Goal: Task Accomplishment & Management: Manage account settings

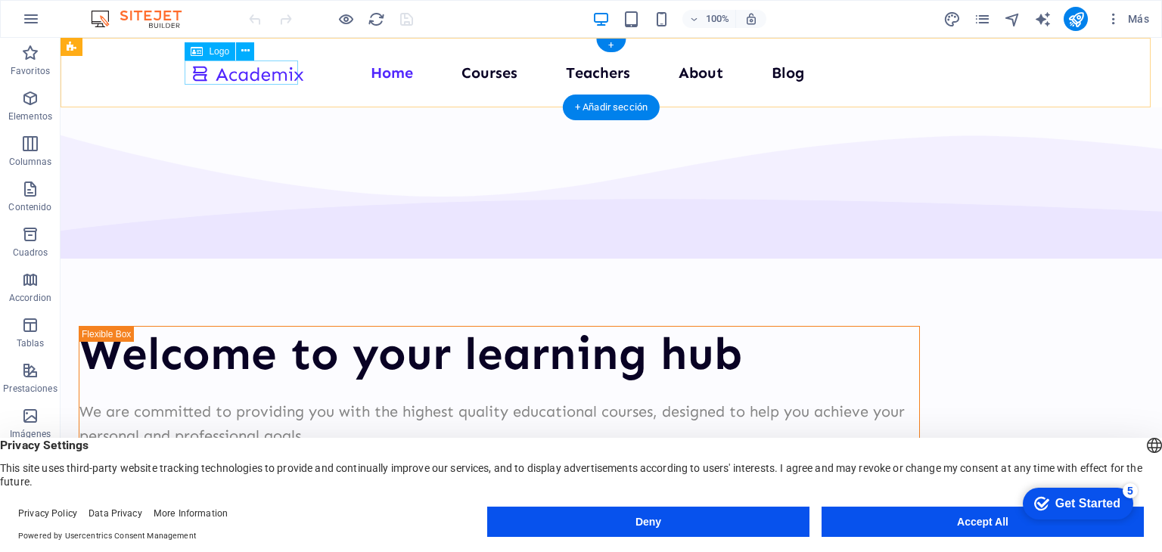
click at [246, 71] on div at bounding box center [247, 73] width 113 height 25
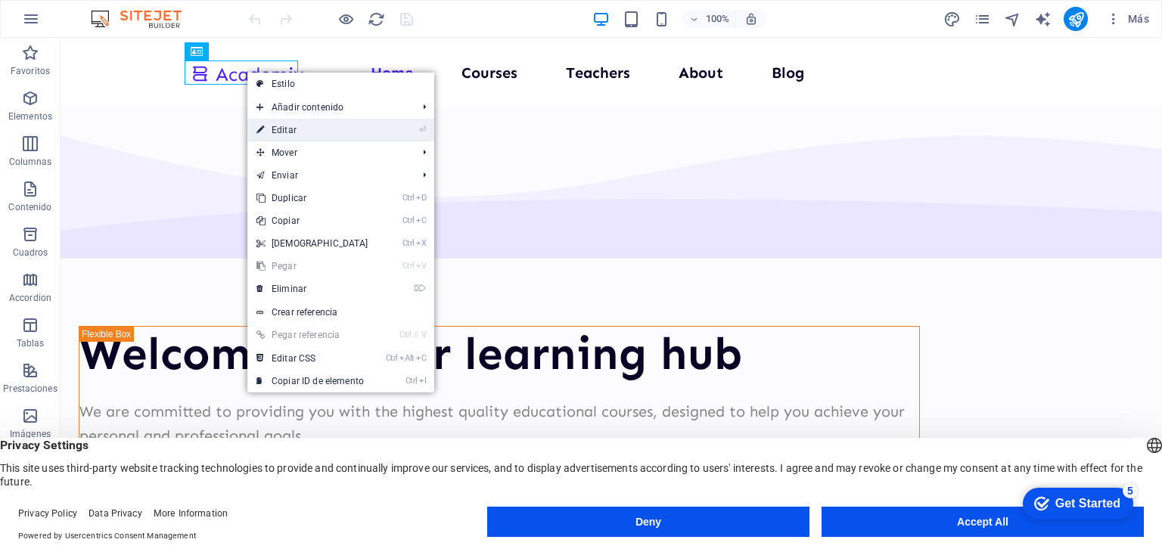
click at [290, 128] on link "⏎ Editar" at bounding box center [312, 130] width 130 height 23
select select "px"
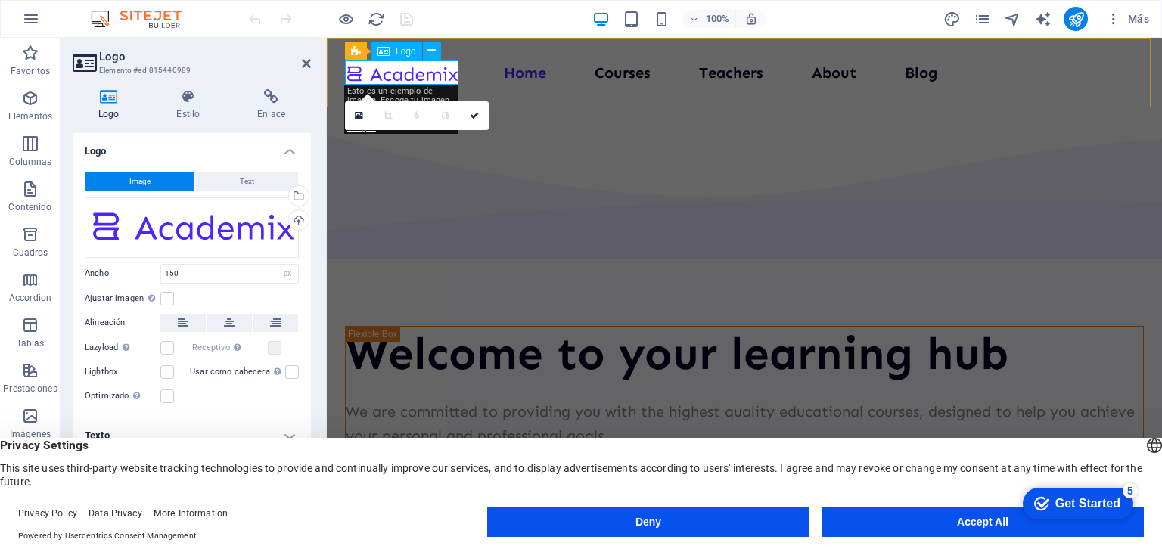
click at [390, 76] on div at bounding box center [401, 73] width 113 height 25
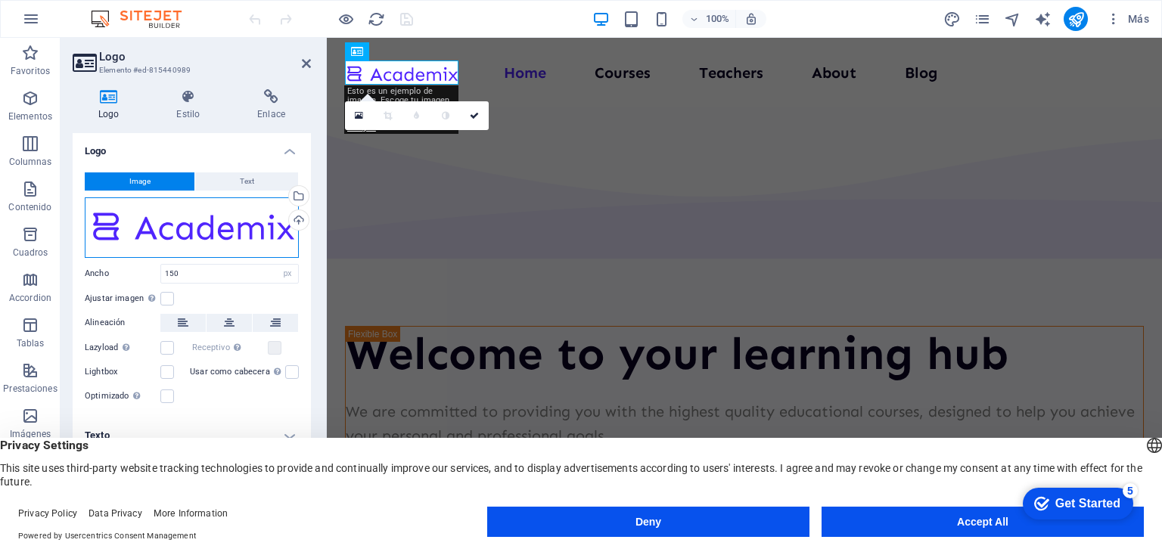
click at [236, 219] on div "Arrastra archivos aquí, haz clic para escoger archivos o selecciona archivos de…" at bounding box center [192, 227] width 214 height 61
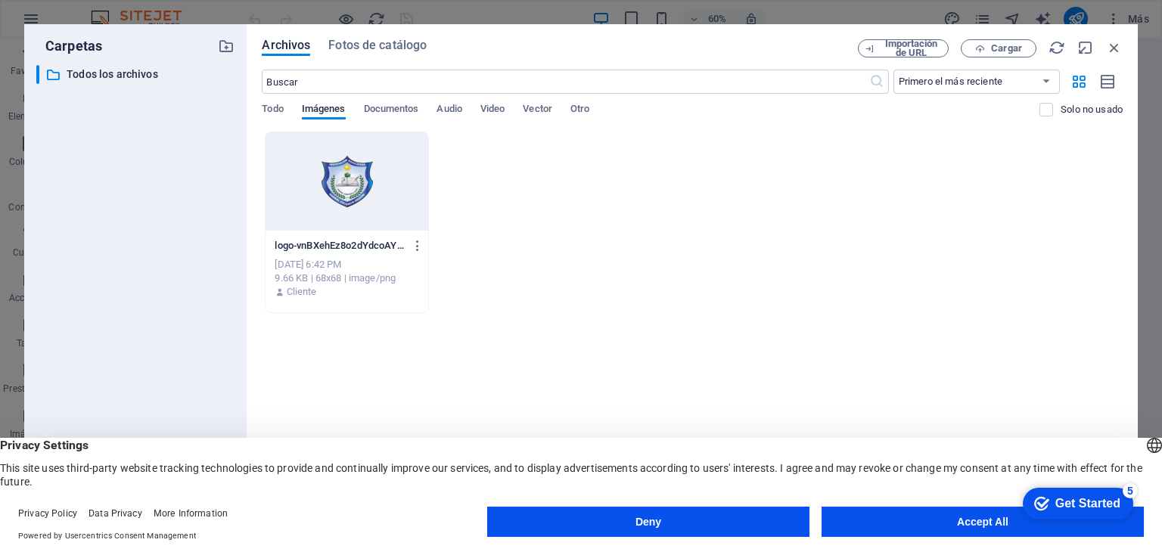
click at [1115, 35] on div "Archivos Fotos de catálogo Importación de URL Cargar ​ Primero el más reciente …" at bounding box center [692, 276] width 891 height 504
click at [1113, 44] on icon "button" at bounding box center [1114, 47] width 17 height 17
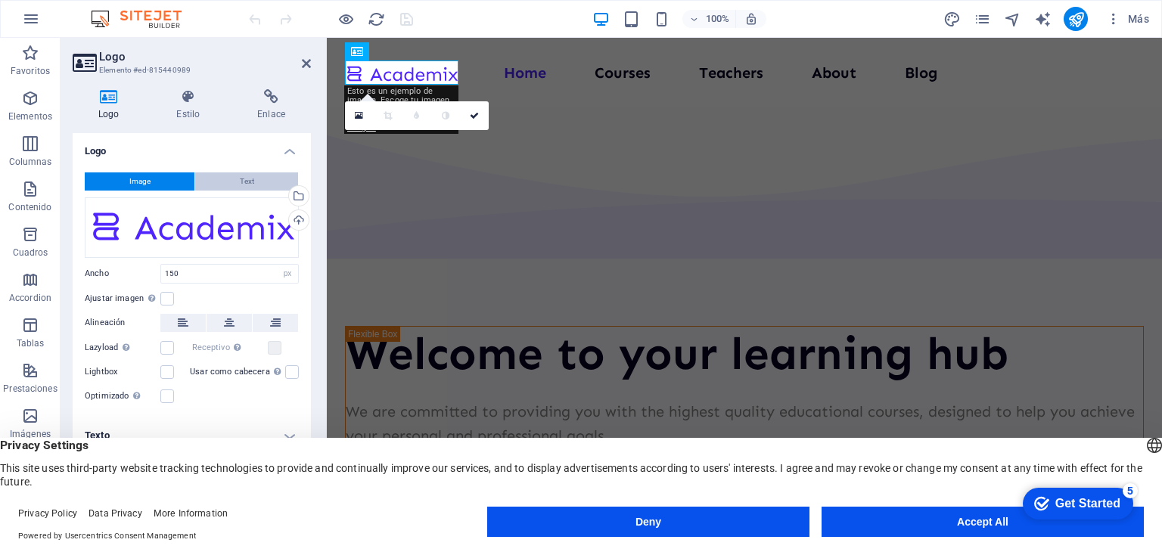
click at [242, 177] on span "Text" at bounding box center [247, 181] width 14 height 18
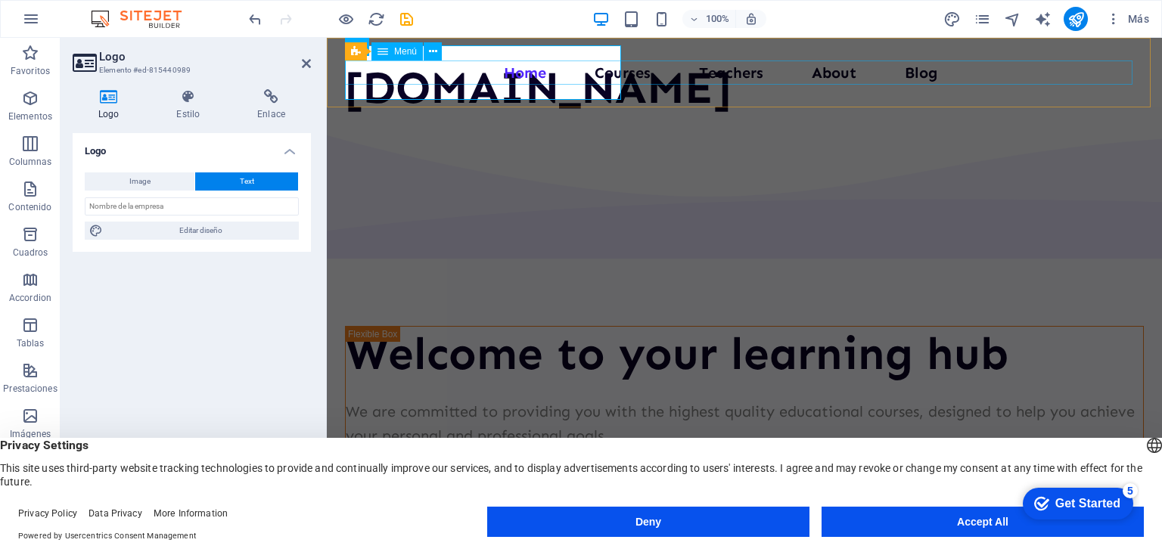
click at [708, 70] on nav "Home Courses Teachers About Blog Contact Us" at bounding box center [744, 73] width 799 height 24
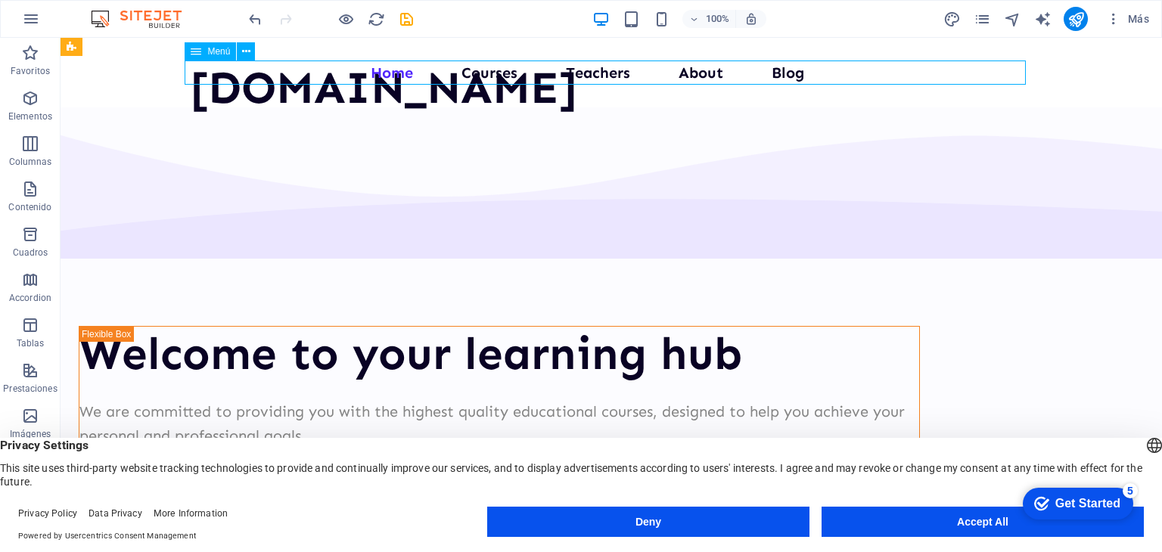
click at [490, 71] on nav "Home Courses Teachers About Blog Contact Us" at bounding box center [611, 73] width 841 height 24
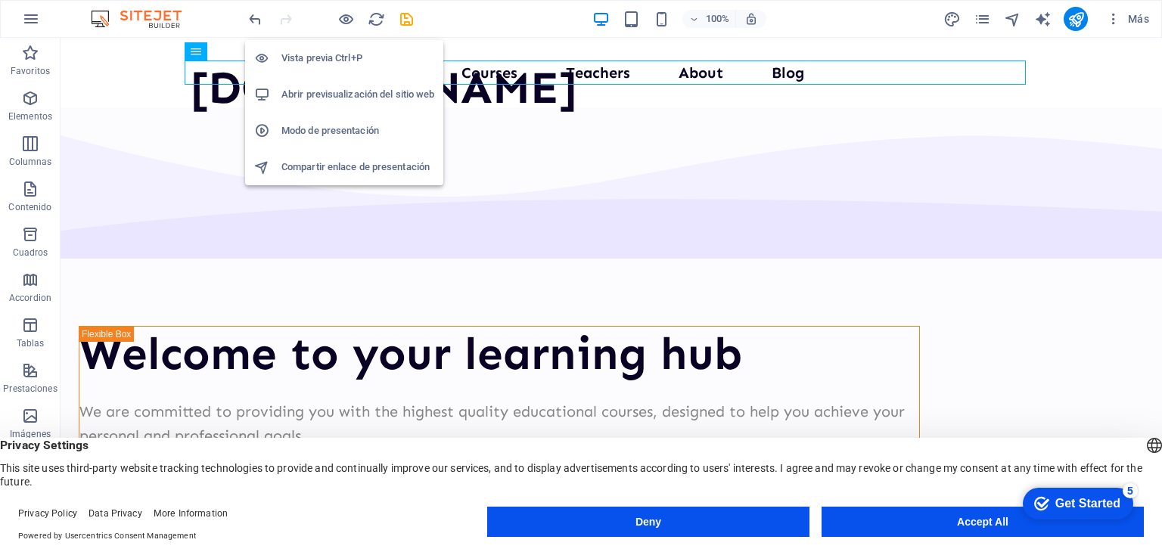
click at [338, 58] on h6 "Vista previa Ctrl+P" at bounding box center [357, 58] width 153 height 18
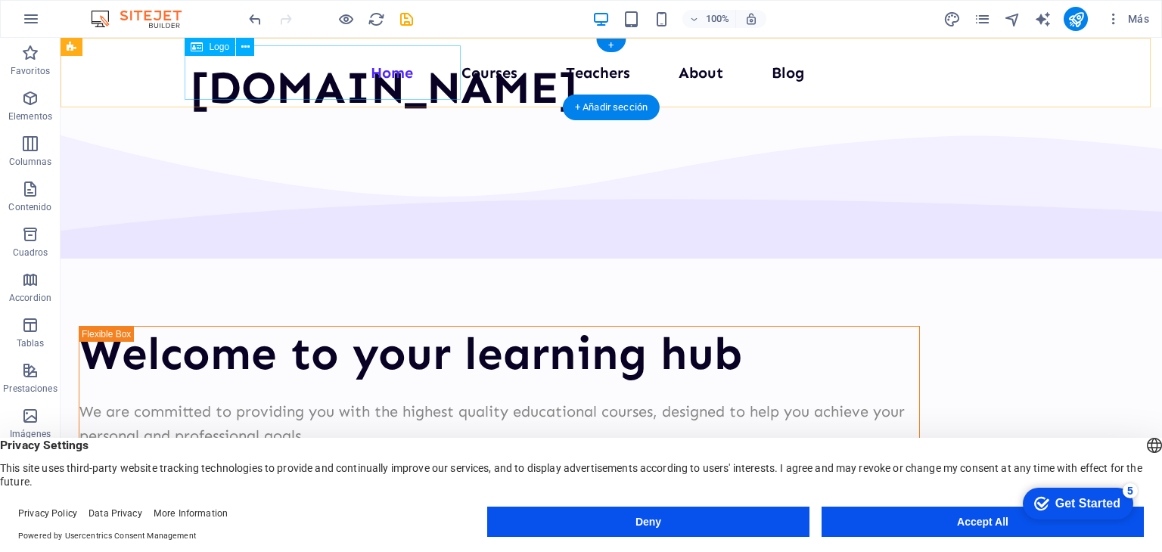
click at [248, 89] on div "[DOMAIN_NAME]" at bounding box center [384, 88] width 387 height 54
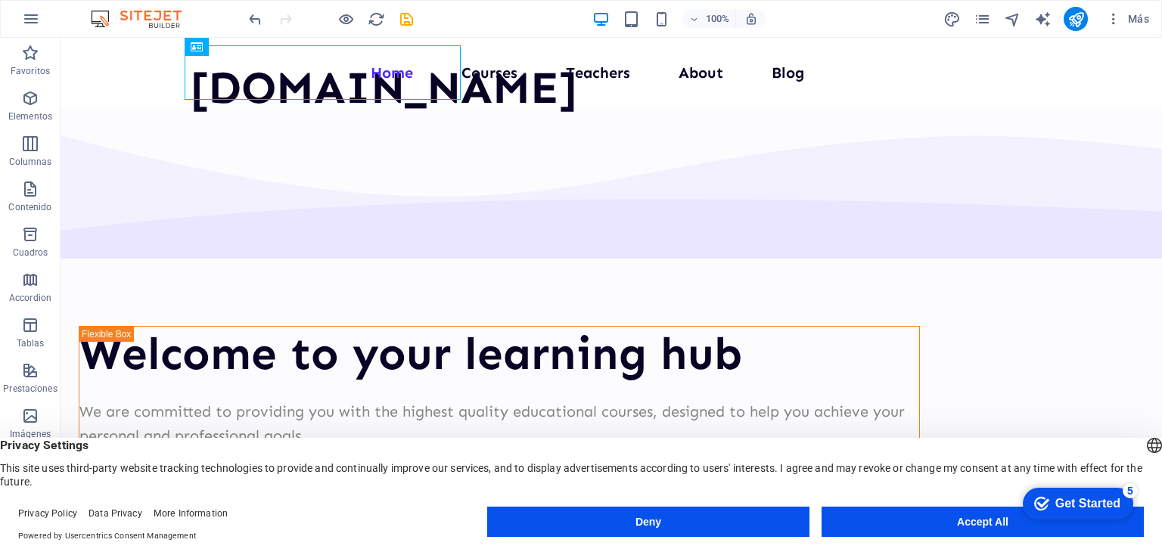
drag, startPoint x: 212, startPoint y: 50, endPoint x: 161, endPoint y: 23, distance: 57.5
click at [161, 38] on section "Favoritos Elementos Columnas Contenido Cuadros Accordion Tablas Prestaciones Im…" at bounding box center [581, 283] width 1162 height 490
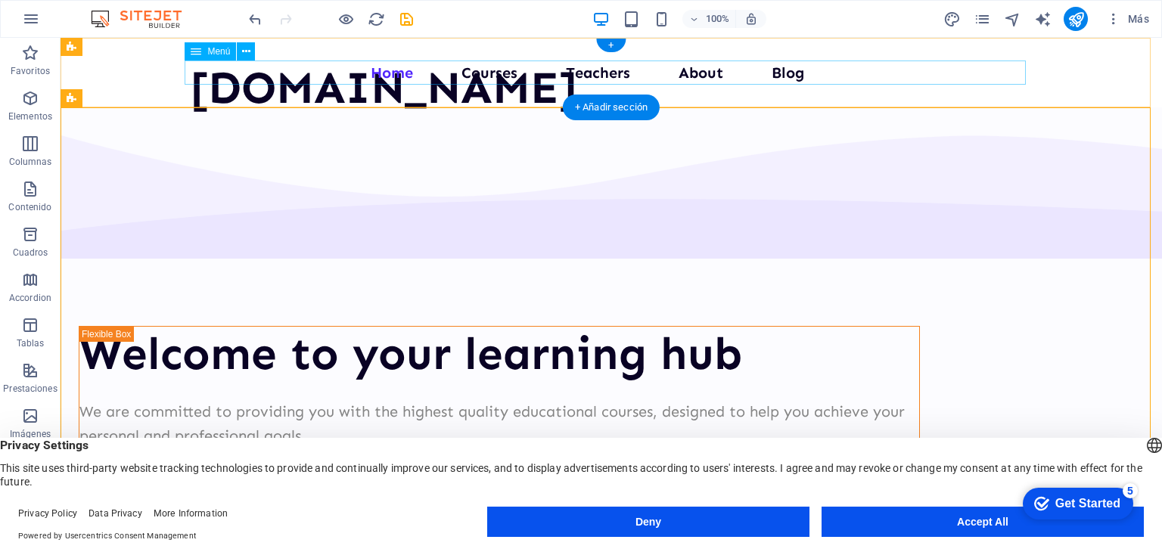
click at [499, 70] on nav "Home Courses Teachers About Blog Contact Us" at bounding box center [611, 73] width 841 height 24
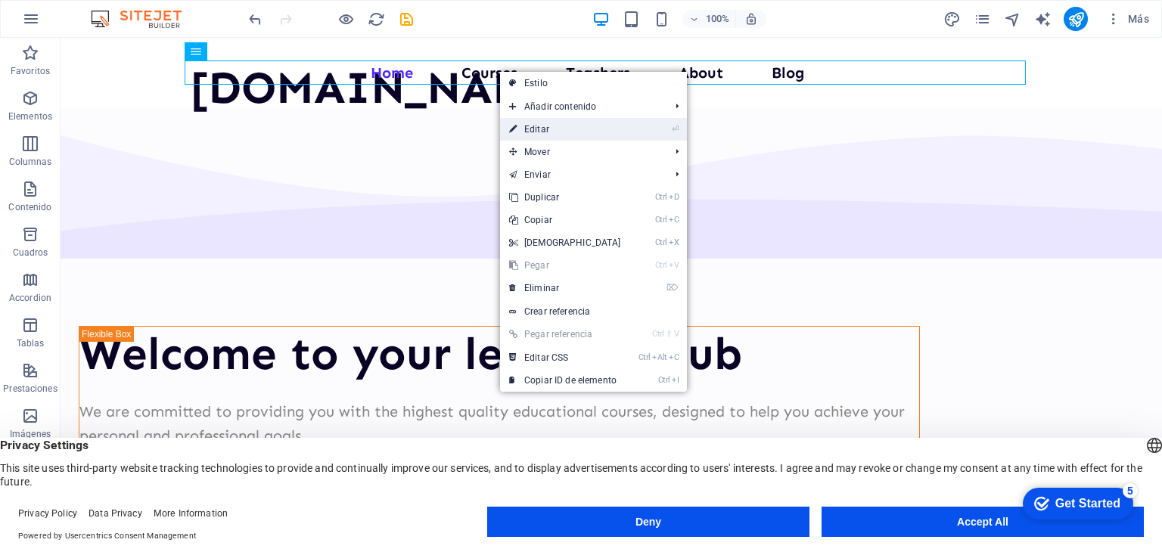
click at [539, 130] on link "⏎ Editar" at bounding box center [565, 129] width 130 height 23
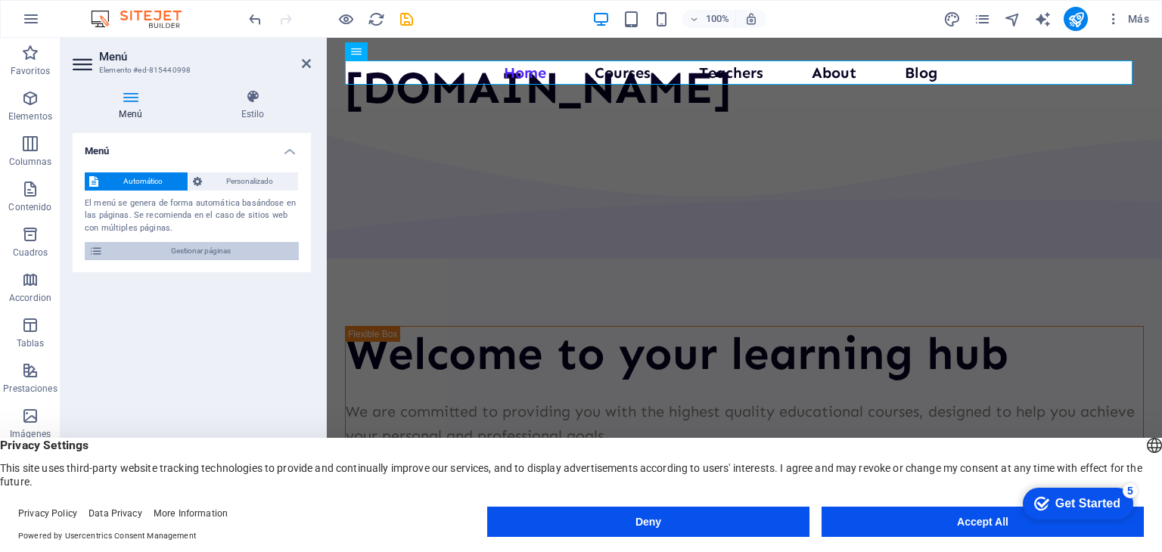
click at [95, 252] on icon at bounding box center [96, 251] width 14 height 18
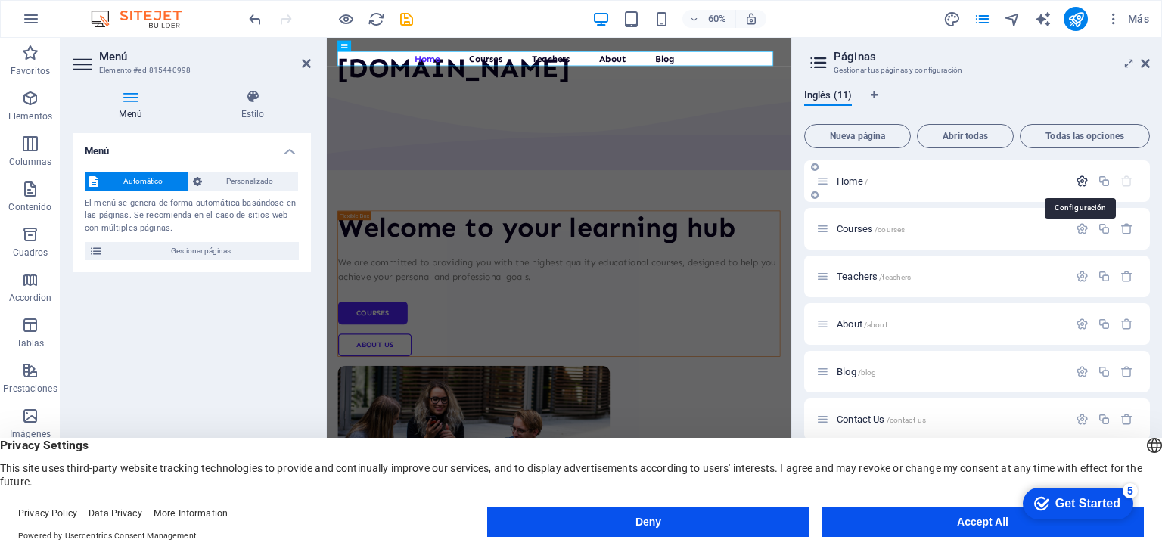
click at [1078, 181] on icon "button" at bounding box center [1082, 181] width 13 height 13
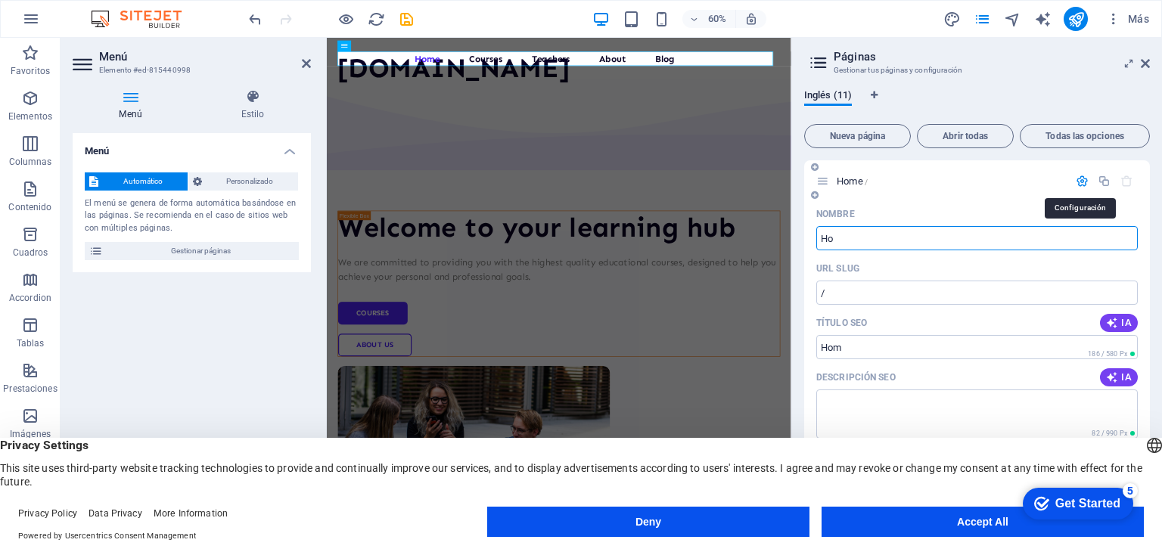
type input "H"
type input "Ini"
type input "/ini"
type input "Inicio"
type input "/inicio"
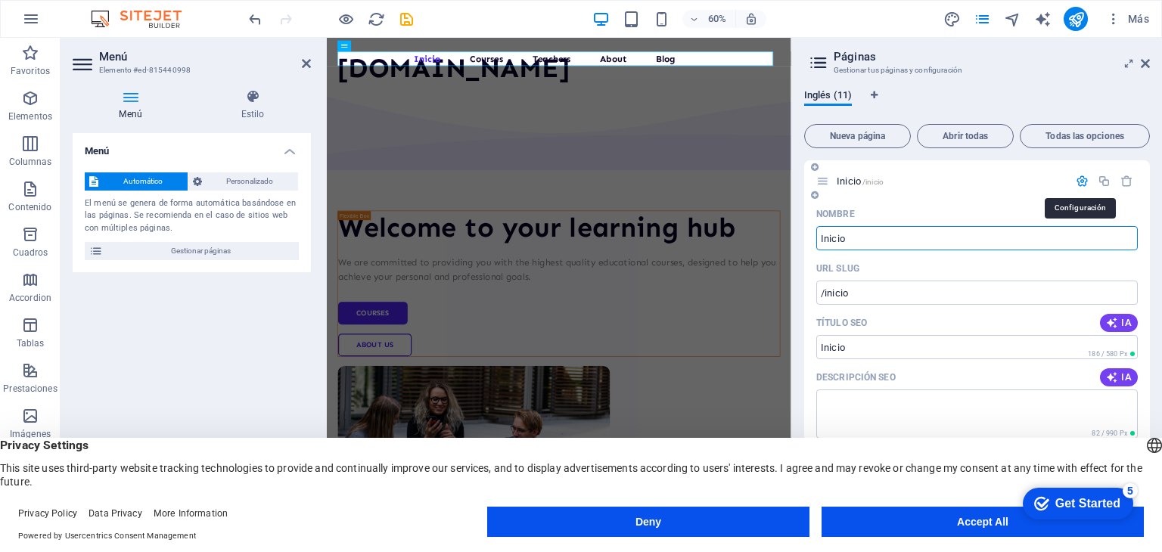
type input "Inicio"
click at [1144, 62] on icon at bounding box center [1145, 63] width 9 height 12
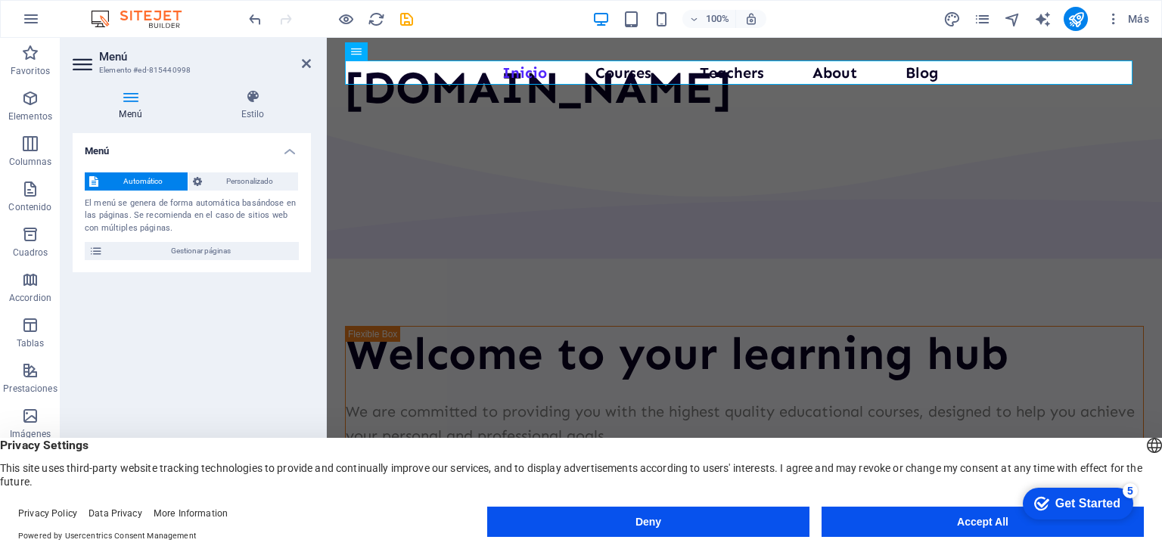
click at [136, 106] on h4 "Menú" at bounding box center [134, 105] width 122 height 32
click at [129, 101] on icon at bounding box center [131, 96] width 116 height 15
click at [655, 70] on nav "Inicio Courses Teachers About Blog Contact Us" at bounding box center [744, 73] width 799 height 24
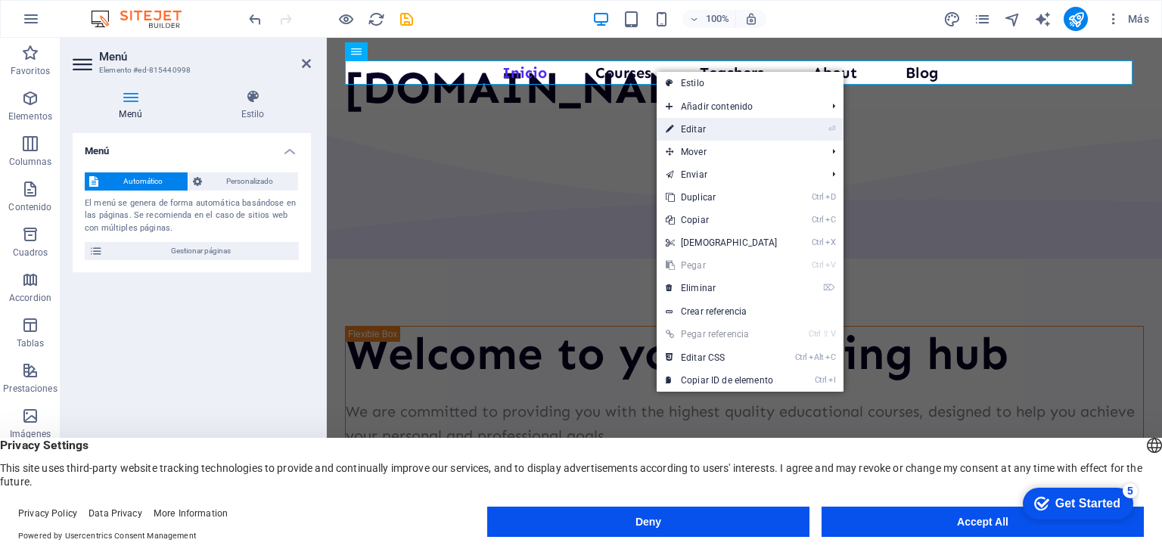
click at [722, 125] on link "⏎ Editar" at bounding box center [722, 129] width 130 height 23
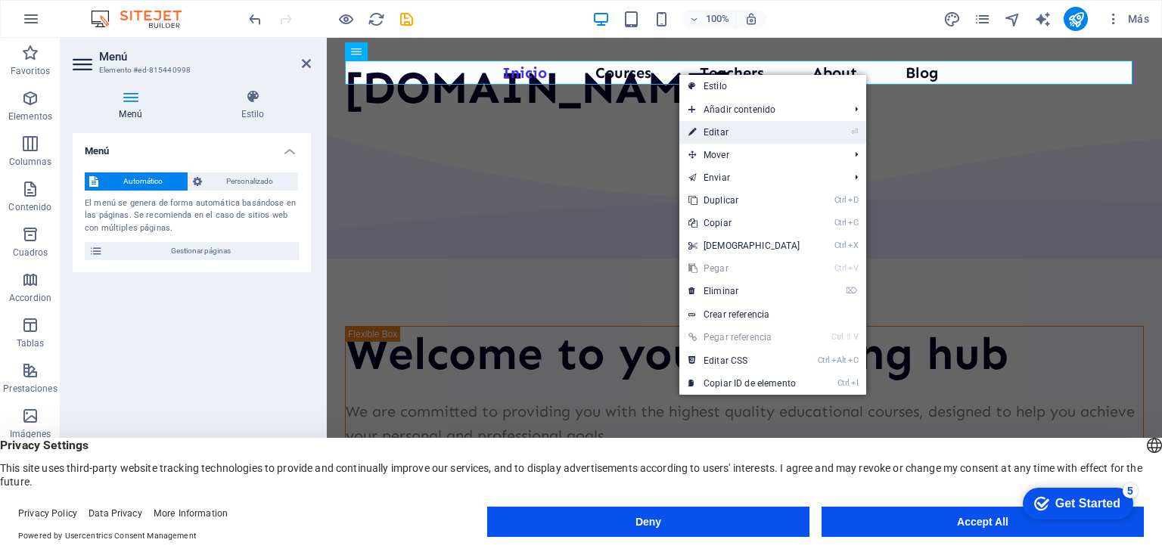
click at [710, 130] on link "⏎ Editar" at bounding box center [744, 132] width 130 height 23
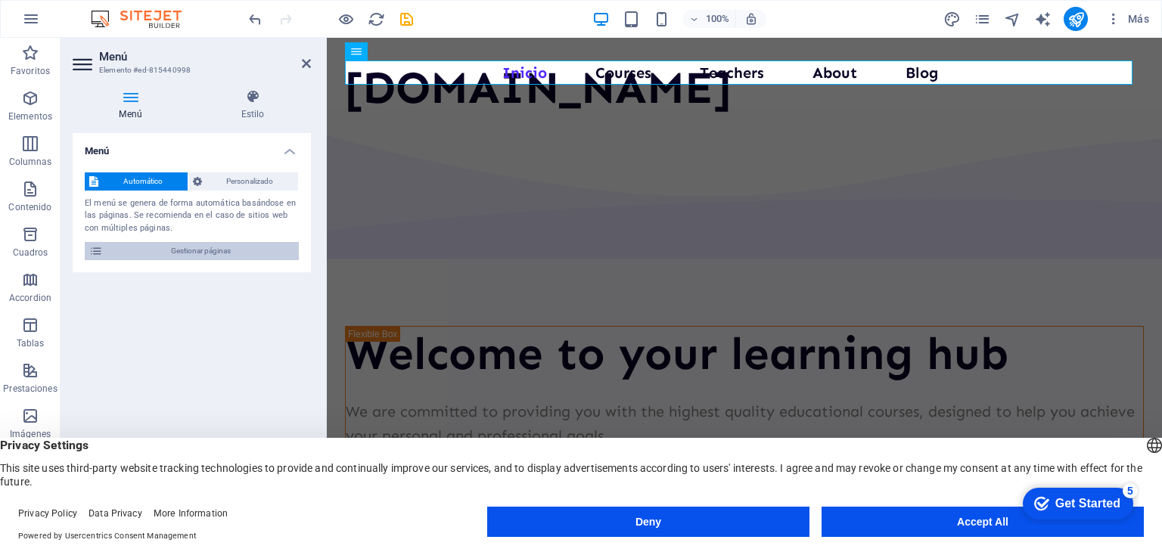
click at [91, 258] on icon at bounding box center [96, 251] width 14 height 18
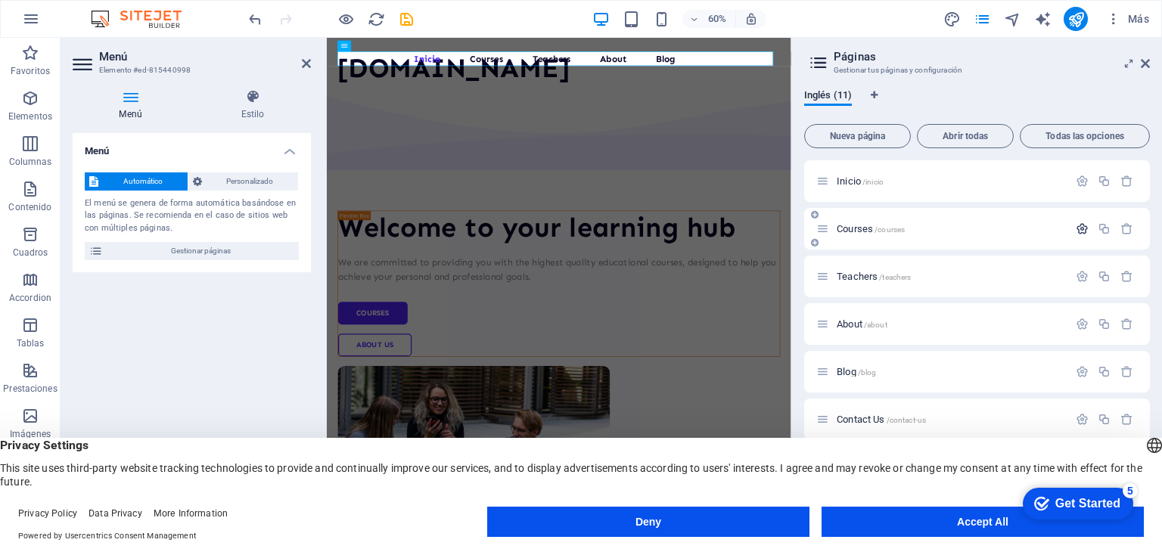
click at [1071, 233] on button "button" at bounding box center [1082, 228] width 22 height 13
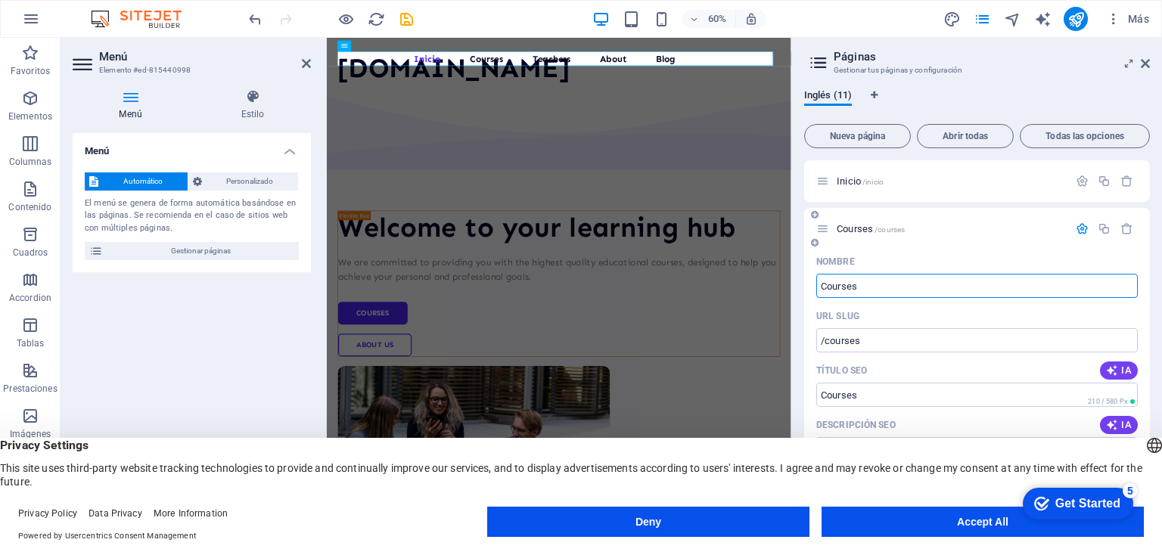
click at [924, 287] on input "Courses" at bounding box center [976, 286] width 321 height 24
type input "C"
type input "/course"
type input "/"
type input "Dep"
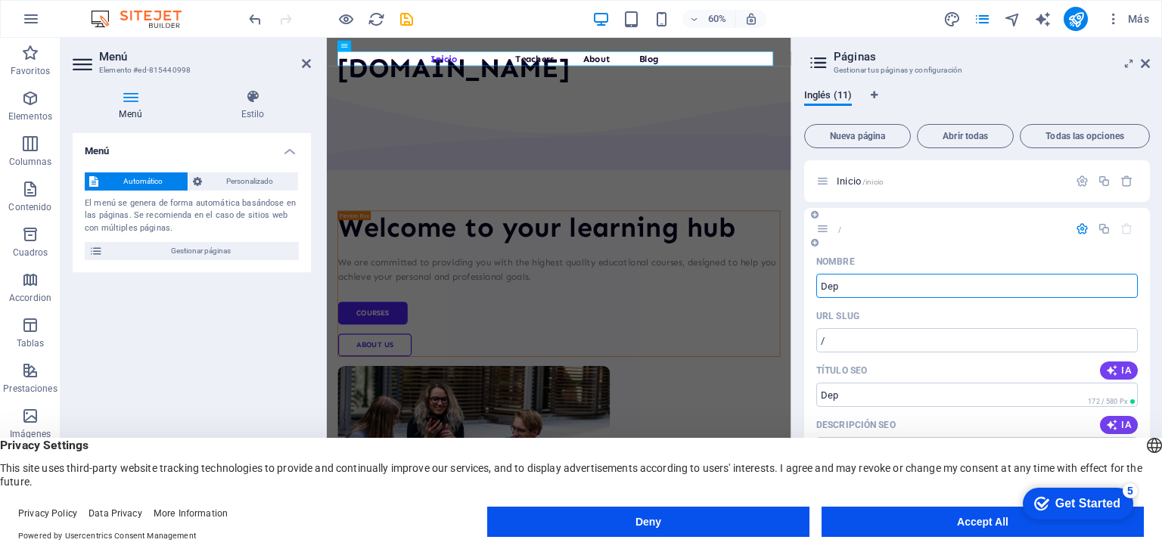
type input "/dep"
type input "Dep"
type input "Depa"
type input "/depa"
type input "Depa"
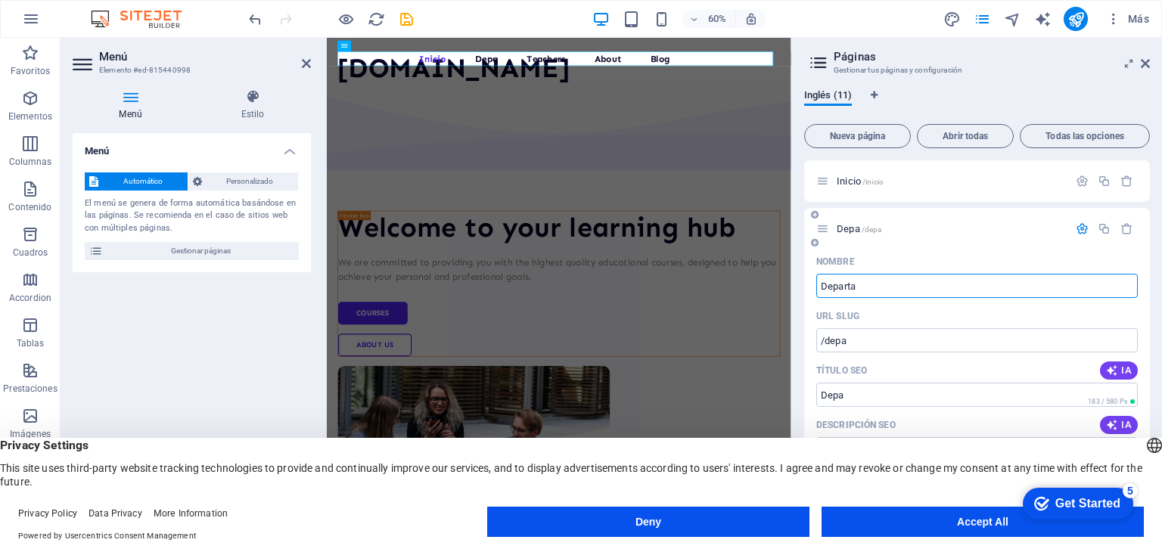
type input "Departa"
type input "/departa"
type input "Departa"
type input "Departamentos"
type input "/departamentos"
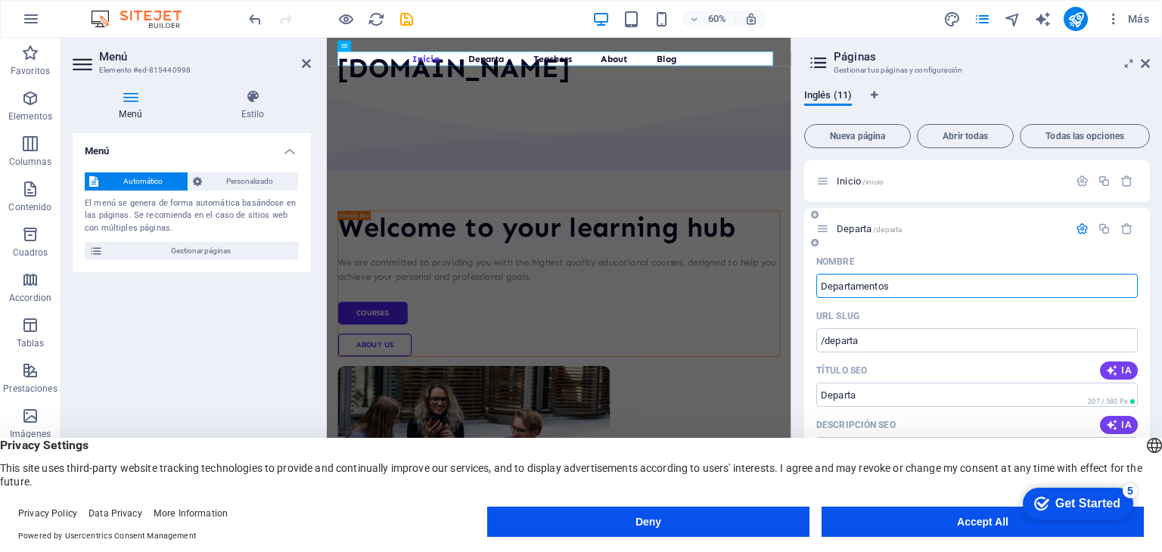
type input "Departamentos"
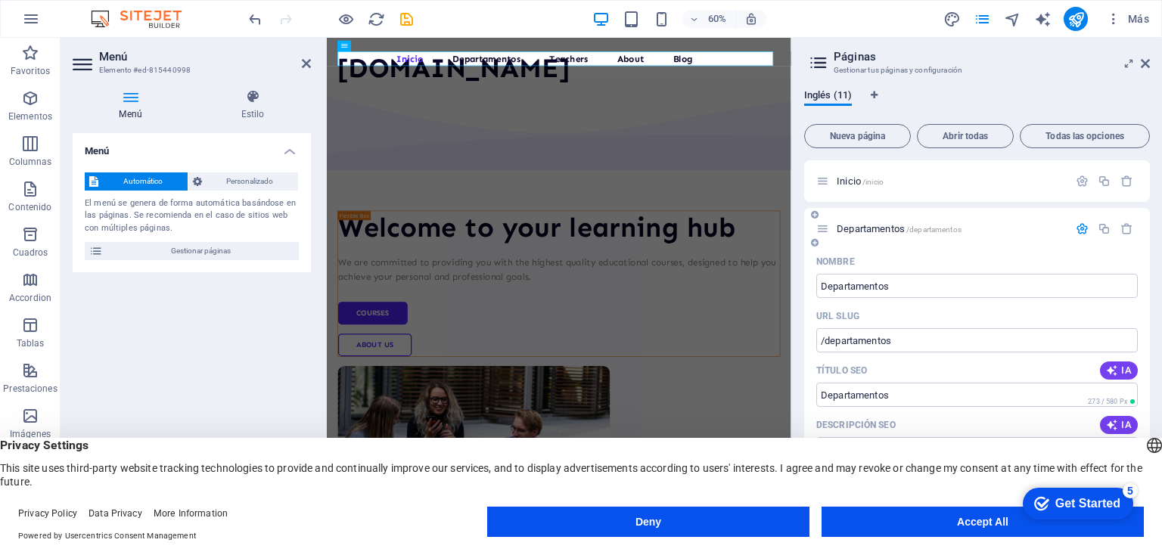
click at [1145, 331] on div "Nombre Departamentos ​ URL SLUG /departamentos ​ Título SEO IA Departamentos ​ …" at bounding box center [977, 542] width 346 height 585
drag, startPoint x: 1147, startPoint y: 253, endPoint x: 1151, endPoint y: 300, distance: 47.8
click at [1151, 300] on div "Inglés (11) Nueva página Abrir todas Todas las opciones Inicio /inicio Departam…" at bounding box center [977, 302] width 370 height 451
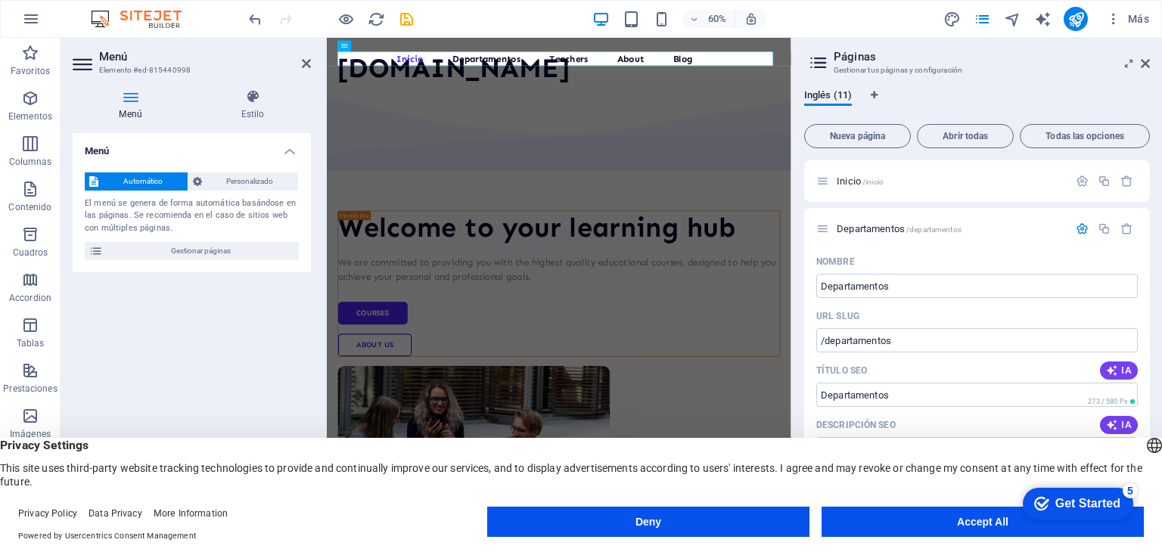
click at [1151, 300] on div "Inglés (11) Nueva página Abrir todas Todas las opciones Inicio /inicio Departam…" at bounding box center [977, 302] width 370 height 451
click at [1076, 230] on icon "button" at bounding box center [1082, 228] width 13 height 13
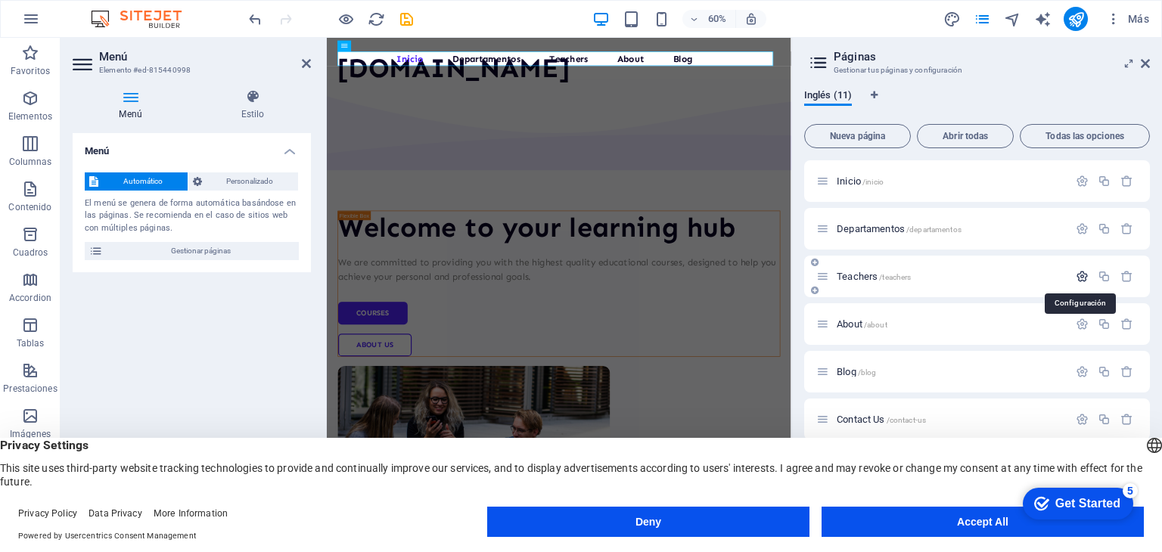
click at [1077, 276] on icon "button" at bounding box center [1082, 276] width 13 height 13
type input "T"
type input "/teacher"
type input "/"
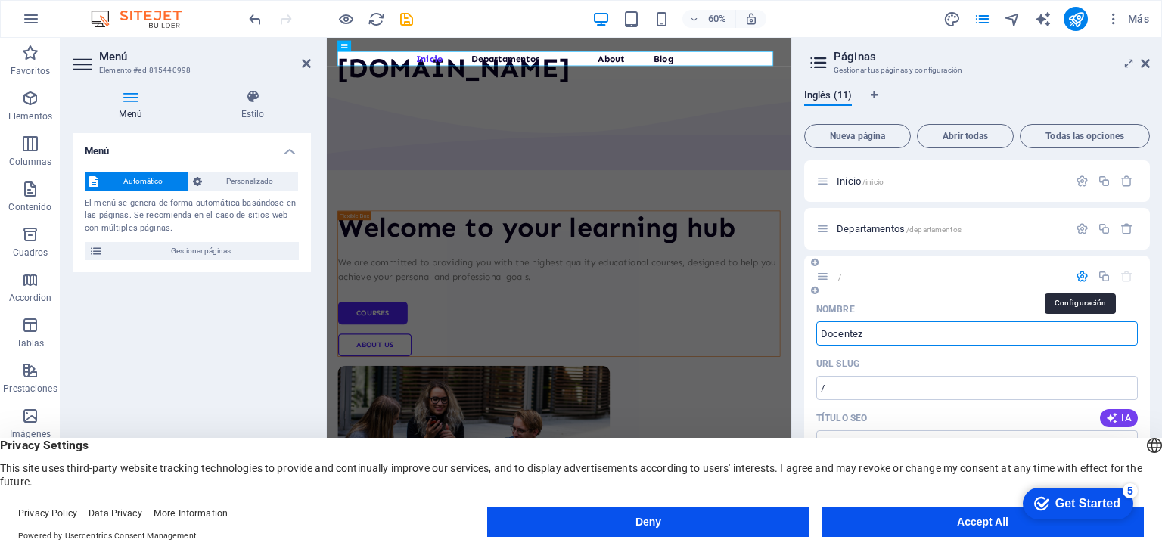
type input "Docentez"
type input "/docentez"
type input "Docentez"
type input "Docentes"
type input "/docentes"
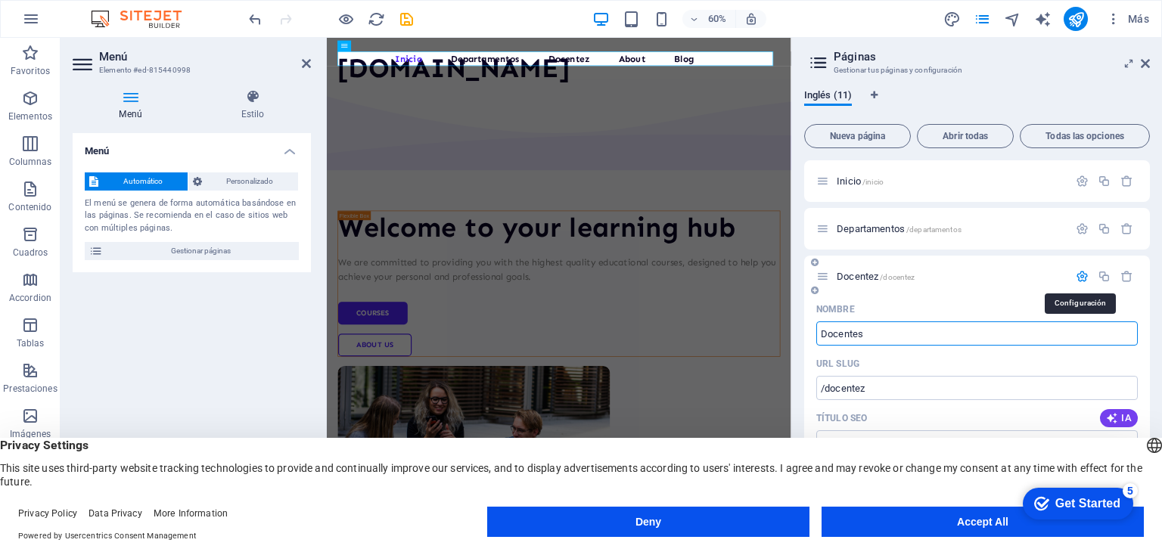
type input "Docentes"
click at [1077, 276] on icon "button" at bounding box center [1082, 276] width 13 height 13
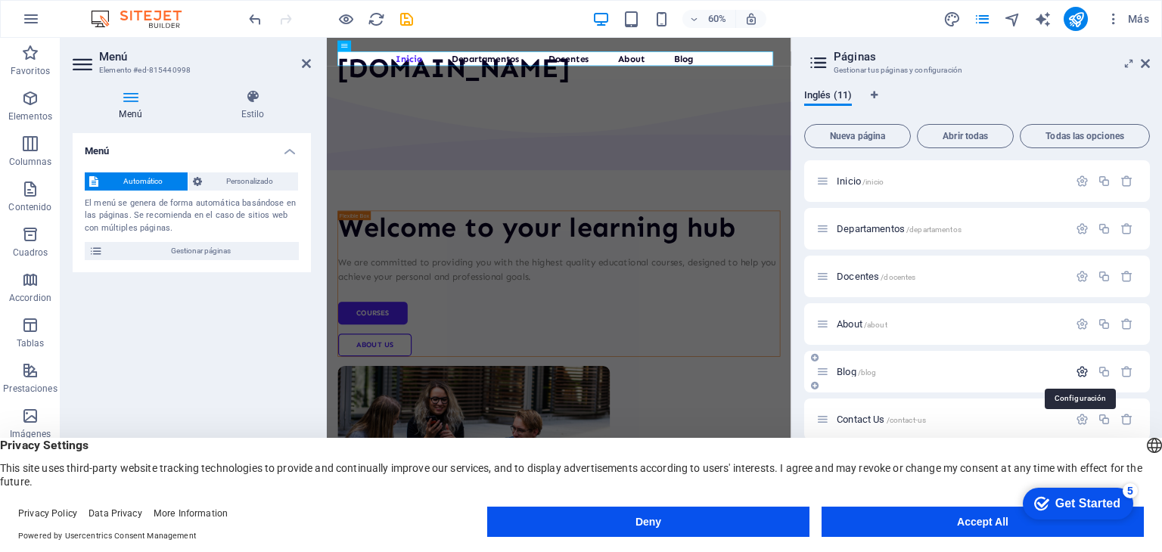
click at [1079, 371] on icon "button" at bounding box center [1082, 371] width 13 height 13
click at [1150, 367] on div "Inglés (11) Nueva página Abrir todas Todas las opciones Inicio /inicio Departam…" at bounding box center [977, 302] width 370 height 451
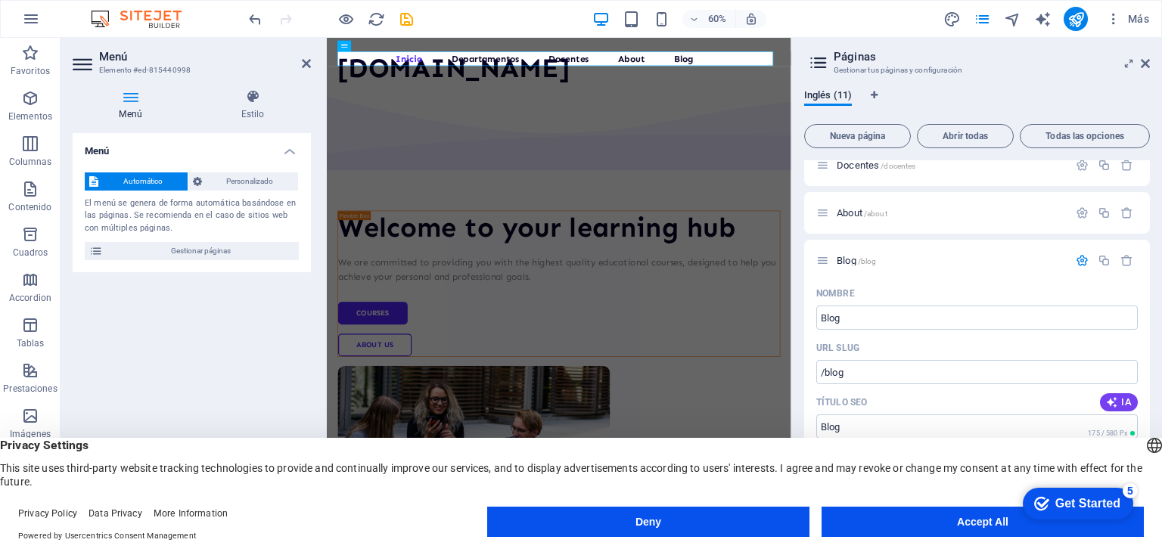
scroll to position [137, 0]
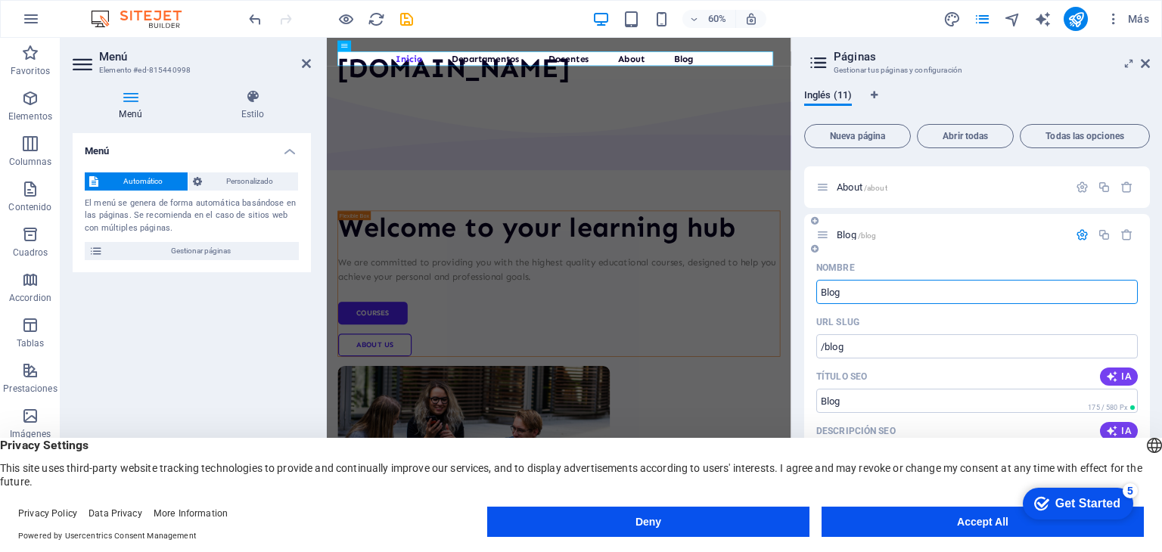
click at [893, 288] on input "Blog" at bounding box center [976, 292] width 321 height 24
type input "B"
type input "/blo"
type input "/"
type input "Aula"
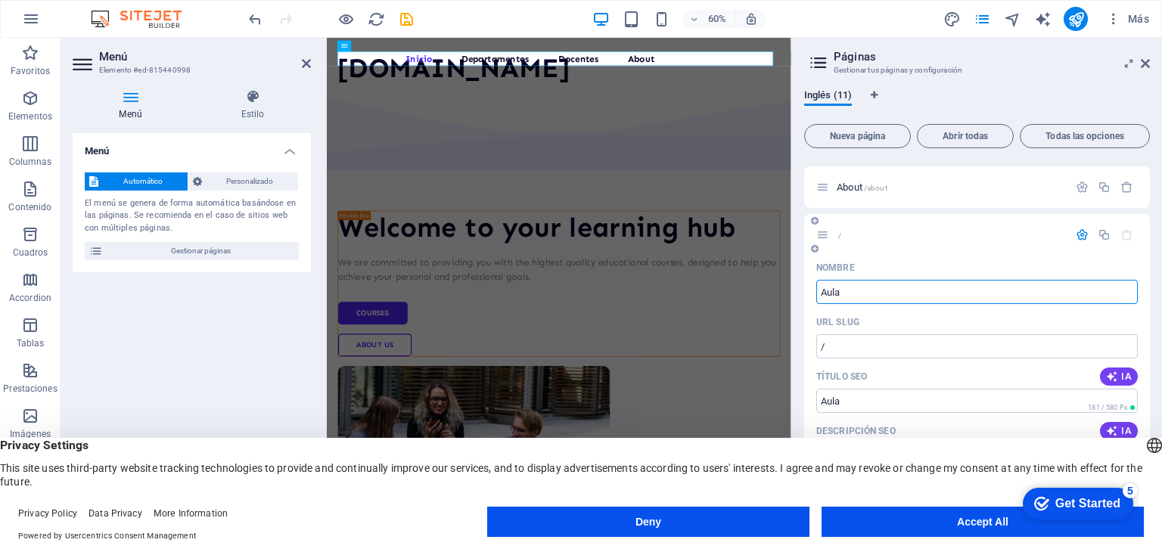
type input "/aula"
type input "Aula"
type input "Aula Virtu"
type input "/aula-virtu"
type input "Aula Virtu"
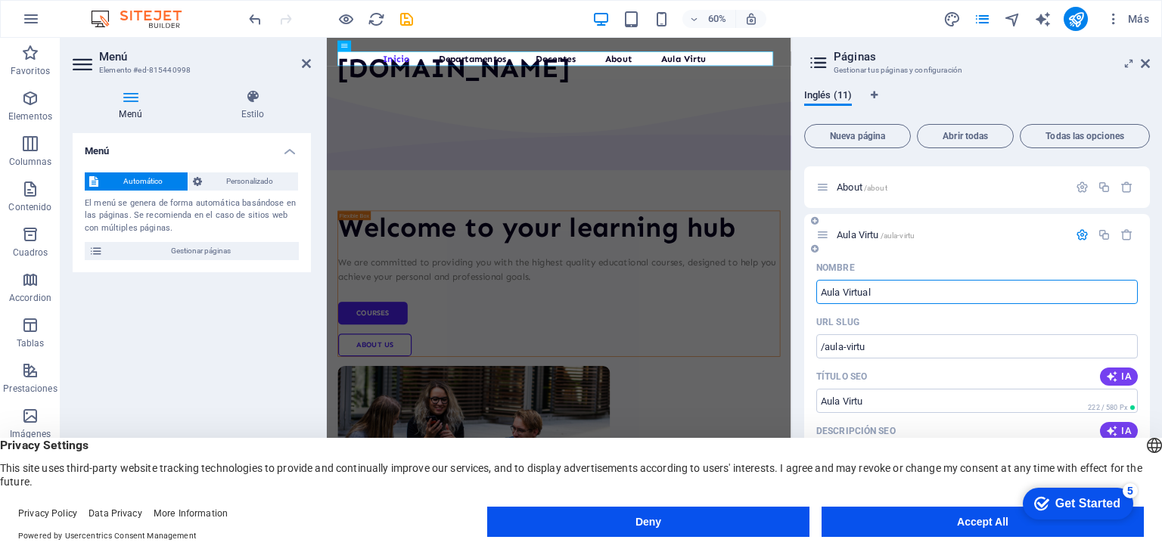
type input "Aula Virtual"
type input "/aula-virtual"
type input "Aula Virtual"
click at [1080, 235] on icon "button" at bounding box center [1082, 234] width 13 height 13
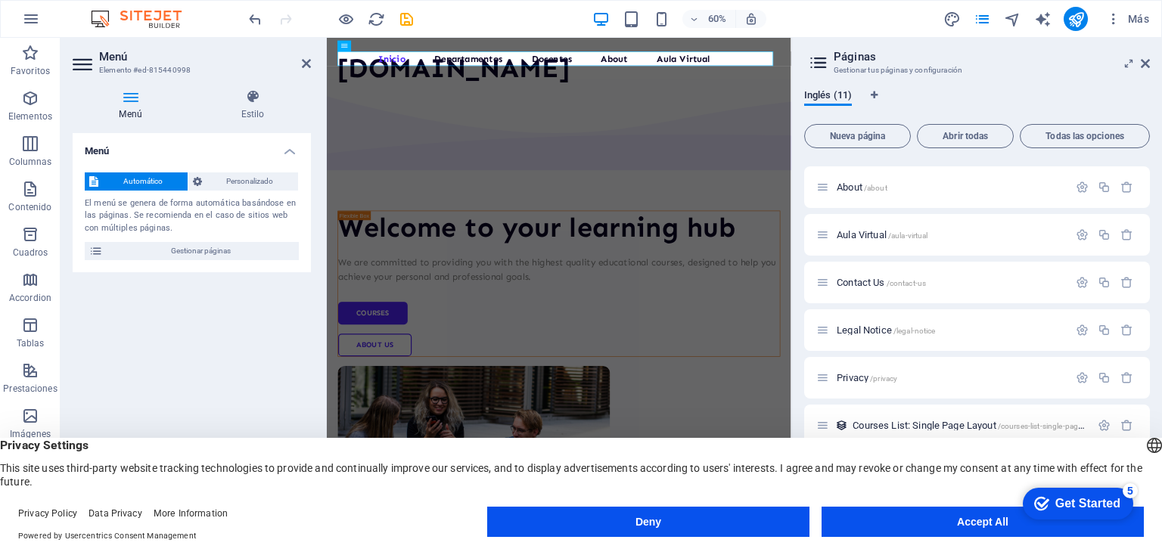
click at [1150, 198] on div "Inglés (11) Nueva página Abrir todas Todas las opciones Inicio /inicio Departam…" at bounding box center [977, 302] width 370 height 451
drag, startPoint x: 1149, startPoint y: 264, endPoint x: 1151, endPoint y: 165, distance: 99.1
click at [1151, 165] on div "Inglés (11) Nueva página Abrir todas Todas las opciones Inicio /inicio Departam…" at bounding box center [977, 302] width 370 height 451
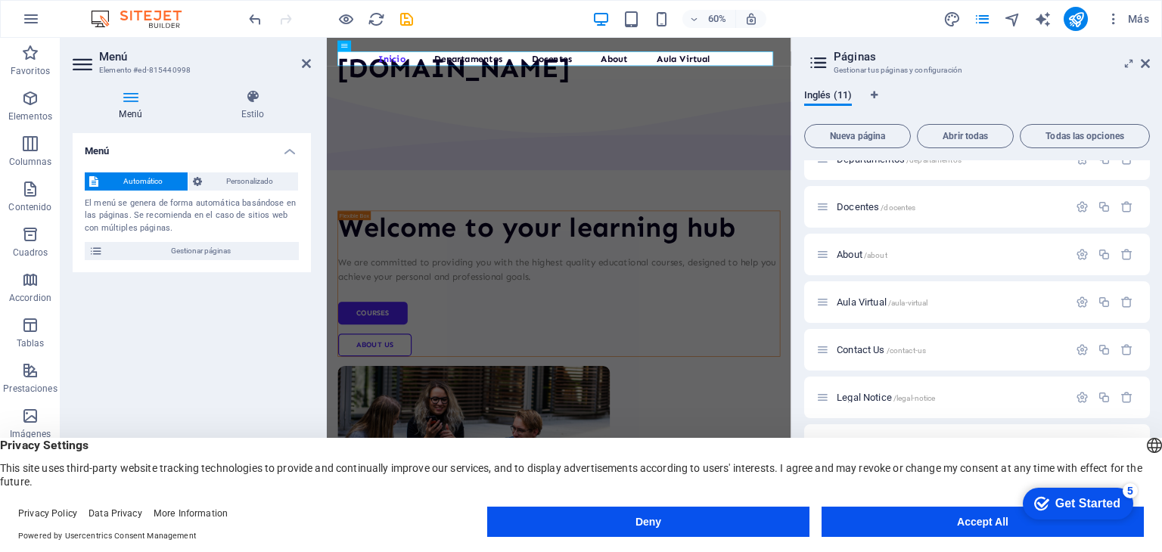
scroll to position [0, 0]
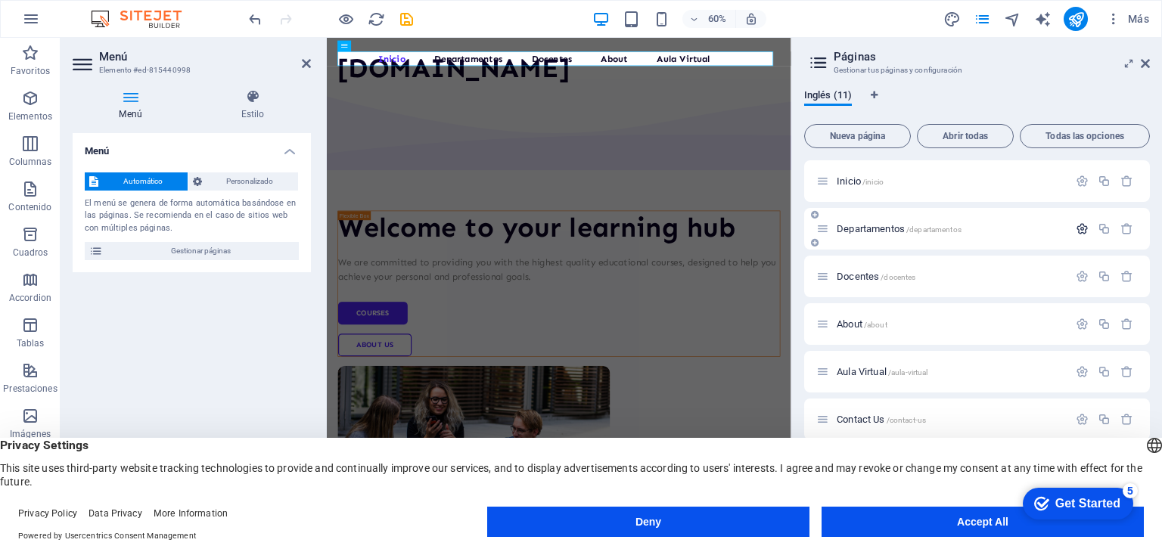
click at [1078, 231] on icon "button" at bounding box center [1082, 228] width 13 height 13
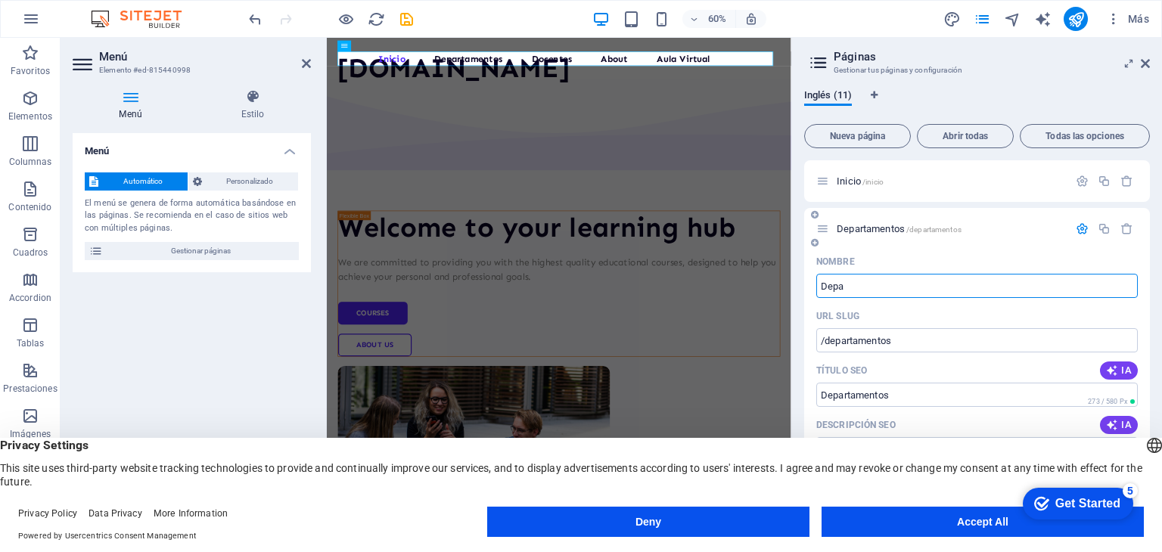
type input "Dep"
type input "/departamento"
type input "Departamento"
type input "D"
type input "/"
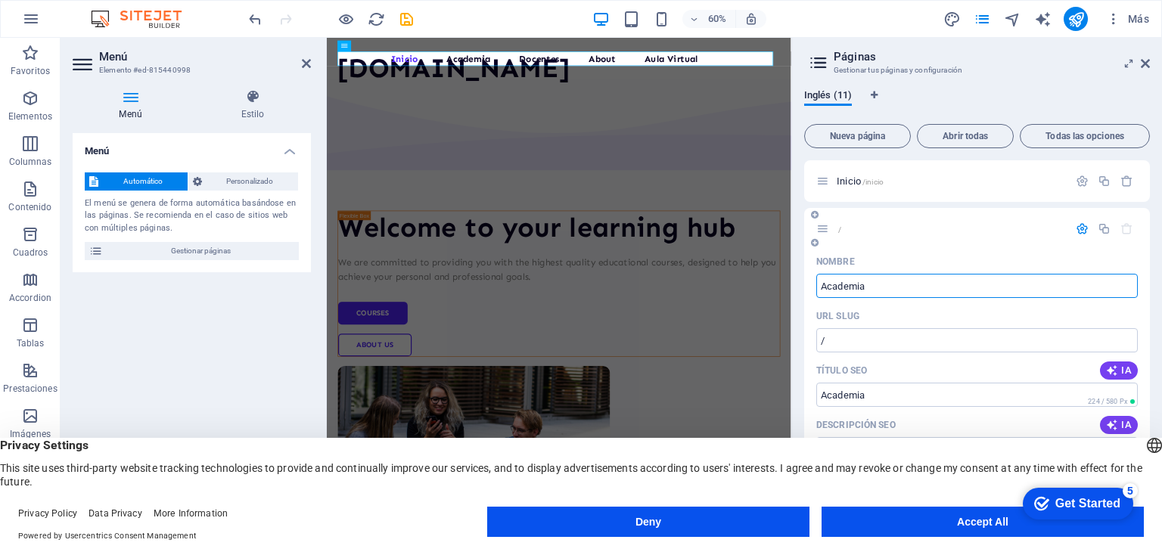
type input "Academia"
type input "/academia"
type input "Academia"
click at [1077, 228] on icon "button" at bounding box center [1082, 228] width 13 height 13
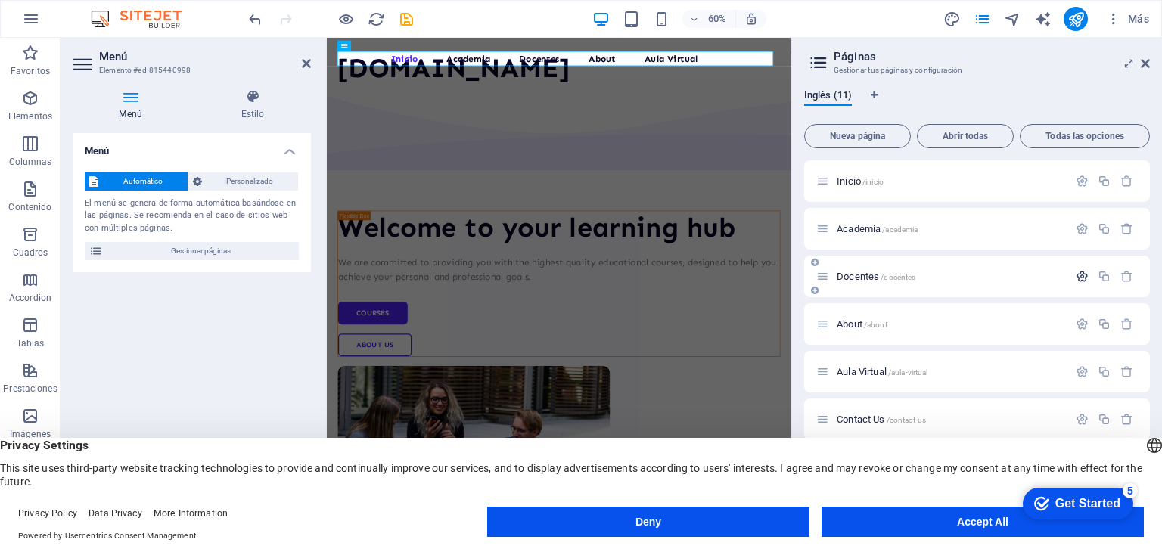
click at [1079, 275] on icon "button" at bounding box center [1082, 276] width 13 height 13
type input "Do"
type input "/docente"
type input "Docente"
type input "D"
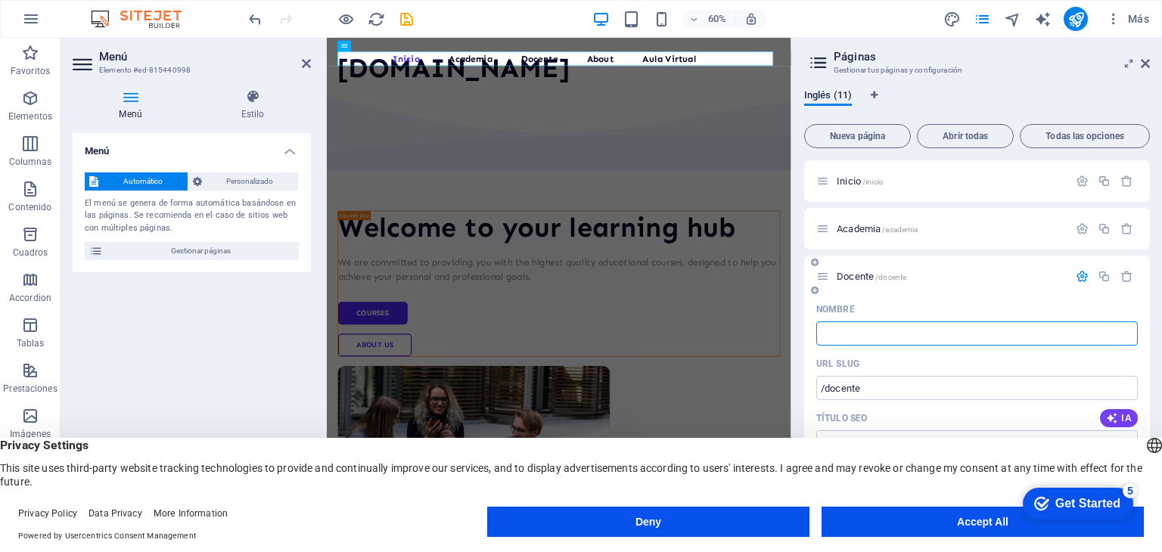
type input "/"
type input "Inv"
type input "/in"
type input "In"
type input "Invest"
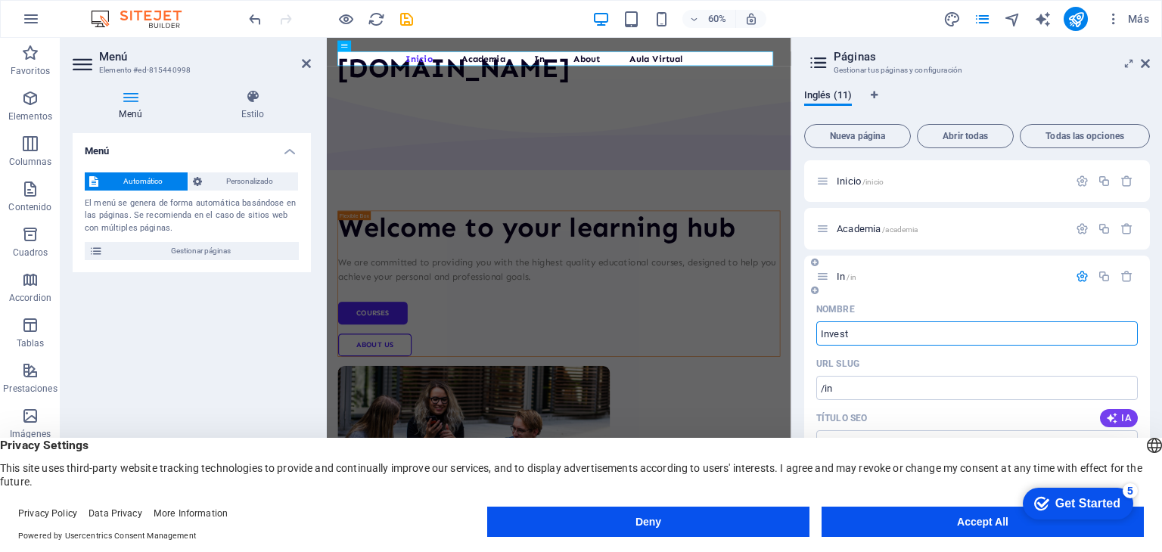
type input "/invest"
type input "Invest"
type input "Investigac"
type input "/investigac"
type input "Investigac"
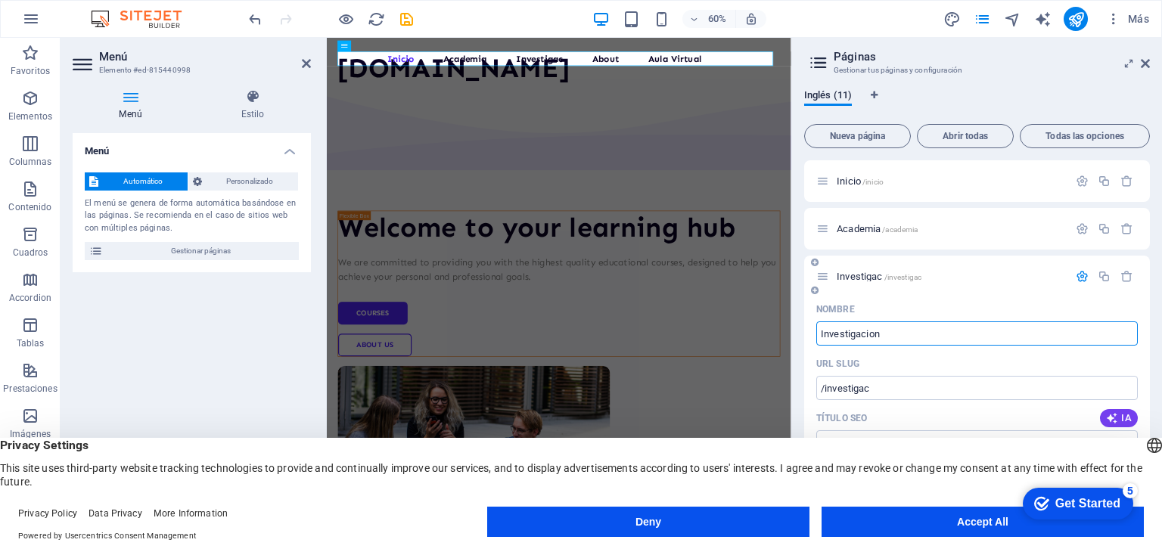
type input "Investigacion"
type input "/investigacion"
type input "Investigacion"
type input "Investigaci"
type input "/investigaci"
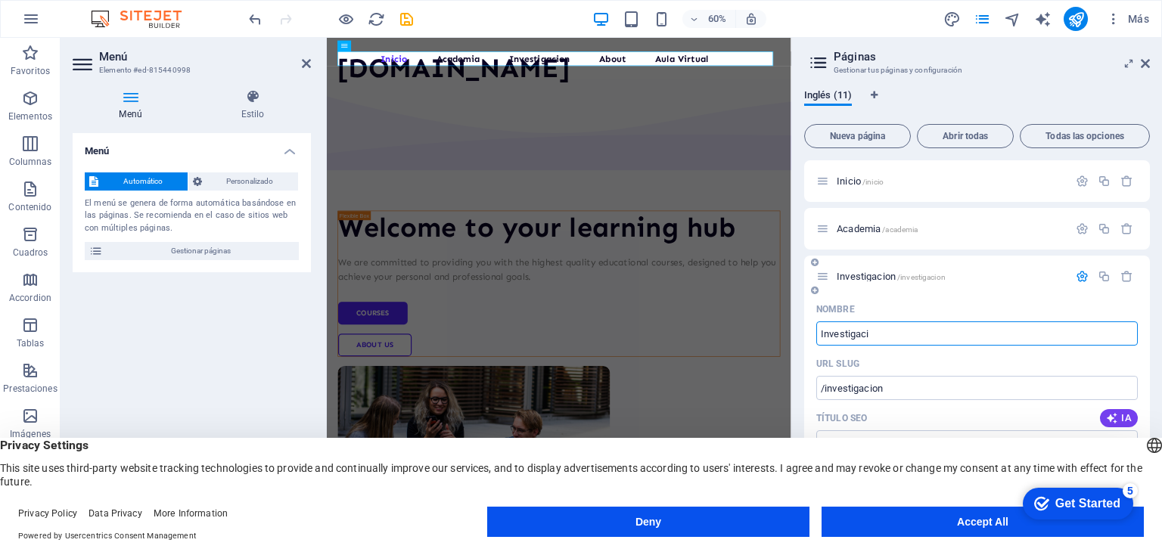
type input "Investigaci"
type input "Investigación"
type input "/investigacion"
type input "Investigación"
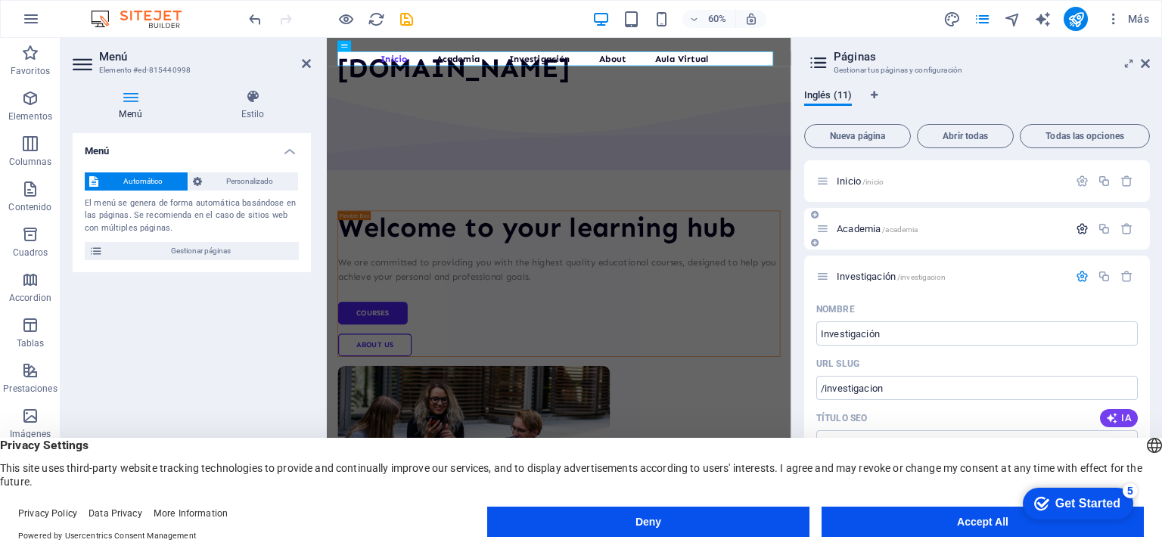
click at [1076, 225] on icon "button" at bounding box center [1082, 228] width 13 height 13
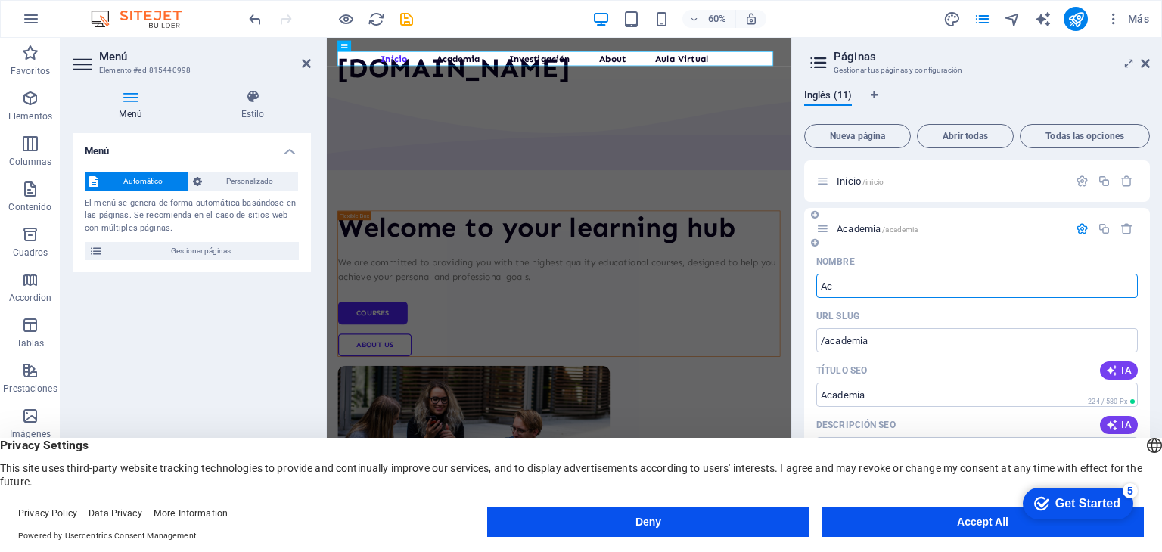
type input "A"
type input "/academi"
type input "Academi"
type input "/"
type input "Ins"
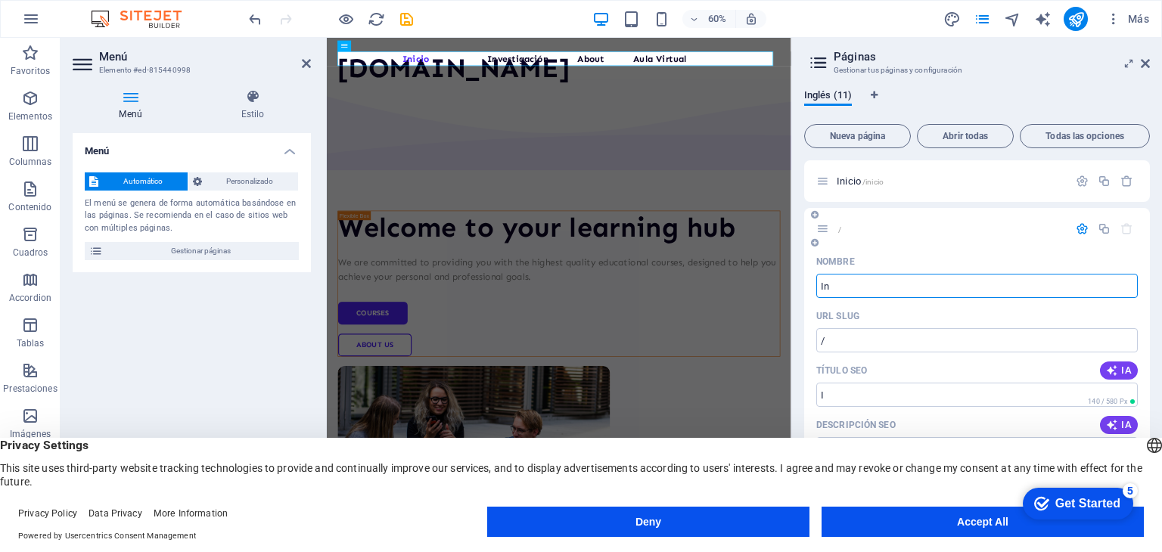
type input "/i"
type input "I"
type input "Inst"
type input "/ins"
type input "Ins"
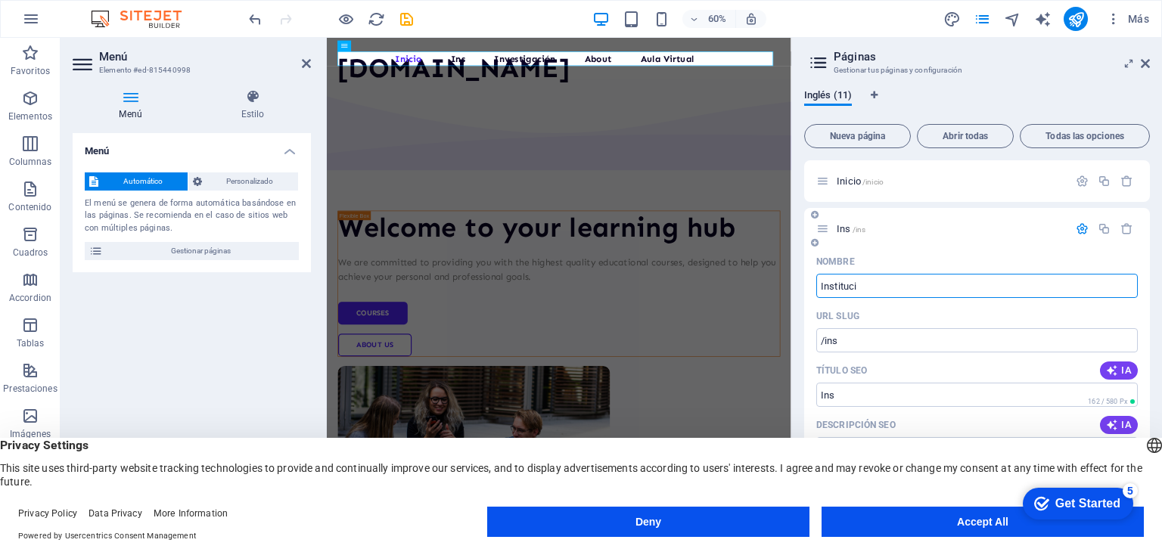
type input "Instituci"
type input "/instituci"
type input "Instituci"
type input "Institución"
type input "/institucion"
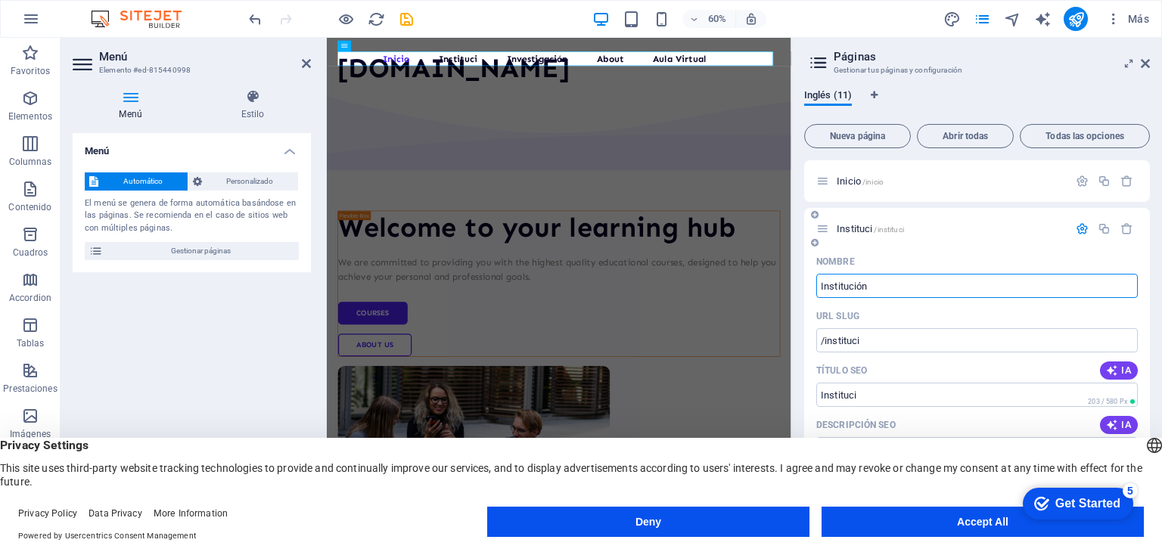
type input "Institución"
click at [1079, 228] on icon "button" at bounding box center [1082, 228] width 13 height 13
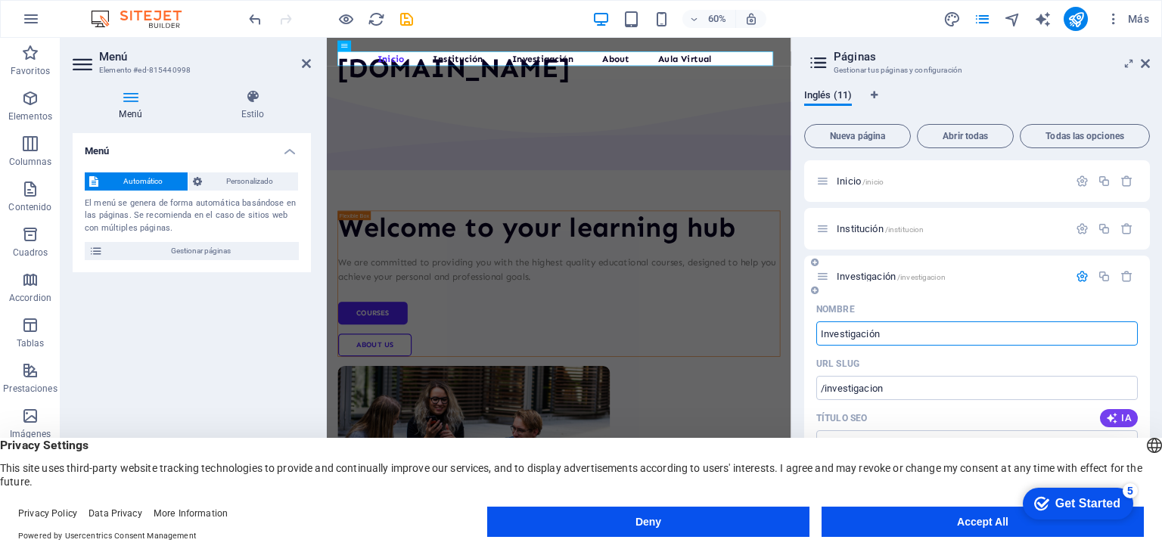
click at [935, 332] on input "Investigación" at bounding box center [976, 333] width 321 height 24
type input "I"
type input "/investigacio"
type input "Investigació"
type input "/"
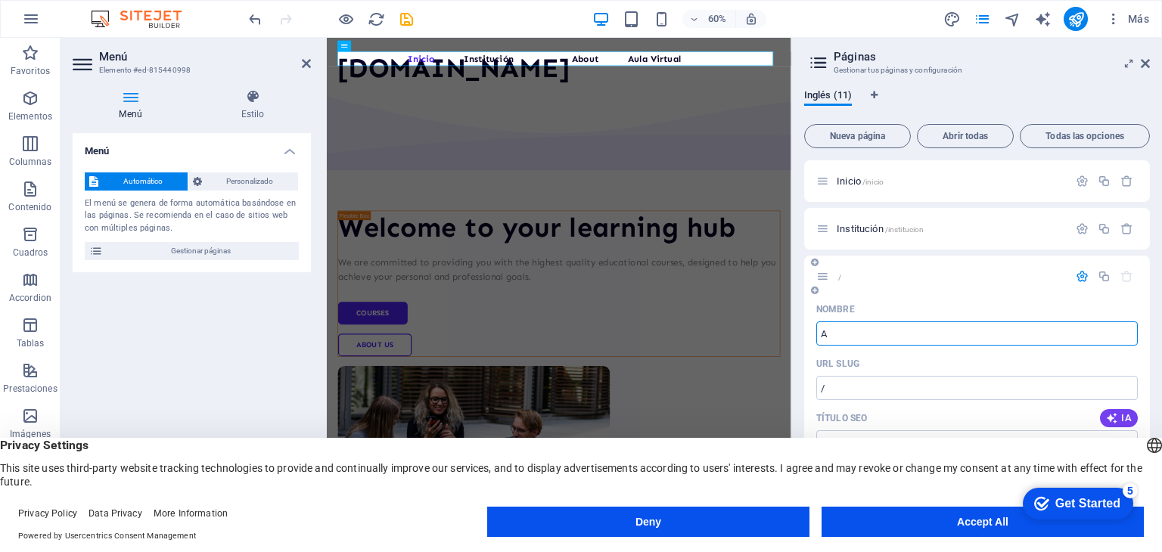
type input "Ac"
type input "/a"
type input "A"
type input "Academia"
type input "/academia"
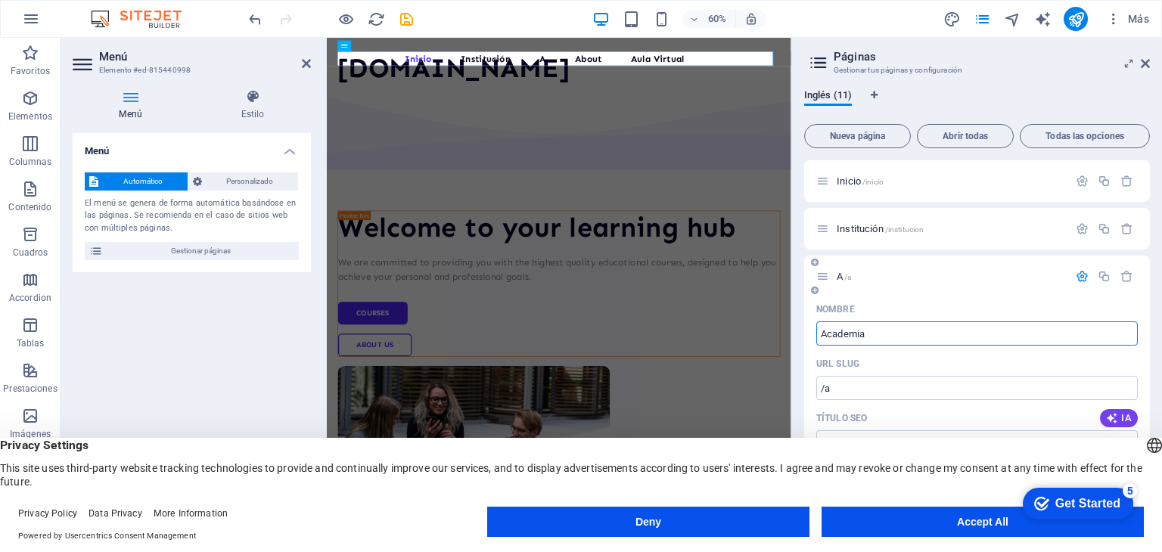
type input "Academia"
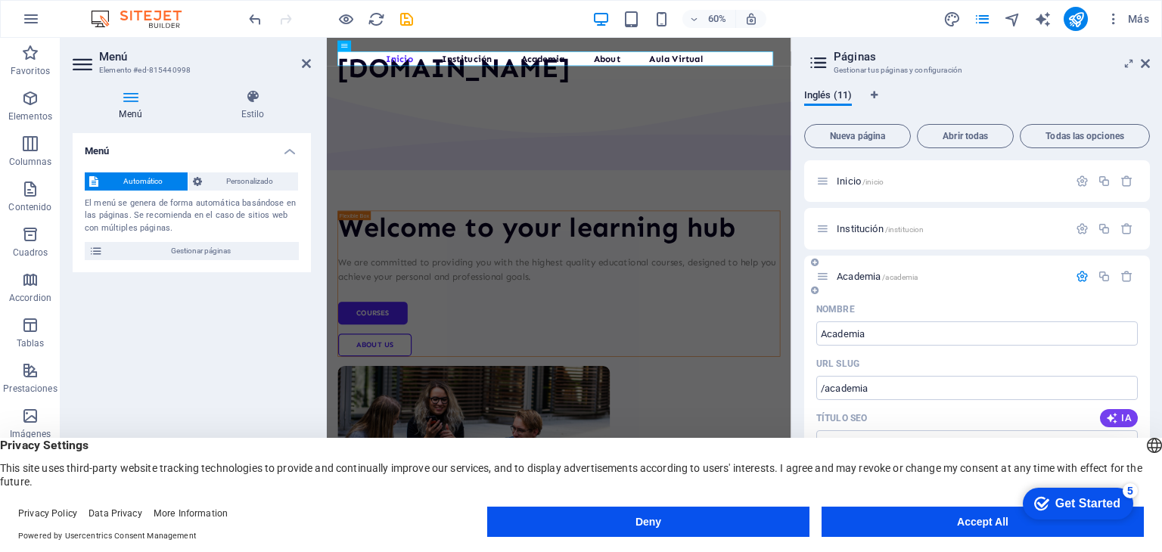
drag, startPoint x: 1146, startPoint y: 223, endPoint x: 1146, endPoint y: 256, distance: 32.5
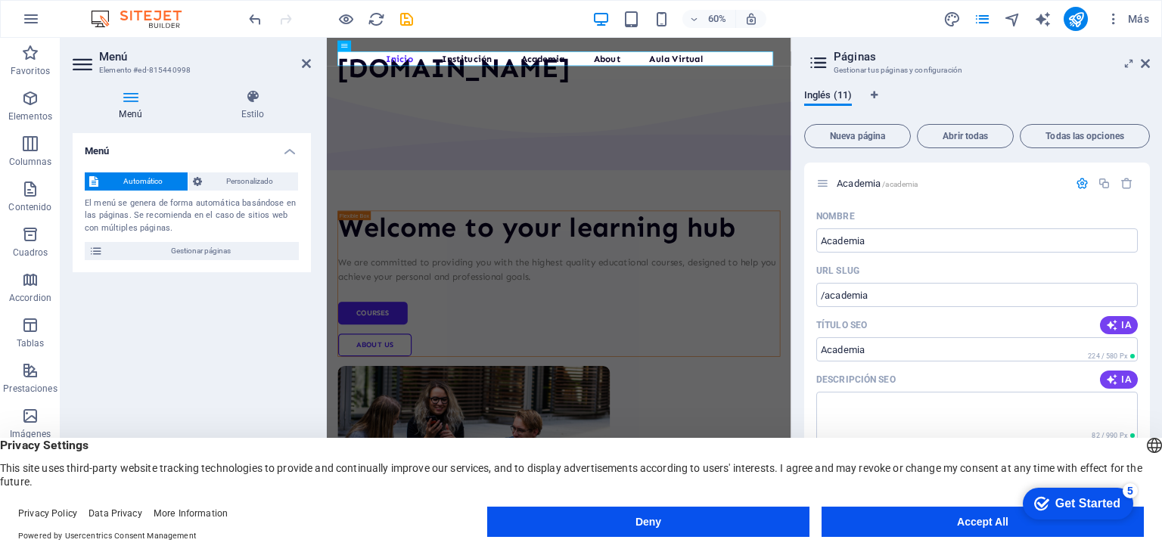
scroll to position [100, 0]
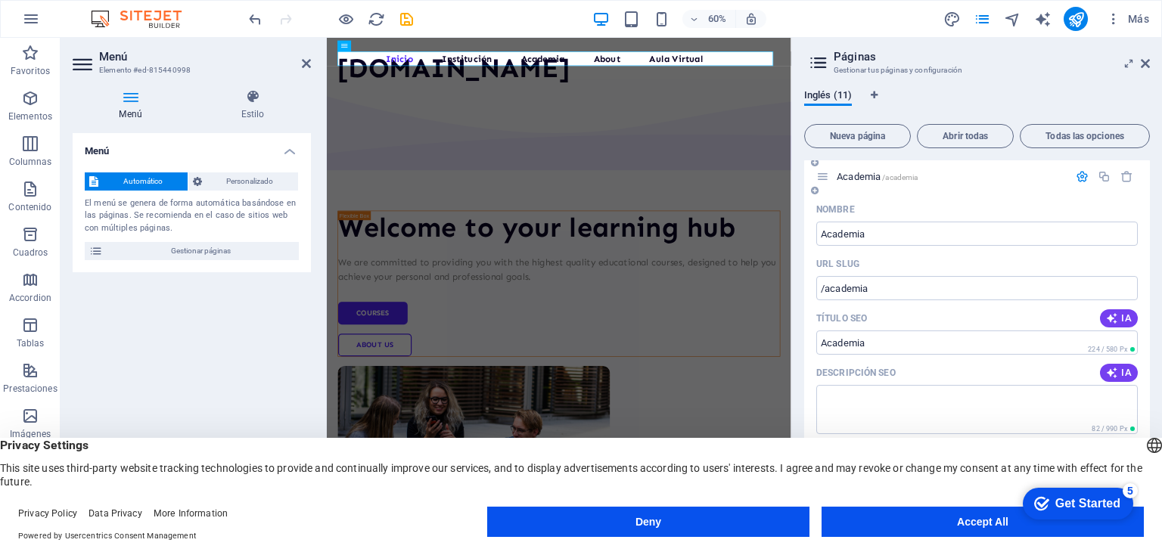
click at [1076, 179] on icon "button" at bounding box center [1082, 176] width 13 height 13
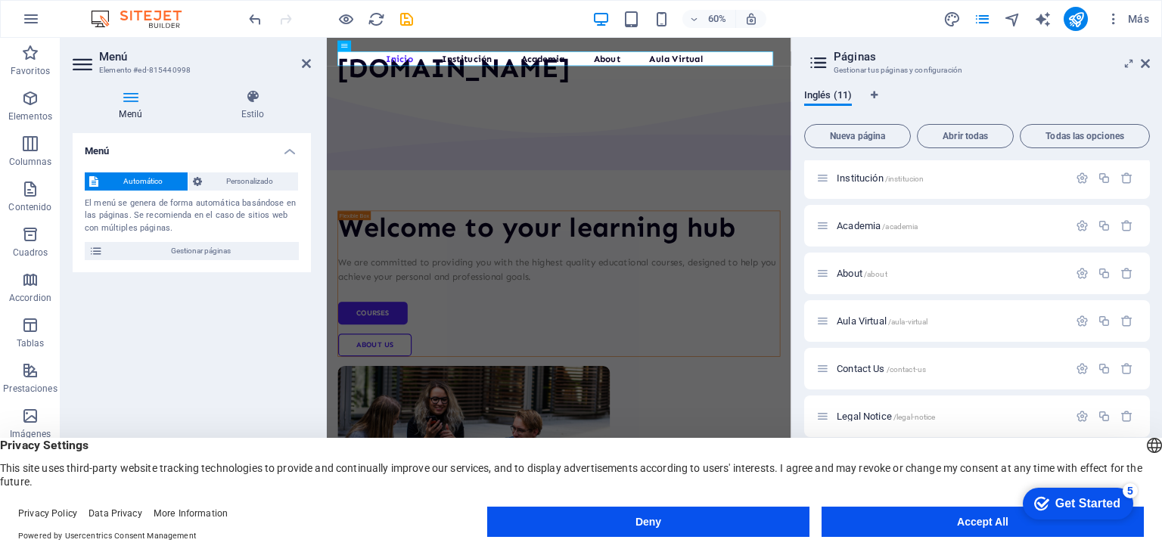
scroll to position [52, 0]
click at [1077, 266] on icon "button" at bounding box center [1082, 272] width 13 height 13
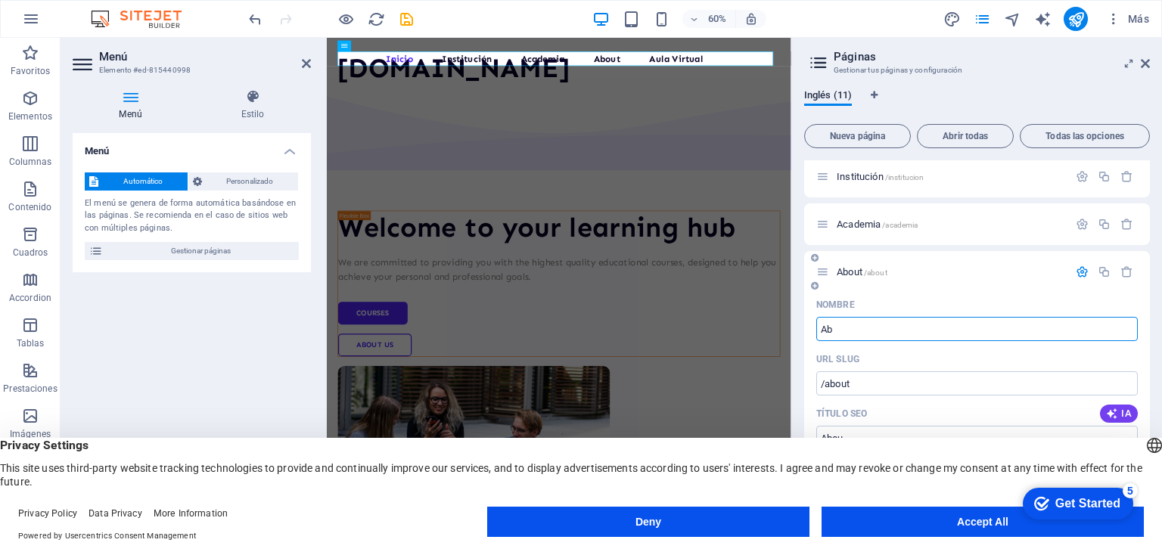
type input "A"
type input "/abou"
type input "/"
type input "Investi"
type input "/invest"
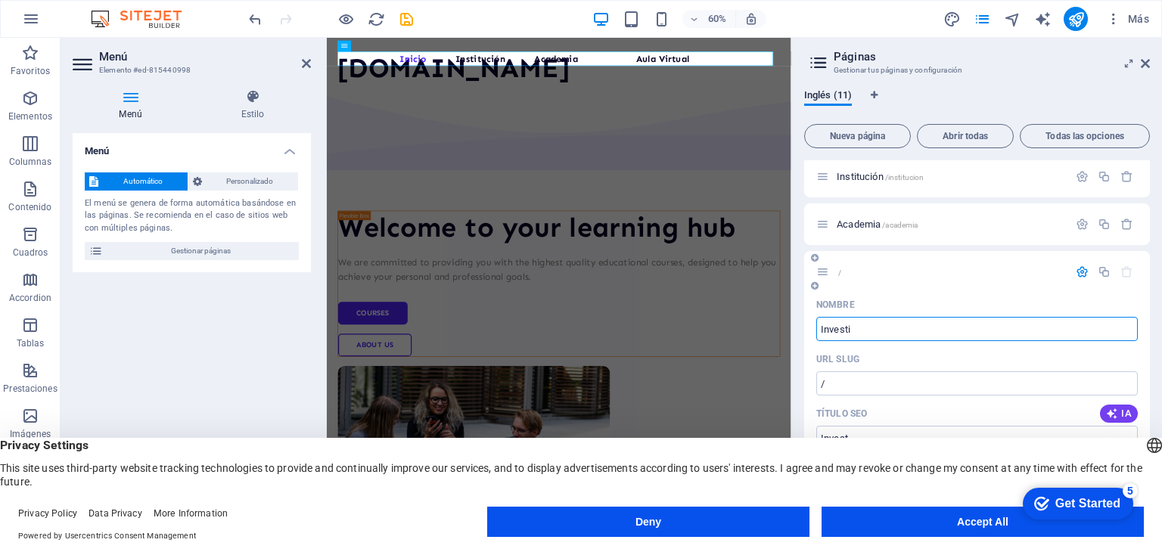
type input "Invest"
type input "Investigac"
type input "/investiga"
type input "Investiga"
type input "Investigaci"
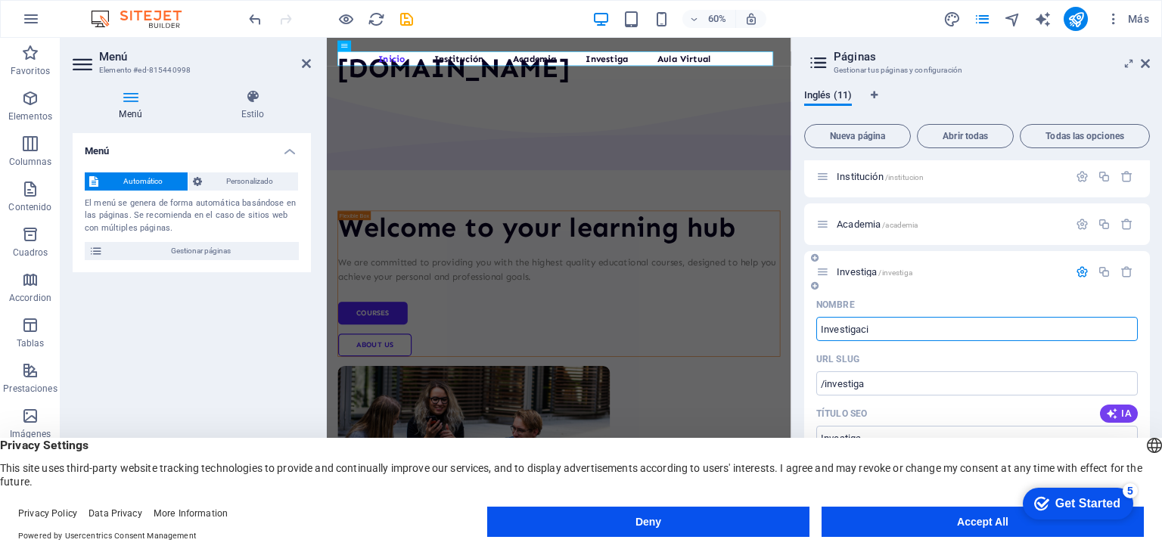
type input "/investigaci"
type input "Investigaci"
type input "Investigación"
type input "/investigacion"
type input "Investigación"
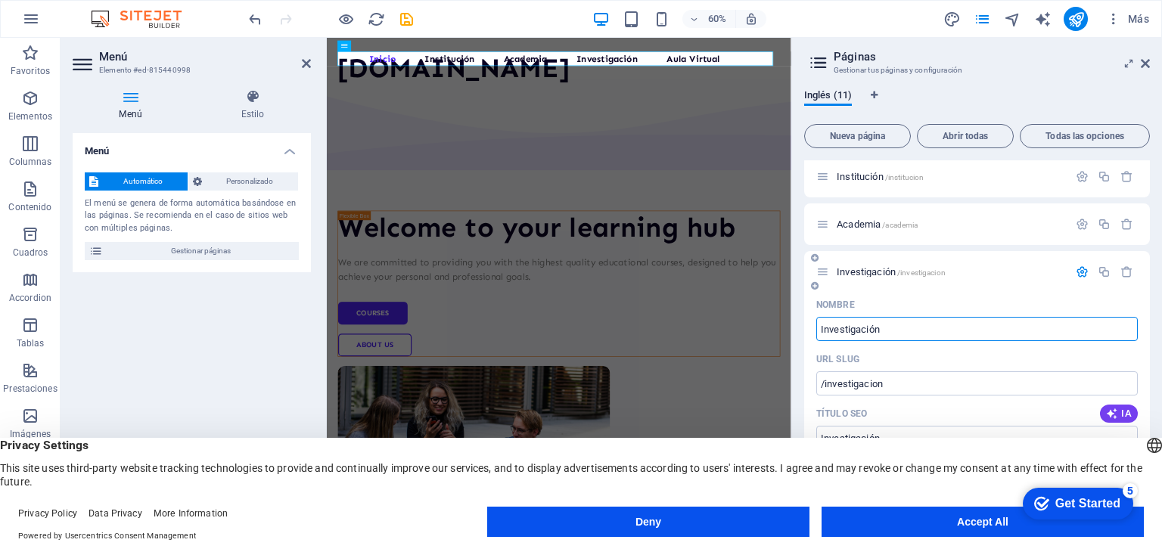
type input "Investigación"
click at [1080, 268] on icon "button" at bounding box center [1082, 272] width 13 height 13
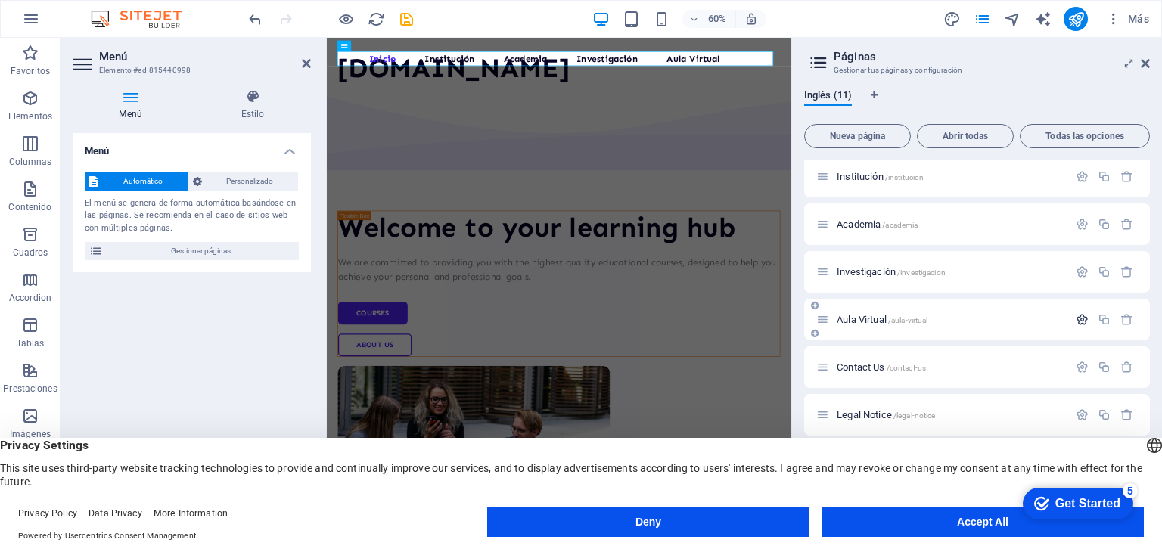
click at [1079, 321] on icon "button" at bounding box center [1082, 319] width 13 height 13
click at [923, 376] on input "Aula Virtual" at bounding box center [976, 377] width 321 height 24
type input "A"
type input "/aula"
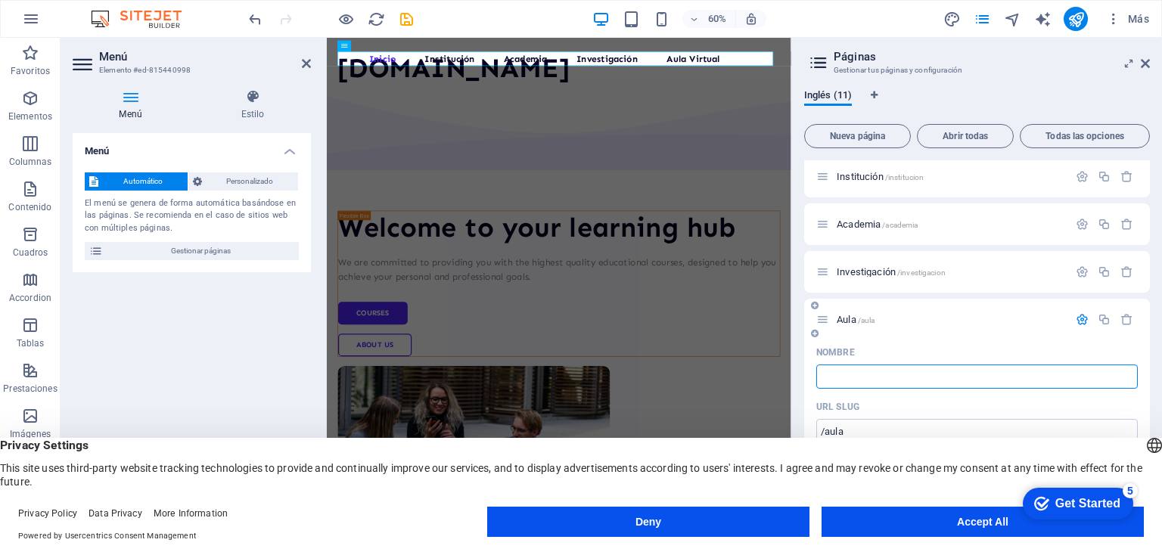
type input "Aula"
type input "/"
type input "Aten"
type input "/ate"
type input "Ate"
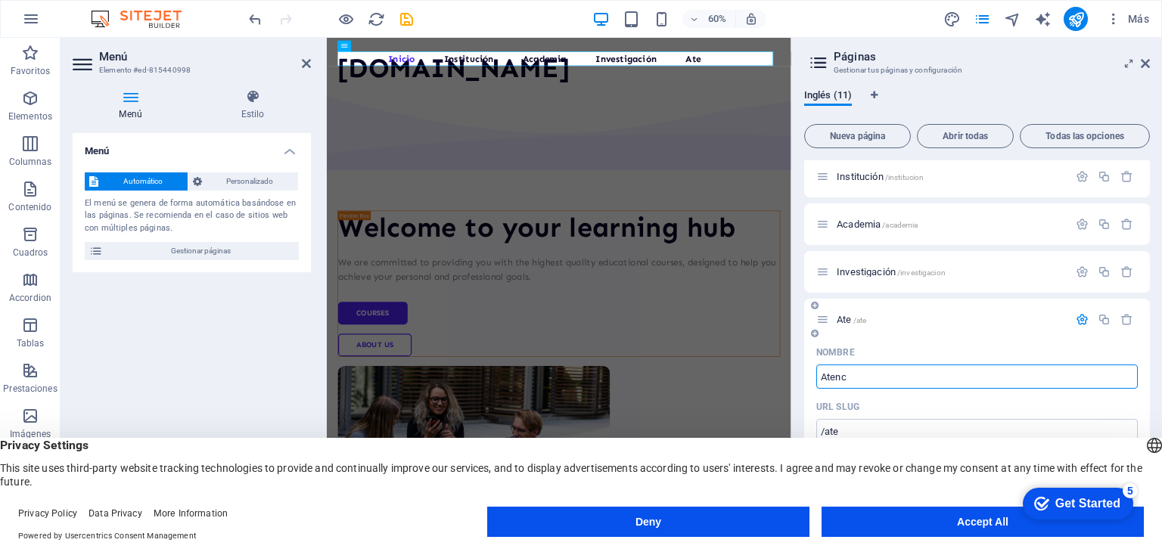
type input "Atenci"
type input "/atenc"
type input "Atenc"
type input "Atenci"
type input "/atenci"
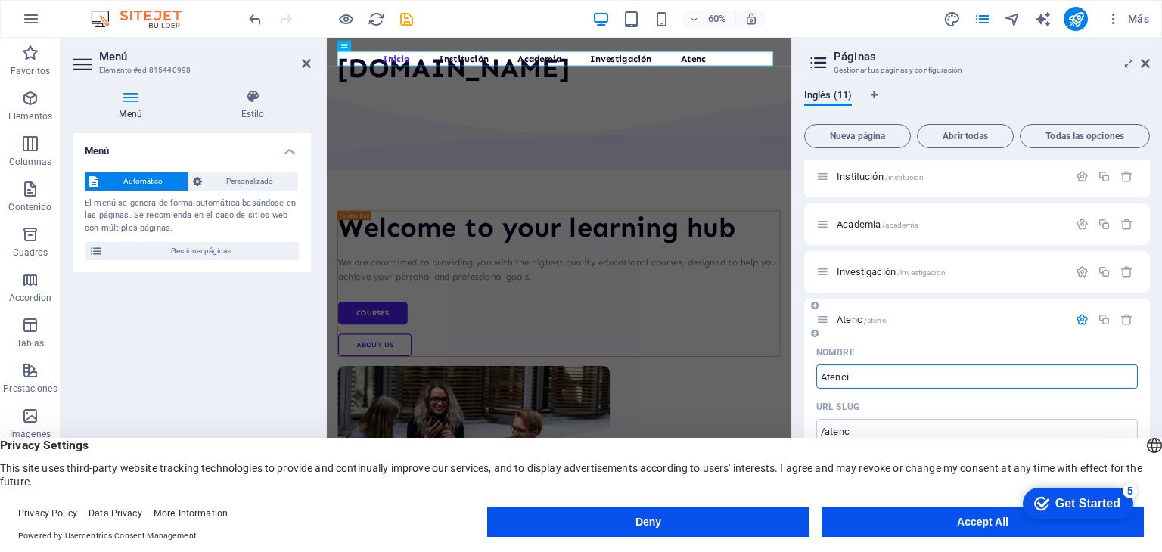
type input "Atenci"
type input "Atención"
type input "/atencion"
type input "Atención"
type input "Atención al"
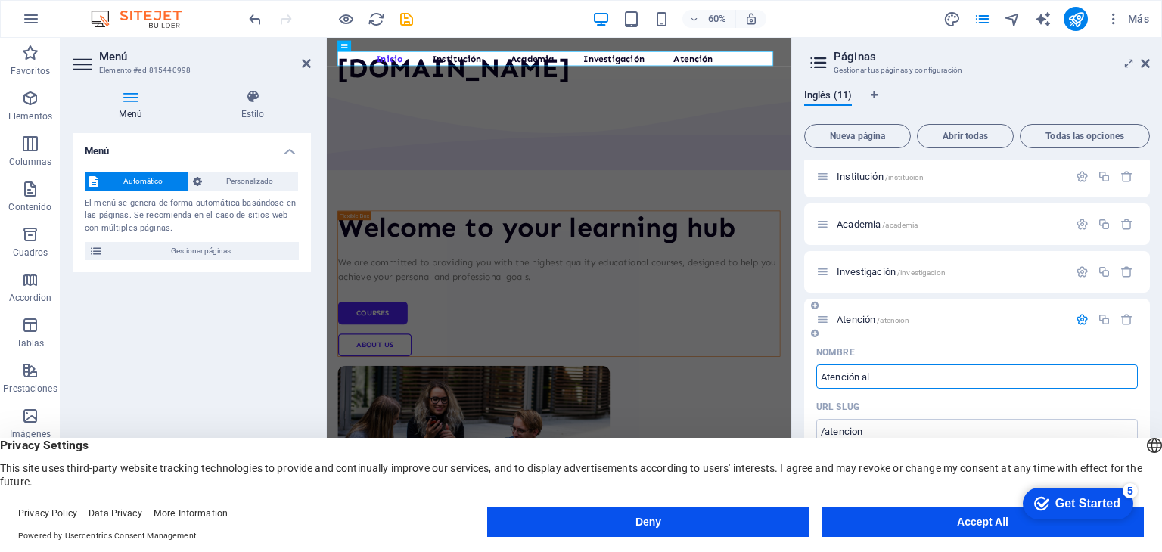
type input "/atencion-al"
type input "Atención al"
type input "Atención al Ciudadano"
type input "/atencion-al-ciudadano"
type input "Atención al Ciudadano"
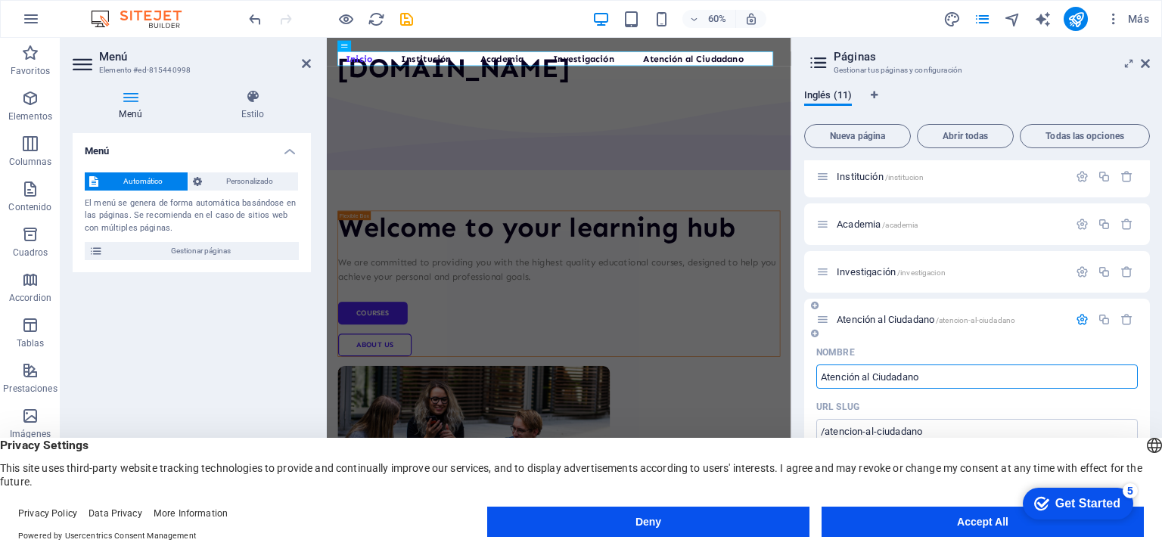
type input "Atención al Ciudadano"
click at [1078, 318] on icon "button" at bounding box center [1082, 319] width 13 height 13
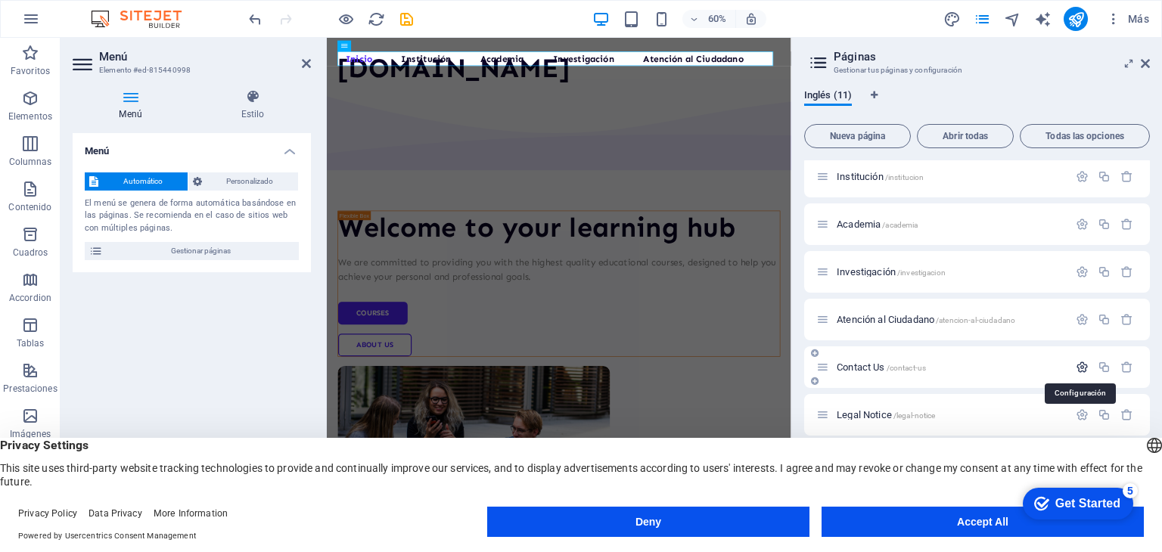
click at [1076, 368] on icon "button" at bounding box center [1082, 367] width 13 height 13
drag, startPoint x: 1146, startPoint y: 376, endPoint x: 1149, endPoint y: 291, distance: 84.8
click at [1149, 291] on div "Inicio /inicio Institución /institucion Academia /academia Investigación /inves…" at bounding box center [977, 338] width 346 height 356
drag, startPoint x: 1149, startPoint y: 291, endPoint x: 1152, endPoint y: 306, distance: 15.4
click at [1152, 306] on div "Inglés (11) Nueva página Abrir todas Todas las opciones Inicio /inicio Instituc…" at bounding box center [977, 302] width 370 height 451
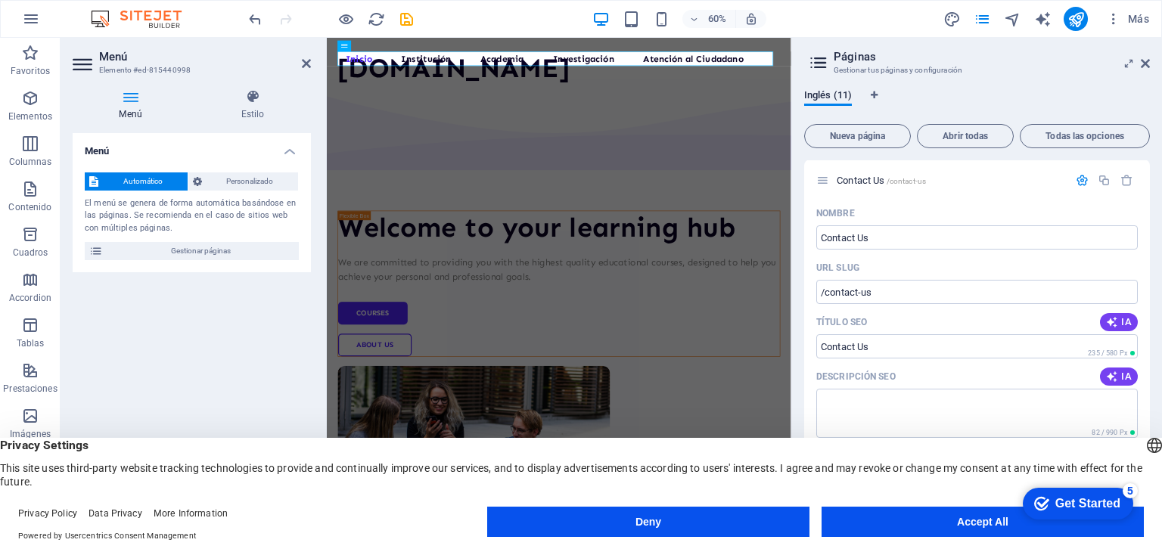
scroll to position [257, 0]
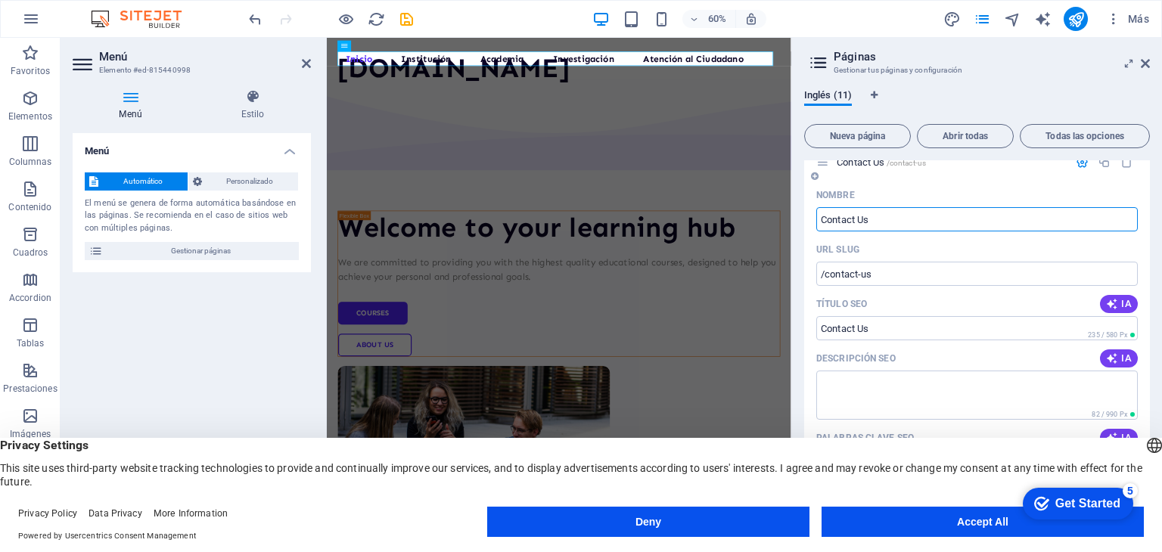
click at [896, 216] on input "Contact Us" at bounding box center [976, 219] width 321 height 24
type input "Cont"
type input "/contact-u"
type input "C"
type input "/"
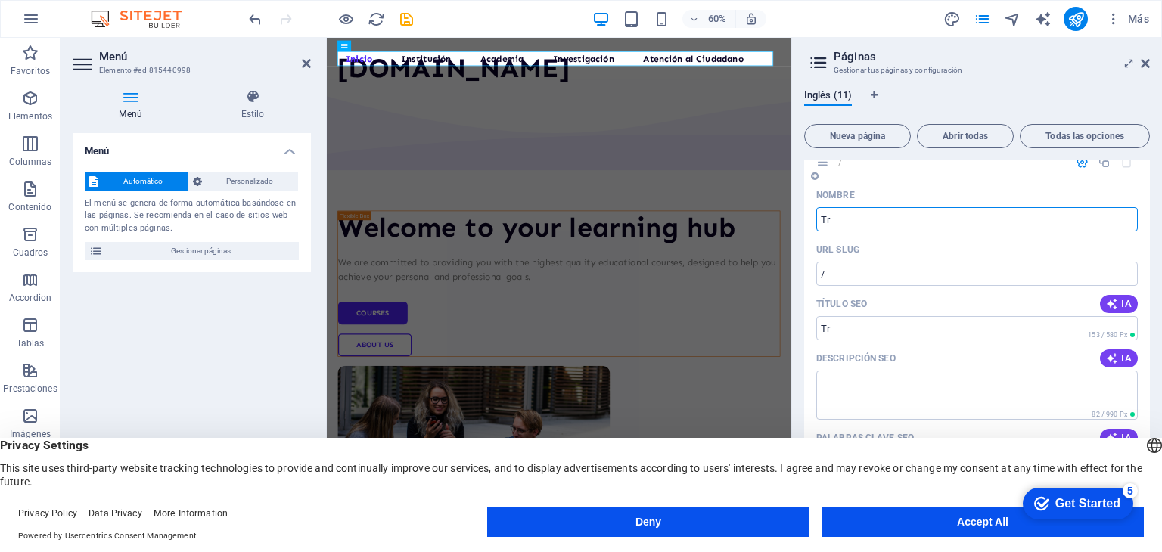
type input "Tra"
type input "/tr"
type input "Tr"
type input "Trans"
type input "/tra"
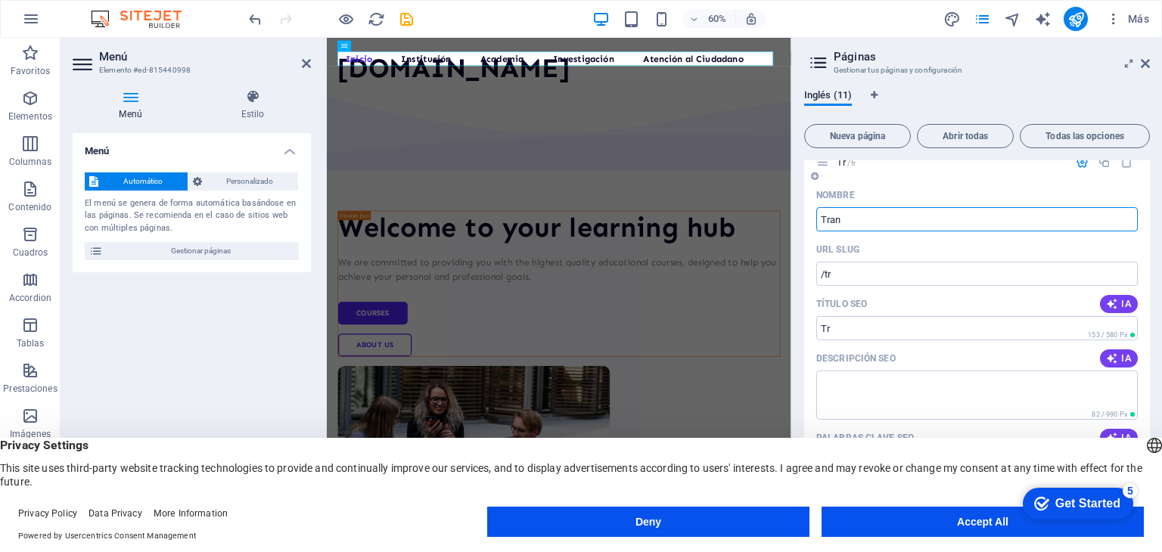
type input "Tra"
type input "Transparencia"
type input "/transparencia"
type input "Transparencia"
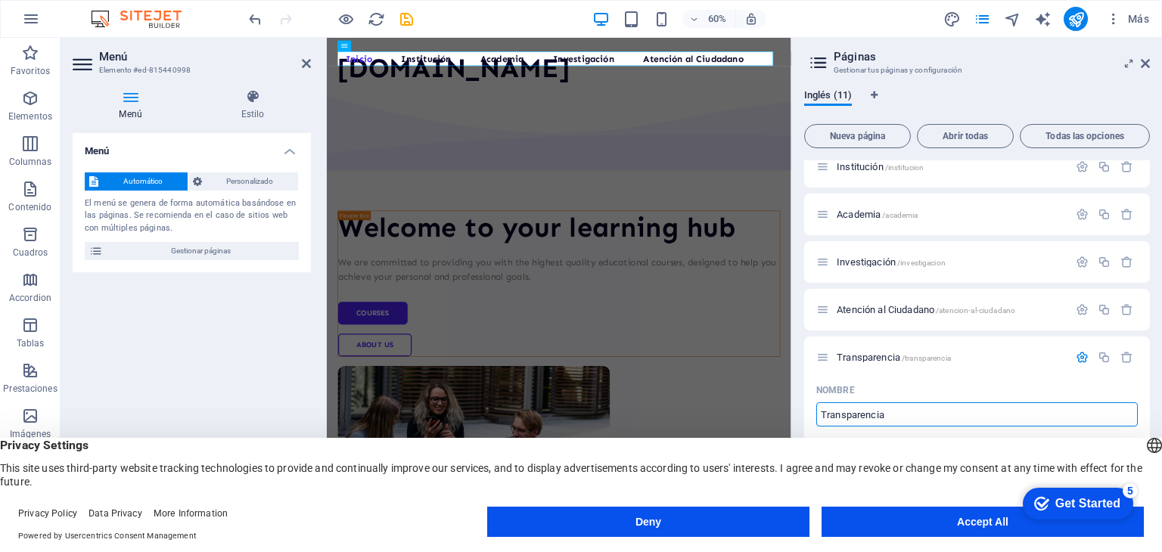
scroll to position [0, 0]
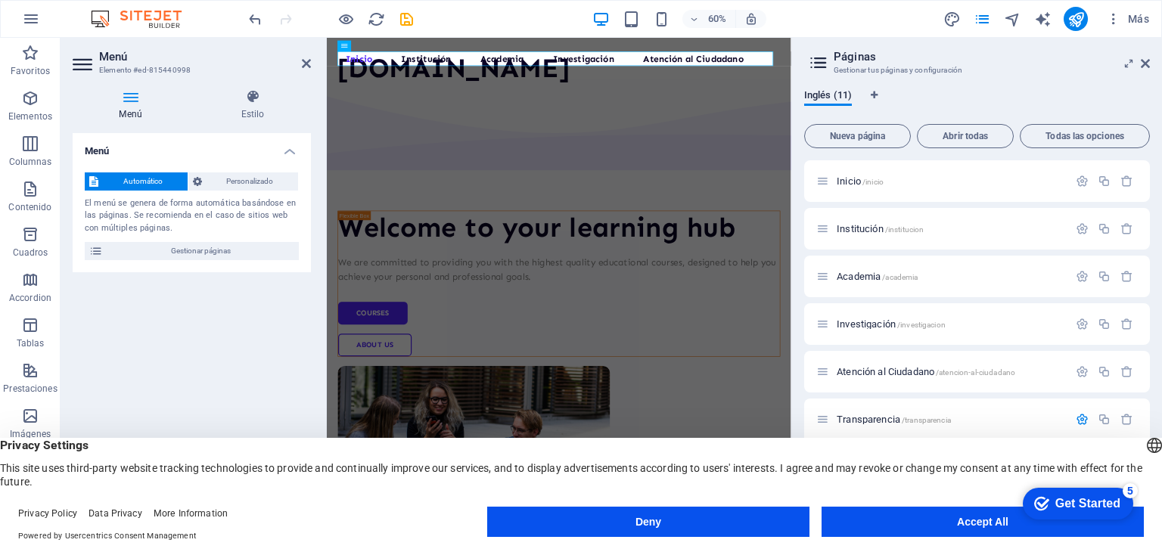
drag, startPoint x: 1149, startPoint y: 200, endPoint x: 1155, endPoint y: 276, distance: 76.6
click at [1155, 276] on div "Inglés (11) Nueva página Abrir todas Todas las opciones Inicio /inicio Instituc…" at bounding box center [977, 302] width 370 height 451
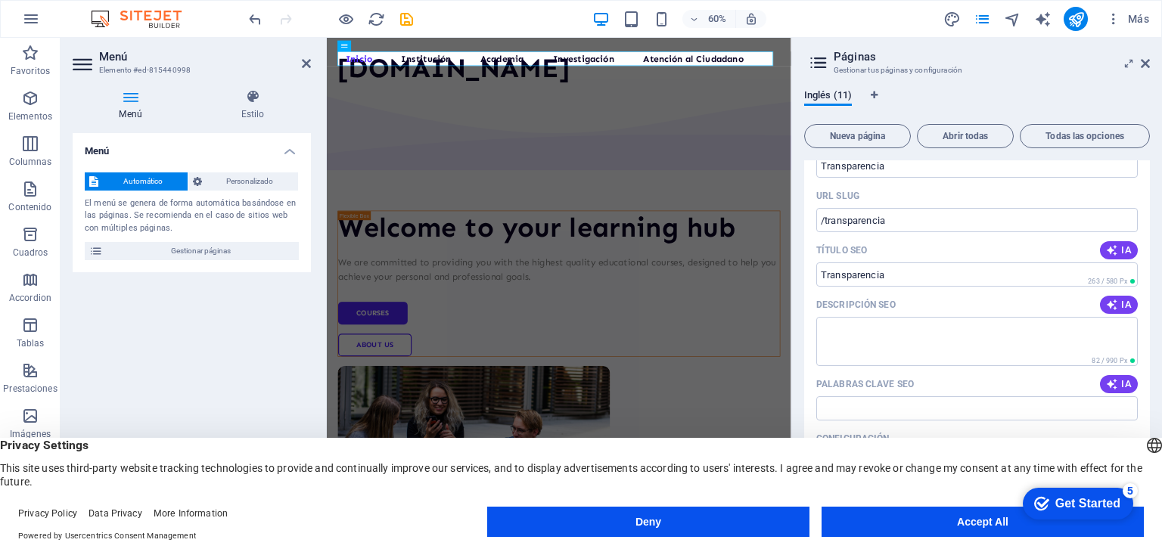
click at [1154, 218] on div "Inglés (11) Nueva página Abrir todas Todas las opciones Inicio /inicio Instituc…" at bounding box center [977, 302] width 370 height 451
click at [1149, 237] on div "Inicio /inicio Institución /institucion Academia /academia Investigación /inves…" at bounding box center [977, 338] width 346 height 356
drag, startPoint x: 1149, startPoint y: 237, endPoint x: 1146, endPoint y: 222, distance: 15.4
click at [1146, 222] on div "Inicio /inicio Institución /institucion Academia /academia Investigación /inves…" at bounding box center [977, 338] width 346 height 356
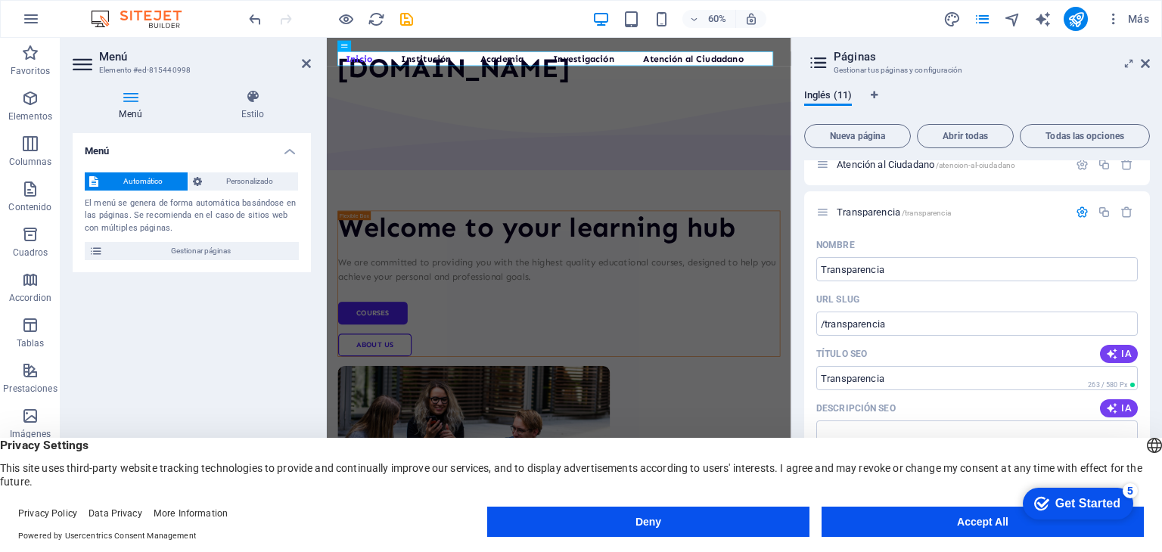
scroll to position [191, 0]
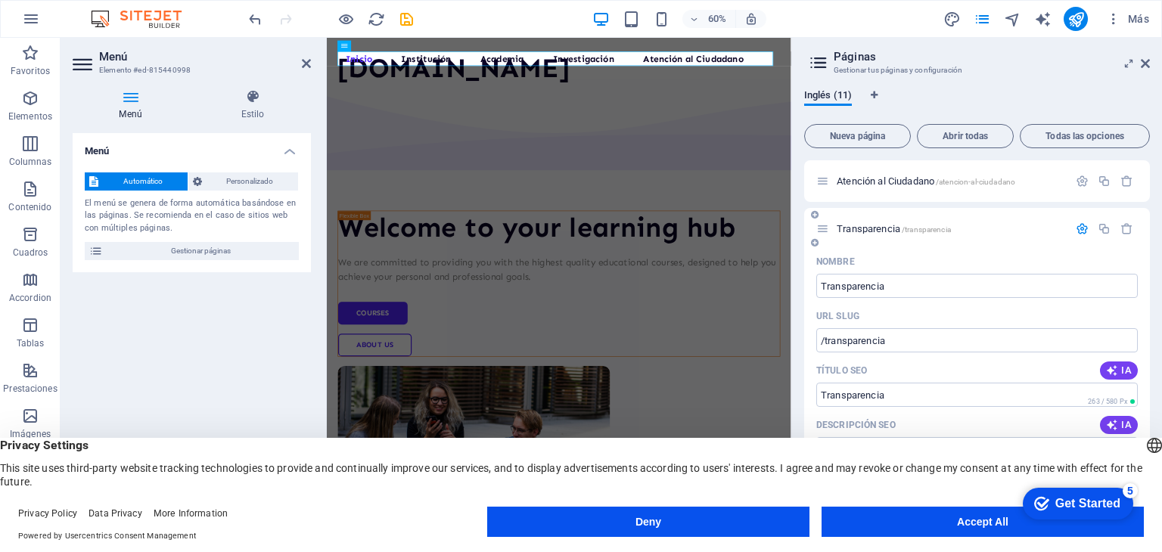
click at [1079, 231] on icon "button" at bounding box center [1082, 228] width 13 height 13
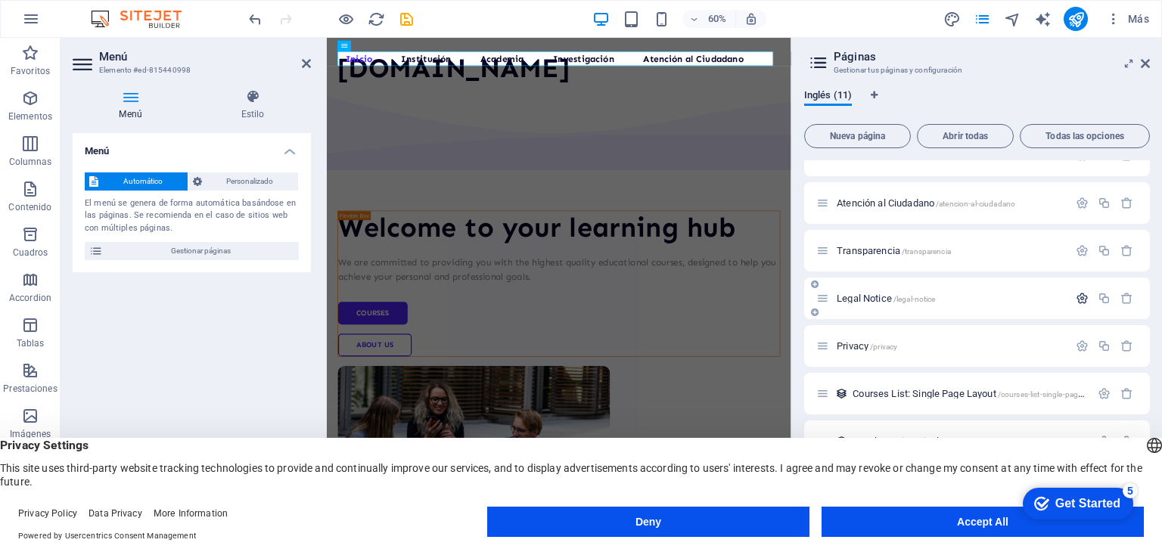
click at [1076, 293] on icon "button" at bounding box center [1082, 298] width 13 height 13
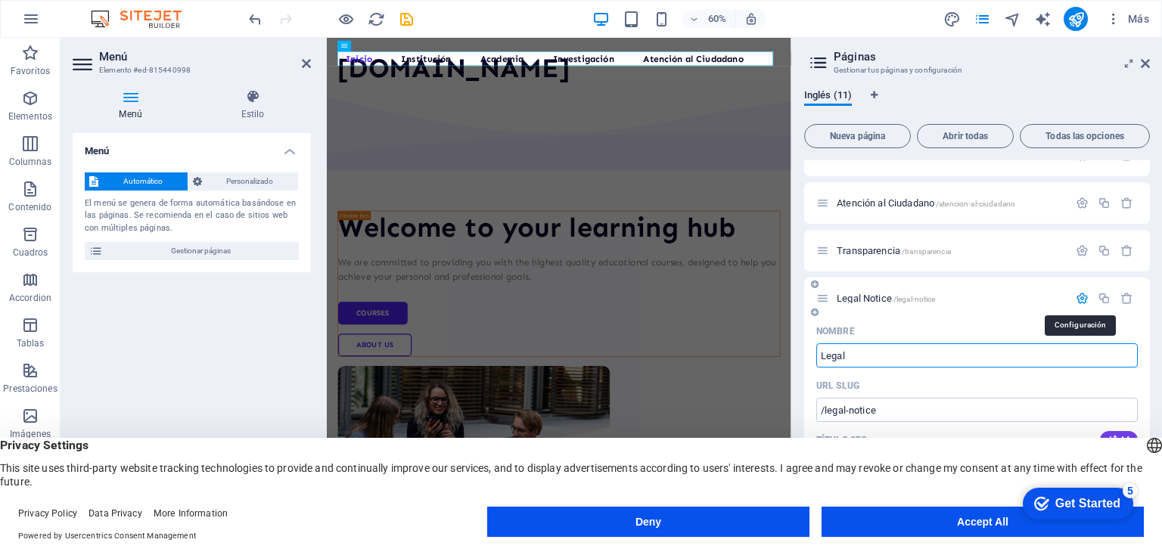
type input "Legal"
type input "/legal-notic"
type input "Legal Notic"
type input "L"
type input "/"
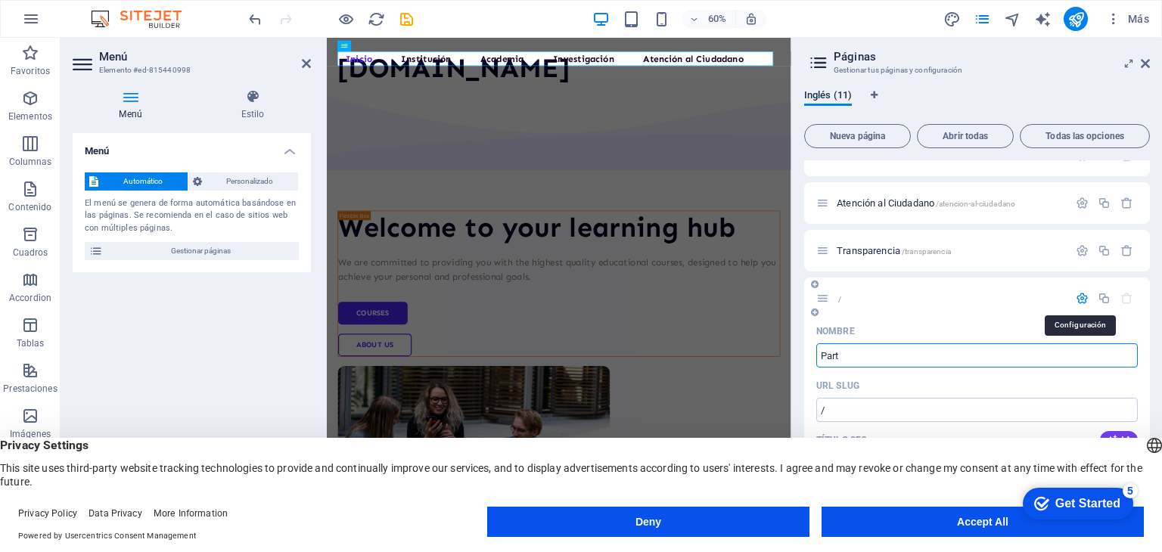
type input "Parti"
type input "/part"
type input "Part"
type input "Partici"
type input "/partici"
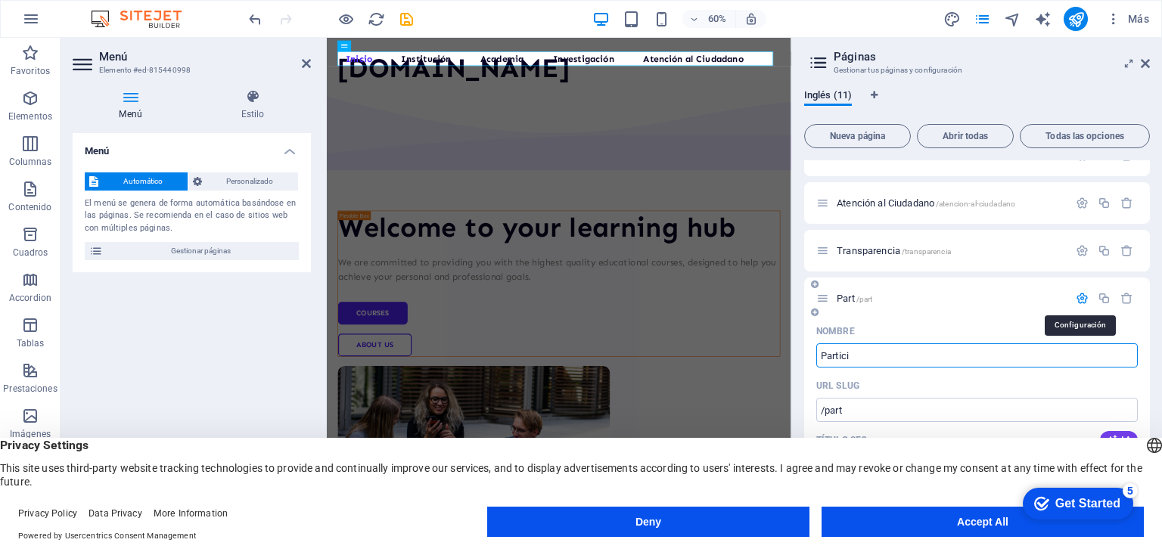
type input "Partici"
type input "Participa"
type input "/participa"
type input "Participa"
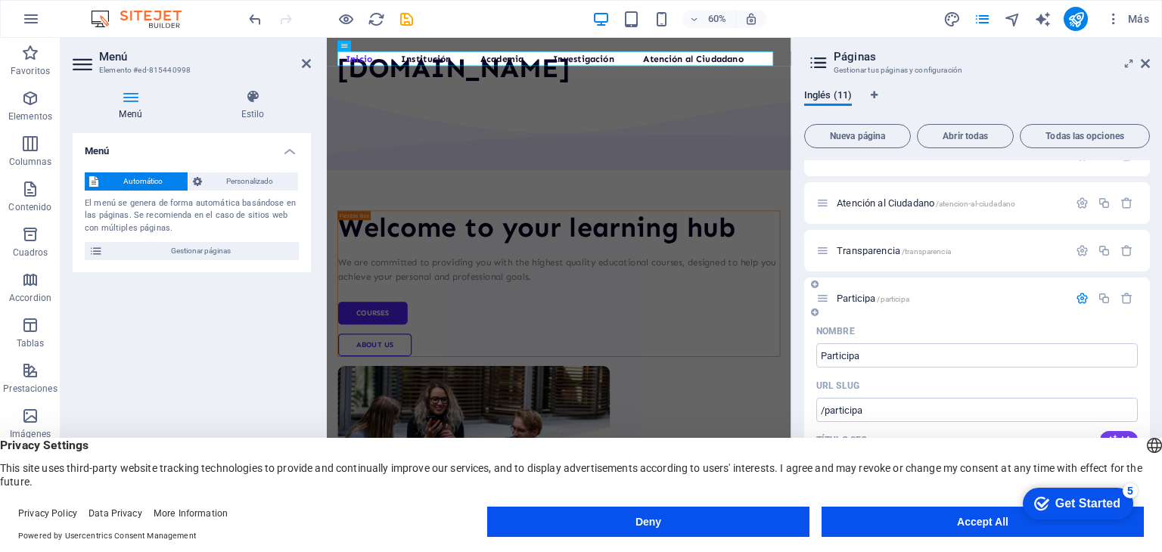
click at [1079, 297] on icon "button" at bounding box center [1082, 298] width 13 height 13
click at [1123, 394] on icon "button" at bounding box center [1126, 393] width 13 height 13
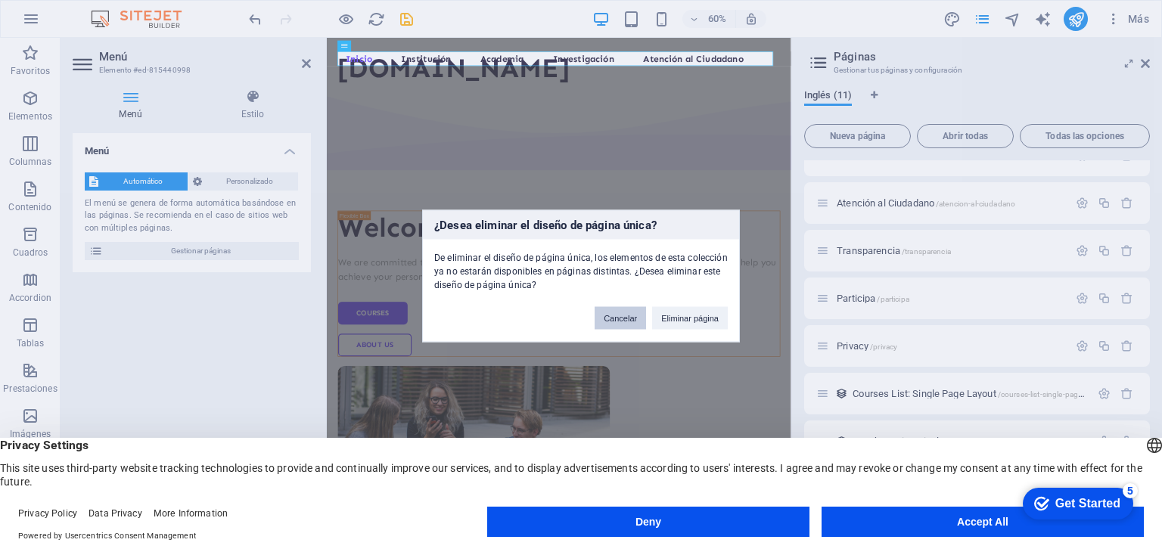
click at [621, 314] on button "Cancelar" at bounding box center [620, 318] width 51 height 23
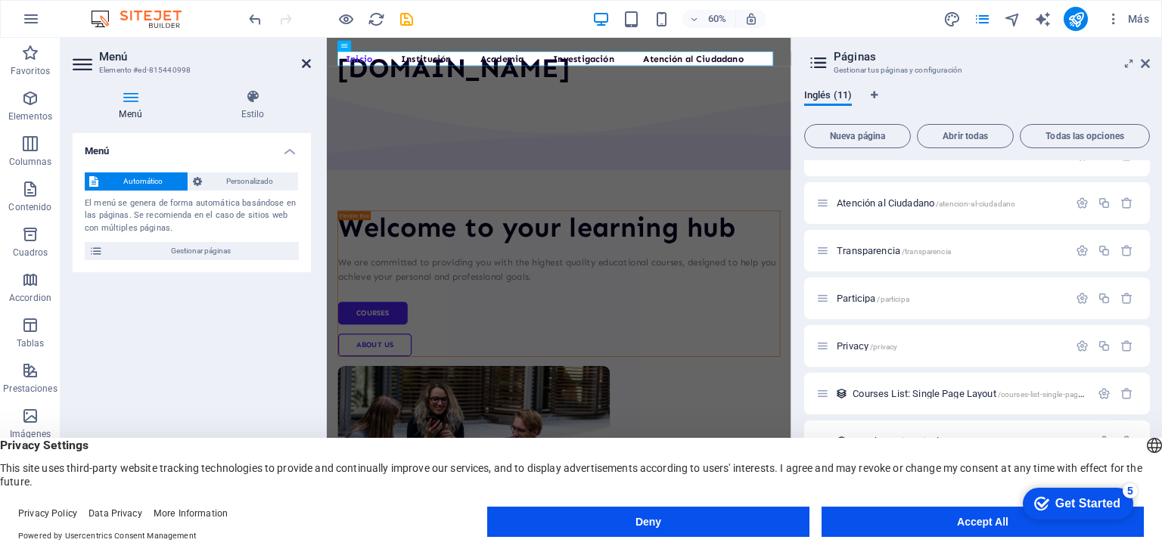
click at [305, 66] on icon at bounding box center [306, 63] width 9 height 12
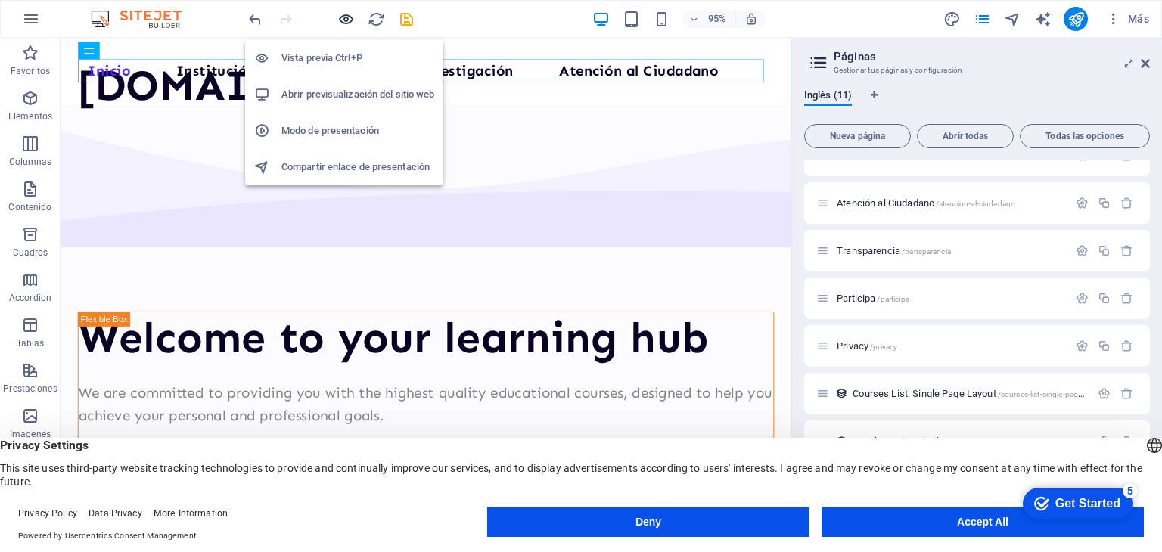
click at [343, 21] on icon "button" at bounding box center [345, 19] width 17 height 17
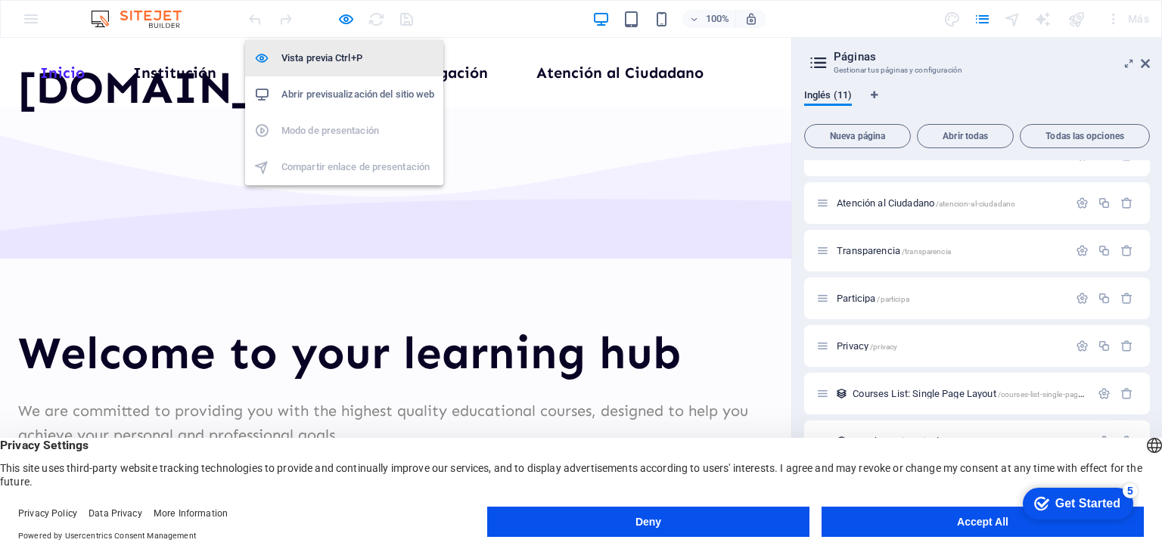
click at [335, 53] on h6 "Vista previa Ctrl+P" at bounding box center [357, 58] width 153 height 18
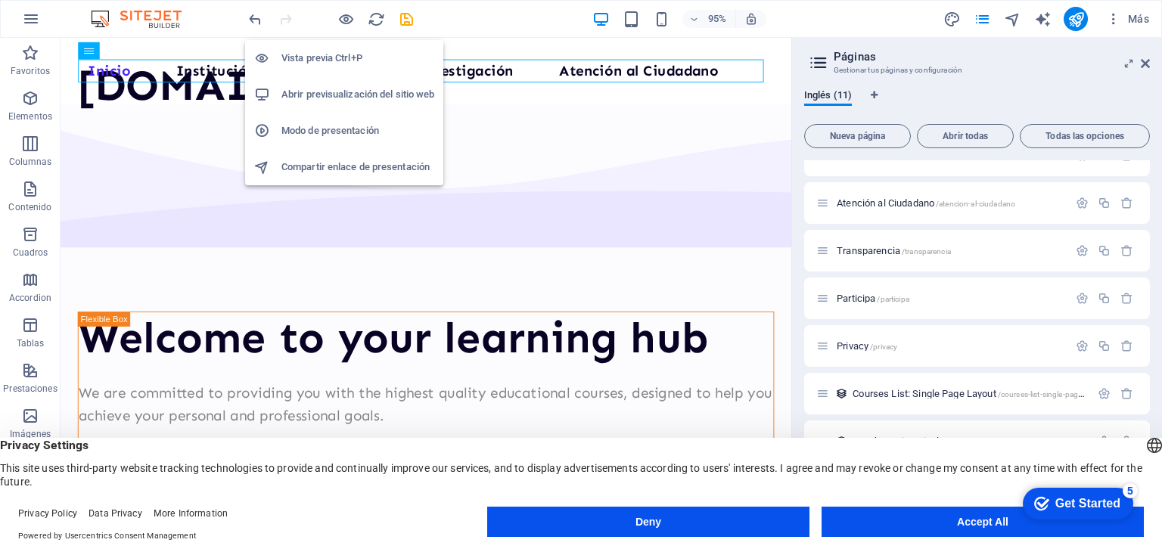
click at [335, 98] on h6 "Abrir previsualización del sitio web" at bounding box center [357, 94] width 153 height 18
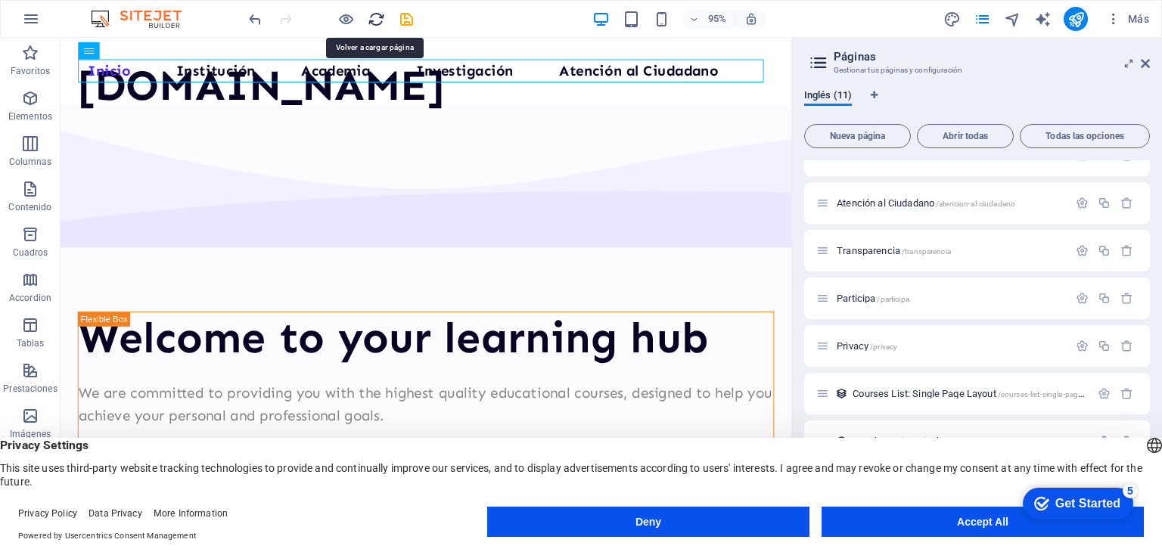
click at [1137, 14] on span "Más" at bounding box center [1127, 18] width 43 height 15
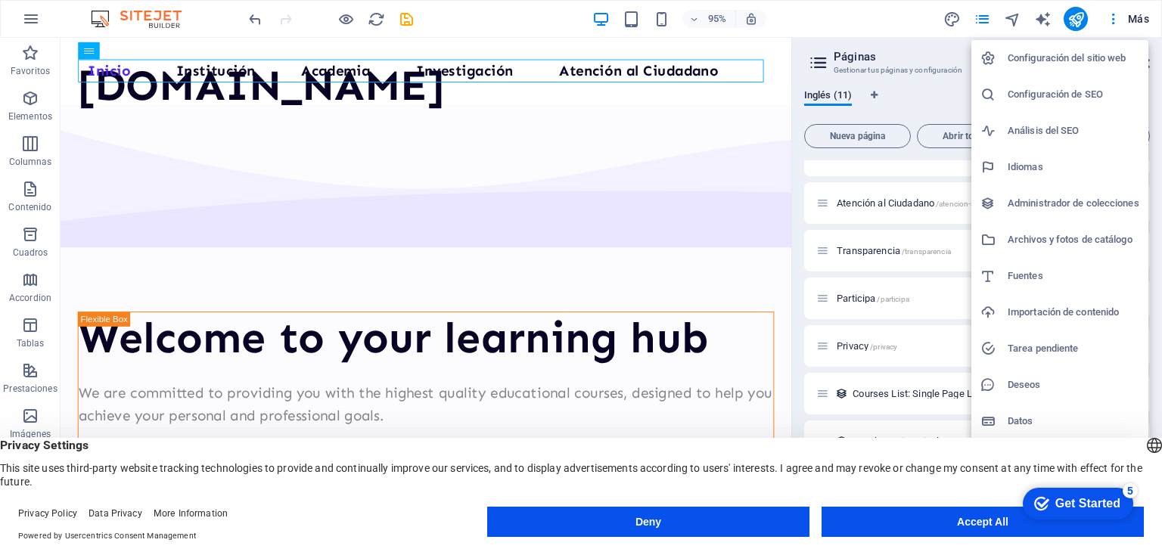
click at [1113, 19] on div at bounding box center [581, 276] width 1162 height 552
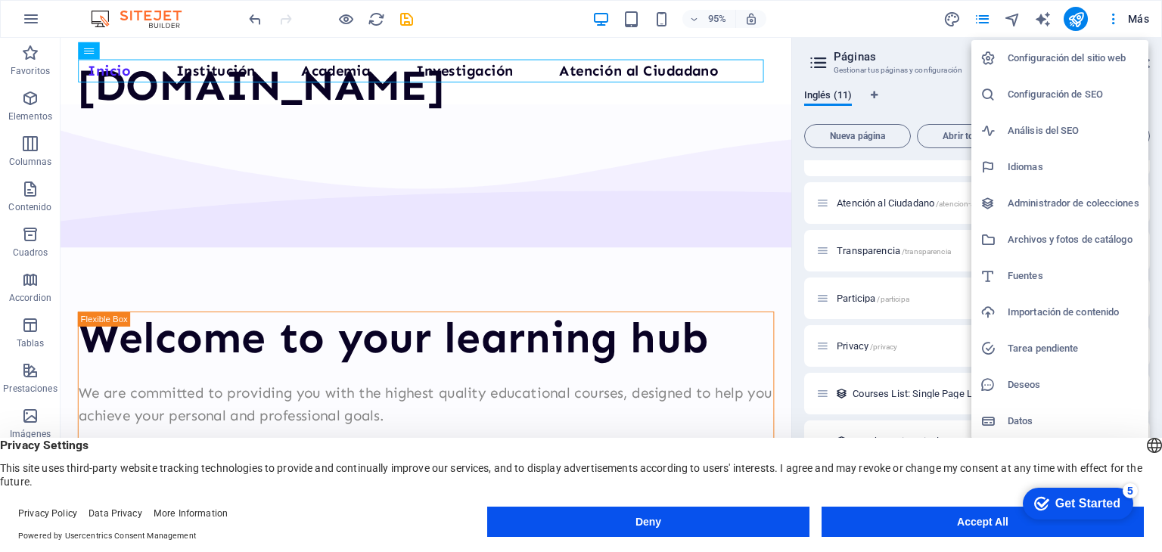
click at [1113, 19] on div at bounding box center [581, 276] width 1162 height 552
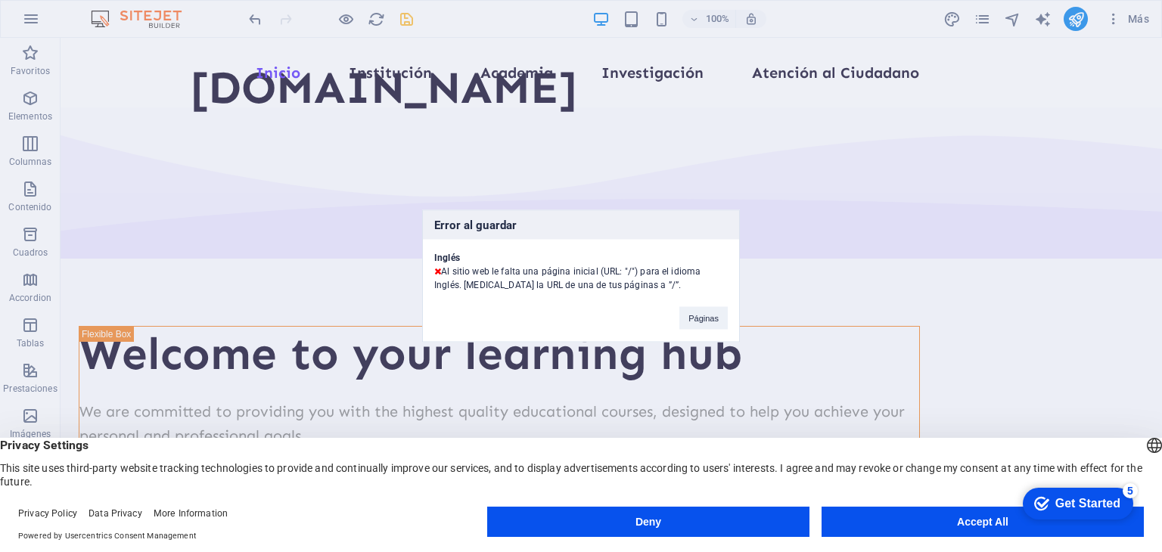
click at [346, 17] on div "Error al guardar Inglés Al sitio web le falta una página inicial (URL: "/") par…" at bounding box center [581, 276] width 1162 height 552
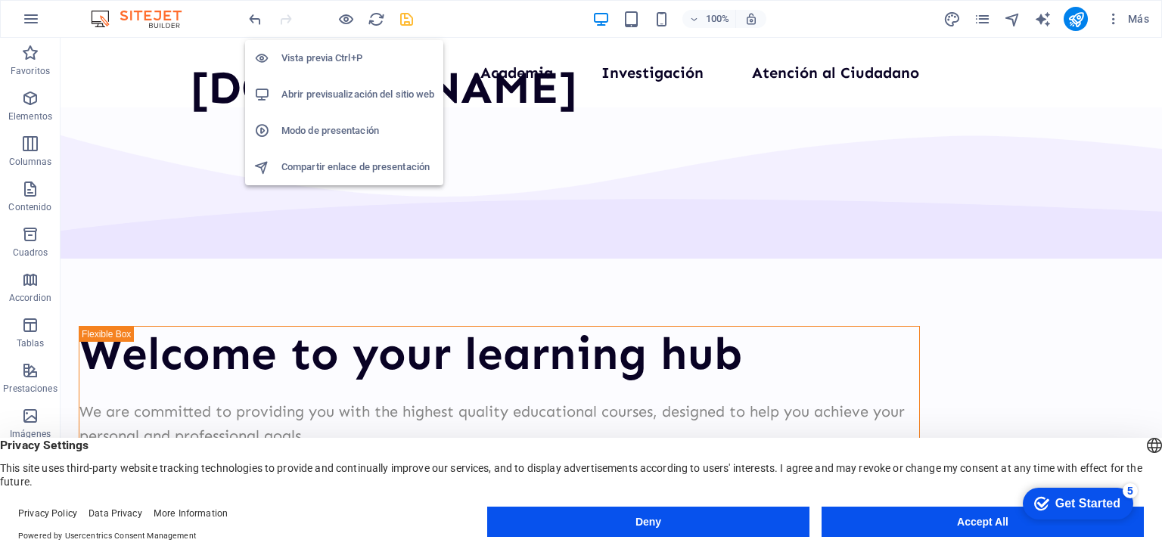
click at [325, 89] on h6 "Abrir previsualización del sitio web" at bounding box center [357, 94] width 153 height 18
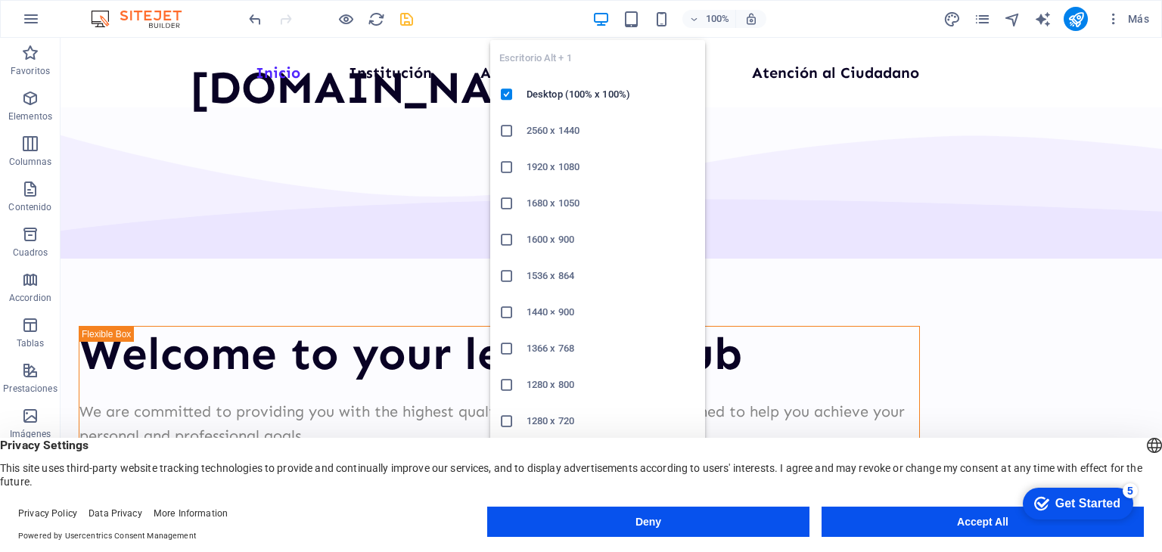
click at [604, 16] on icon "button" at bounding box center [600, 19] width 17 height 17
click at [533, 200] on h6 "1680 x 1050" at bounding box center [611, 203] width 169 height 18
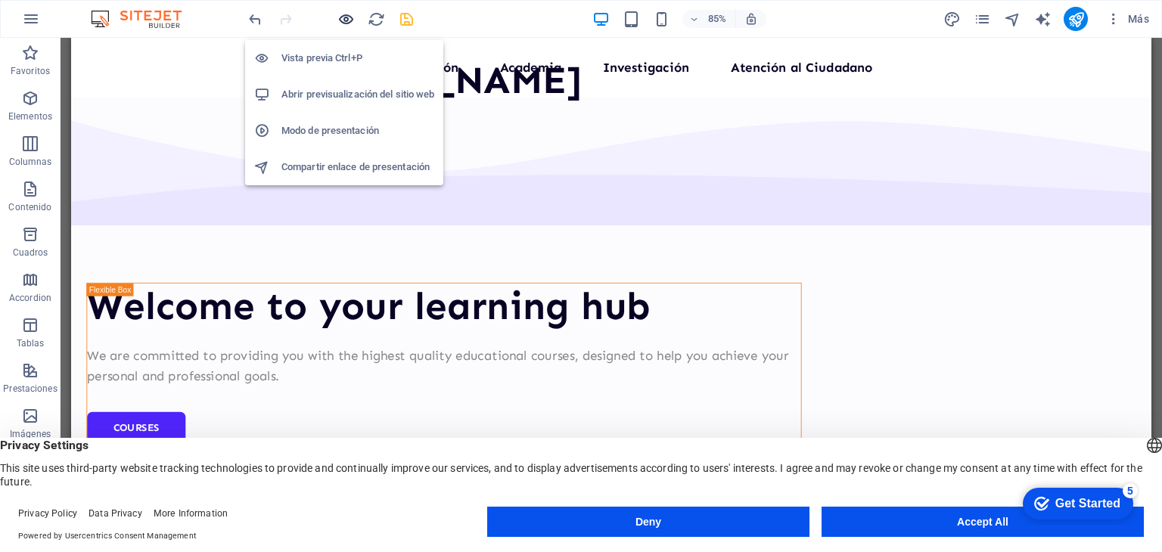
click at [345, 17] on icon "button" at bounding box center [345, 19] width 17 height 17
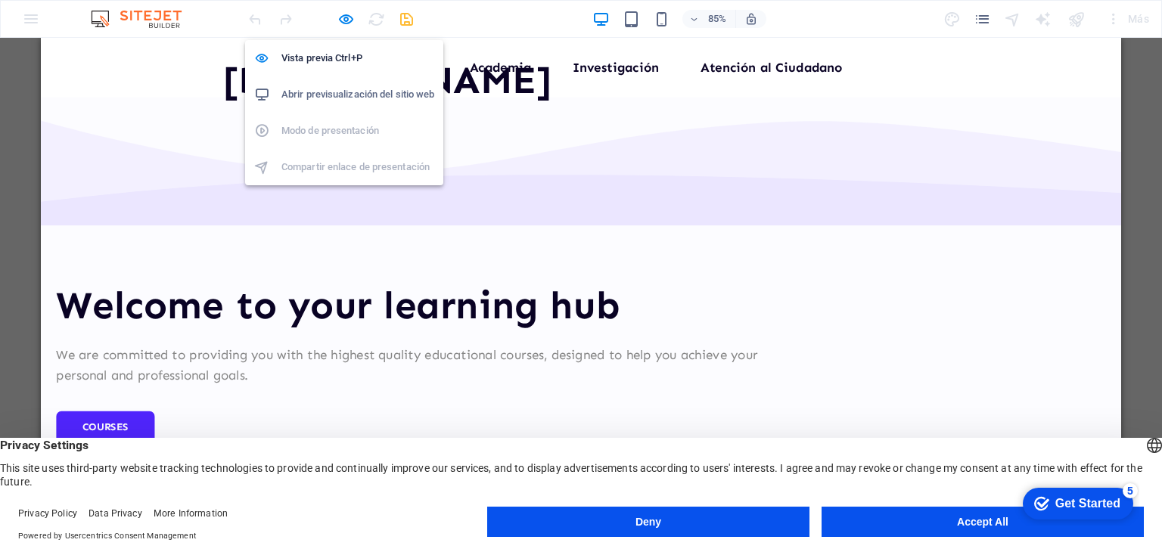
click at [341, 90] on h6 "Abrir previsualización del sitio web" at bounding box center [357, 94] width 153 height 18
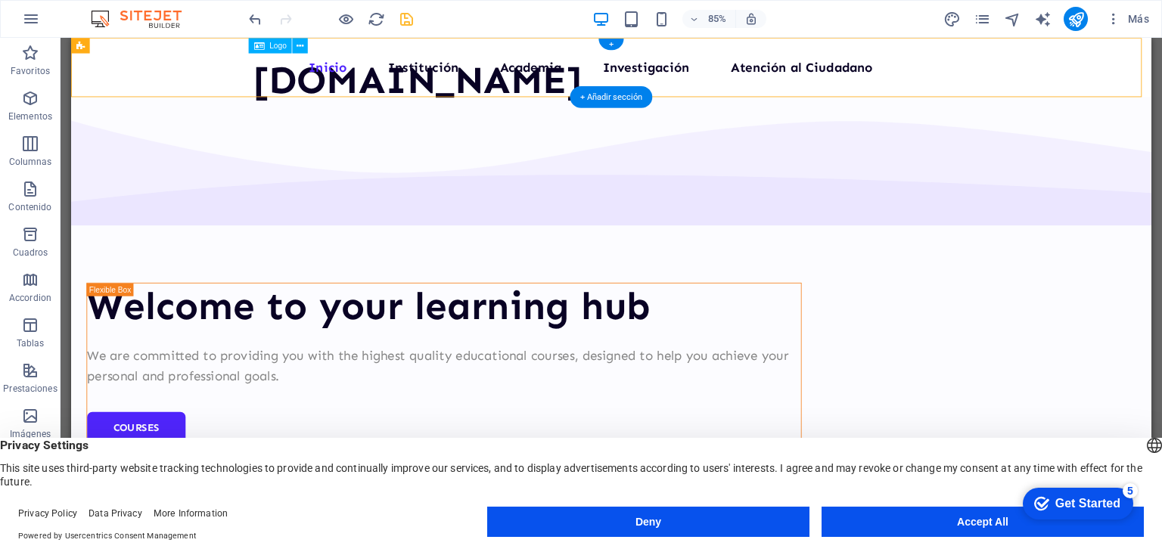
drag, startPoint x: 396, startPoint y: 99, endPoint x: 318, endPoint y: 98, distance: 77.9
click at [318, 98] on div "[DOMAIN_NAME]" at bounding box center [479, 88] width 387 height 54
click at [309, 78] on div "[DOMAIN_NAME]" at bounding box center [479, 88] width 387 height 54
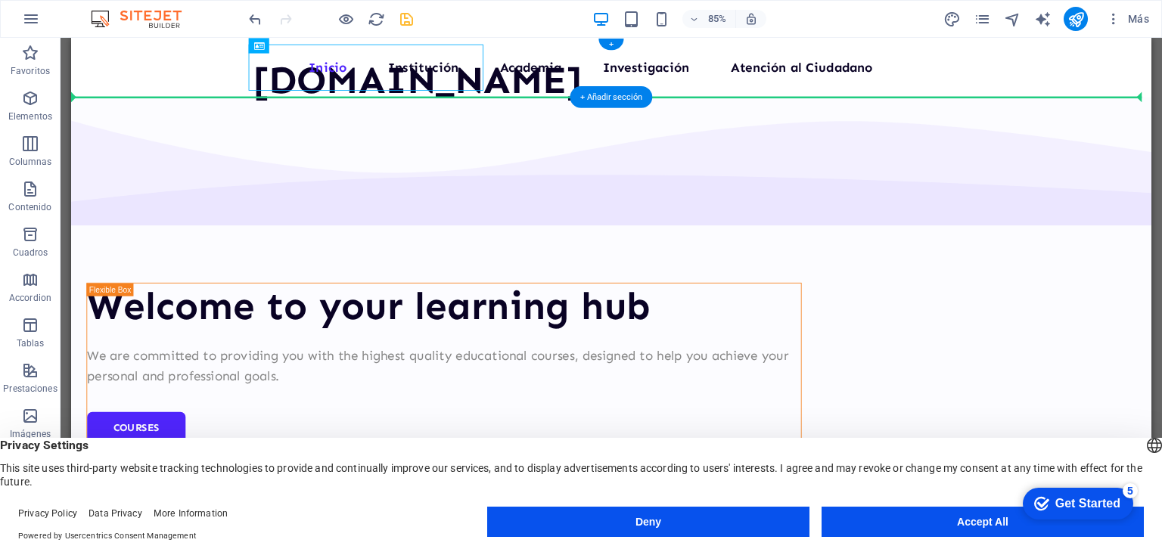
drag, startPoint x: 279, startPoint y: 87, endPoint x: 98, endPoint y: 77, distance: 181.8
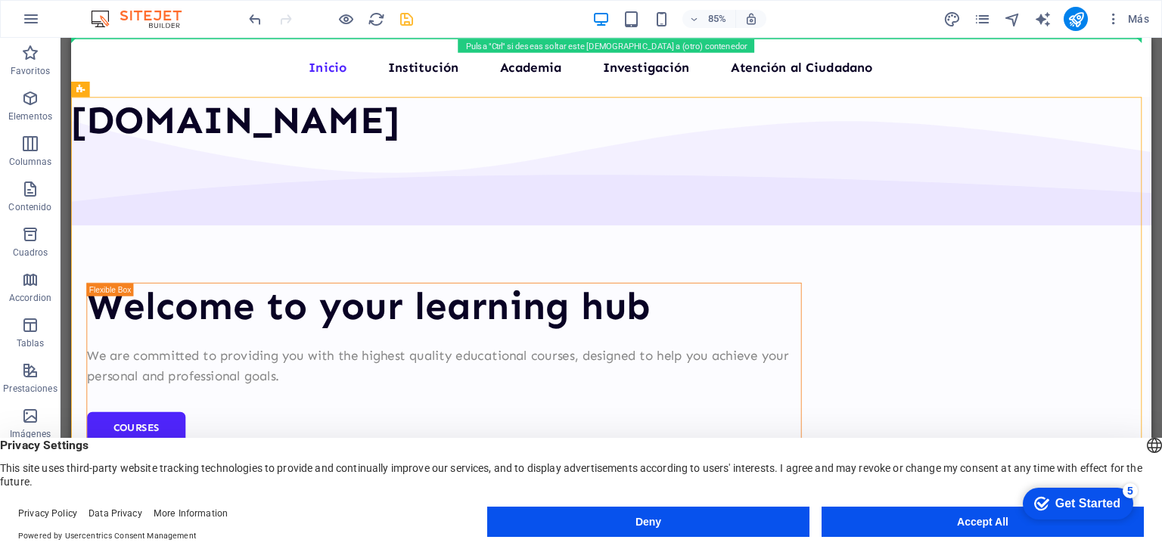
drag, startPoint x: 125, startPoint y: 97, endPoint x: 117, endPoint y: 28, distance: 69.3
click at [117, 38] on section "Favoritos Elementos Columnas Contenido Cuadros Accordion Tablas Prestaciones Im…" at bounding box center [581, 283] width 1162 height 490
drag, startPoint x: 182, startPoint y: 130, endPoint x: 113, endPoint y: 50, distance: 105.7
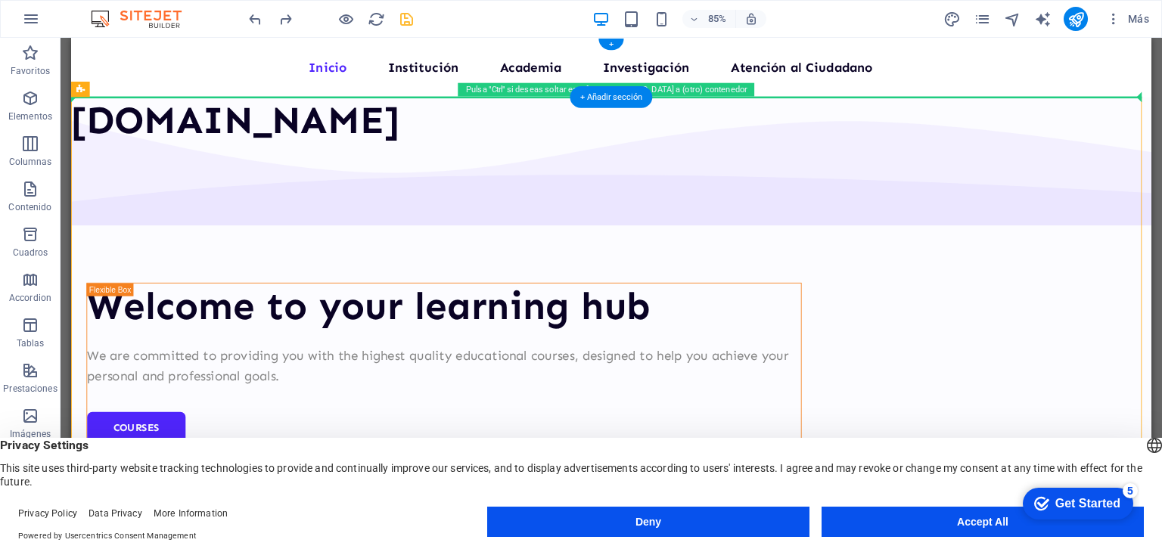
drag, startPoint x: 160, startPoint y: 133, endPoint x: 92, endPoint y: 82, distance: 84.3
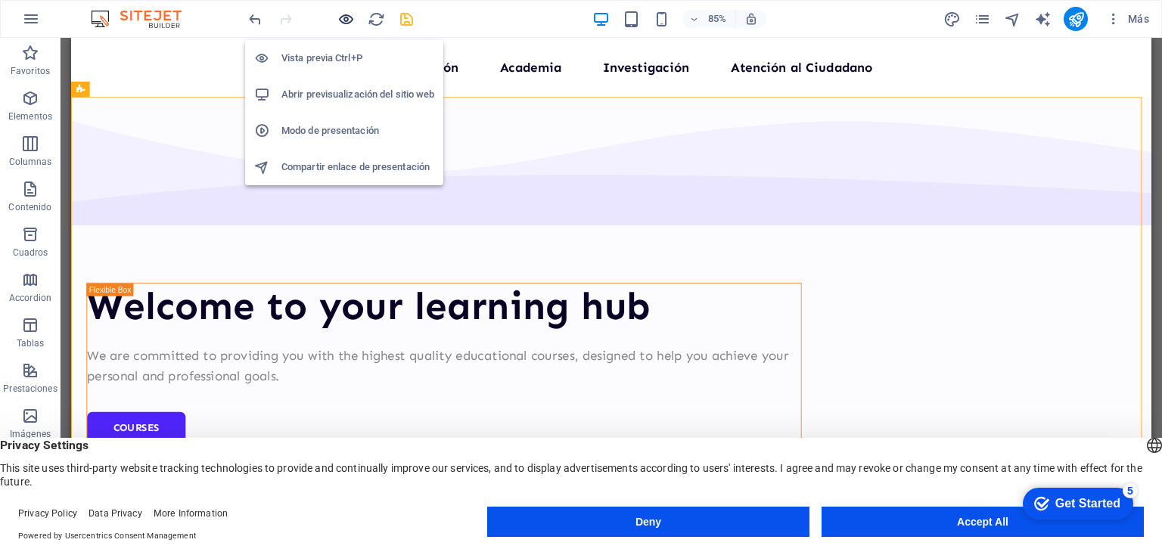
click at [345, 17] on icon "button" at bounding box center [345, 19] width 17 height 17
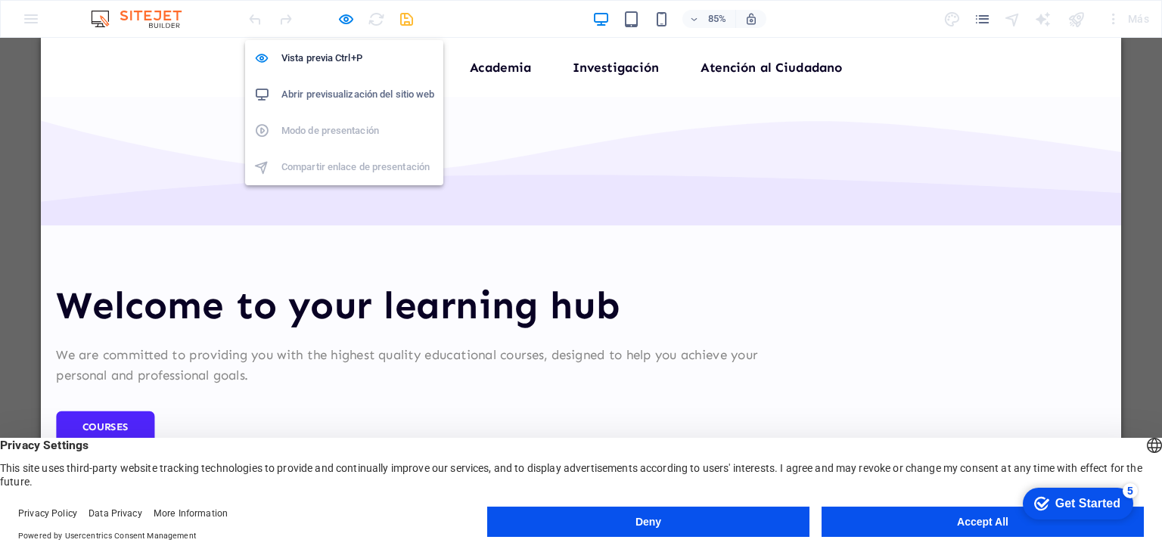
click at [334, 94] on h6 "Abrir previsualización del sitio web" at bounding box center [357, 94] width 153 height 18
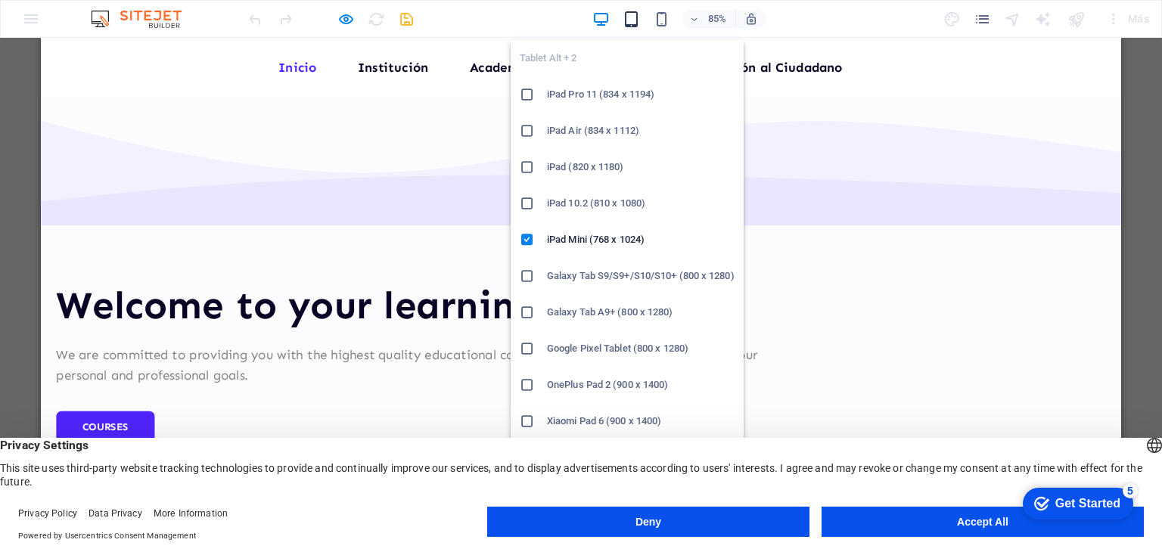
click at [0, 0] on icon "button" at bounding box center [0, 0] width 0 height 0
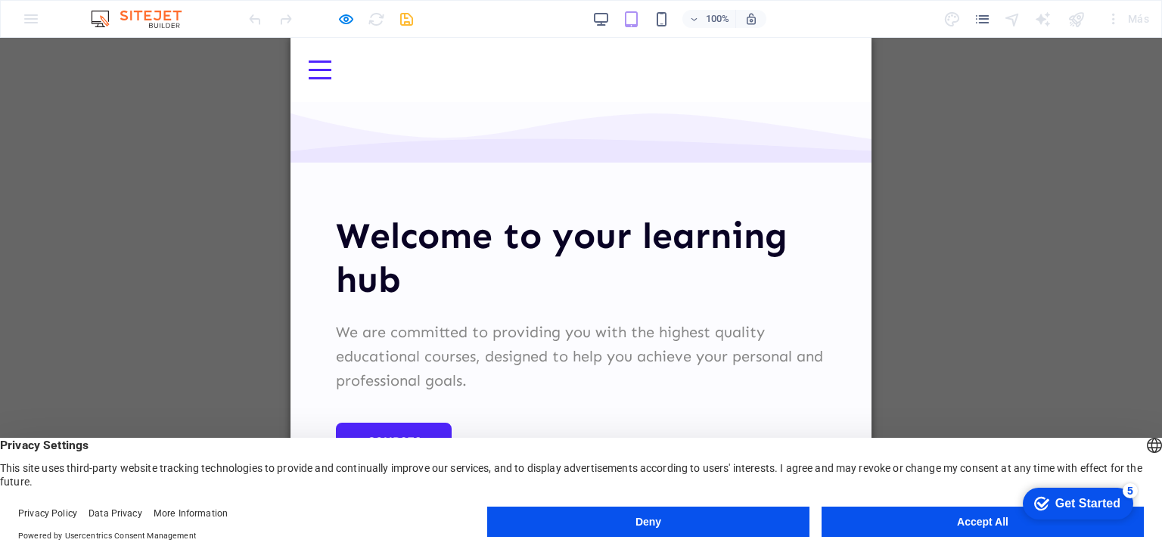
click at [331, 76] on div at bounding box center [320, 70] width 23 height 19
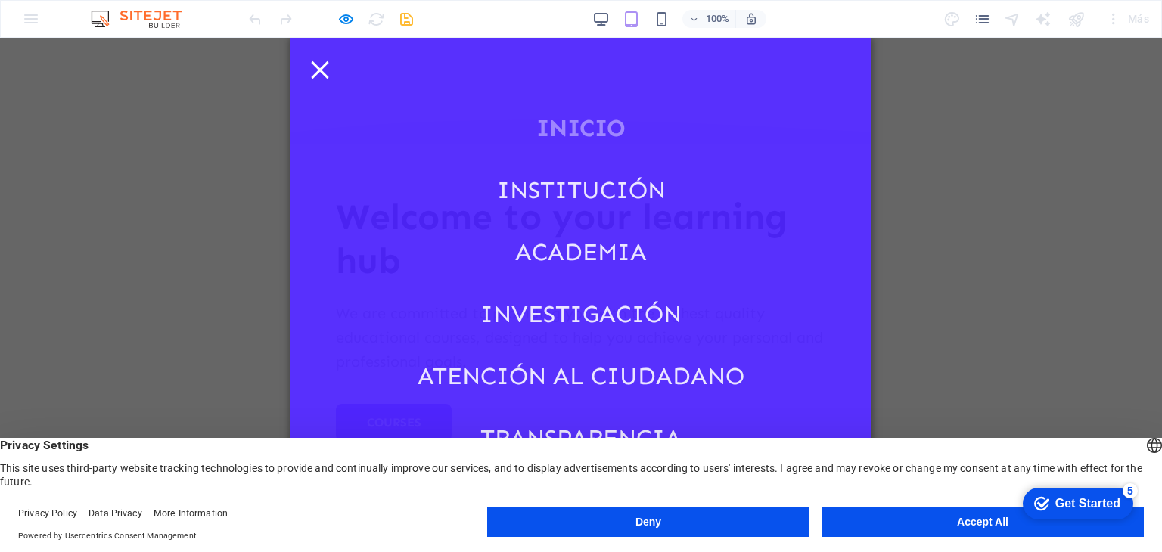
click at [833, 76] on nav "Inicio Institución Academia Investigación Atención al Ciudadano Transparencia" at bounding box center [580, 283] width 581 height 490
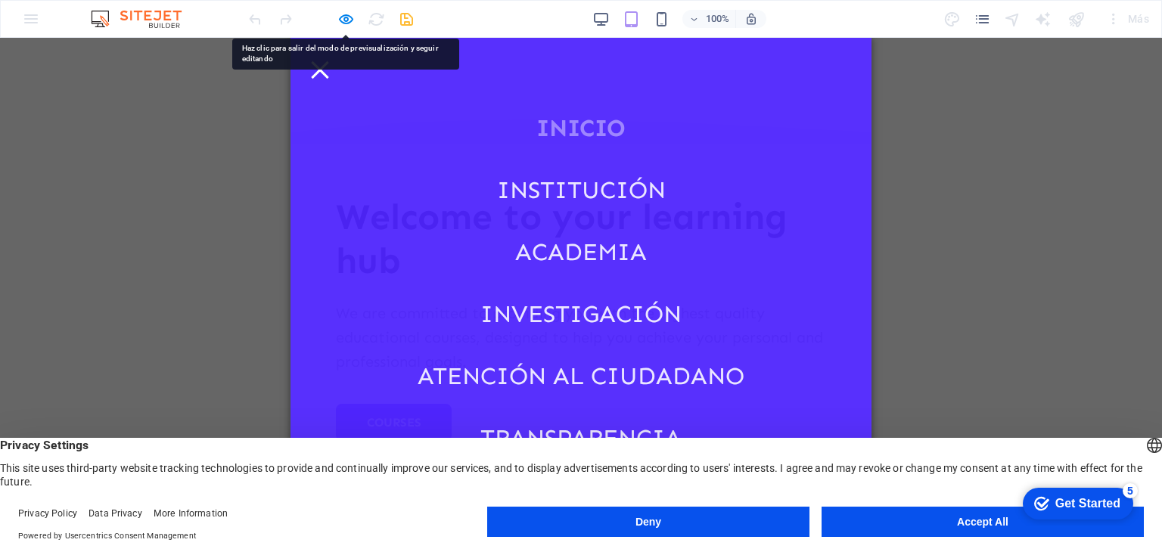
click at [331, 64] on div at bounding box center [320, 70] width 23 height 19
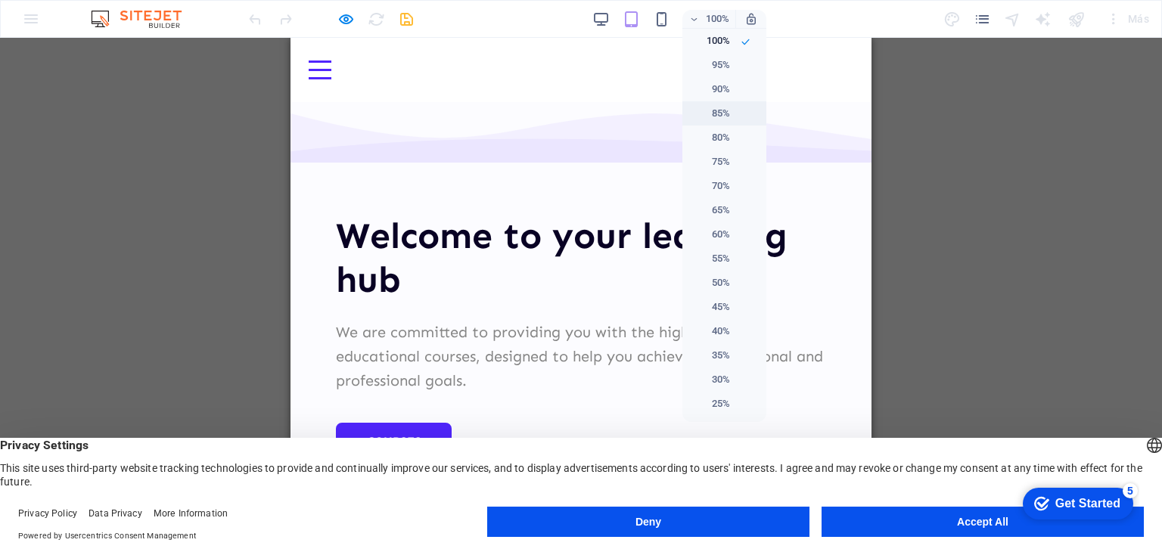
click at [721, 115] on h6 "85%" at bounding box center [710, 113] width 39 height 18
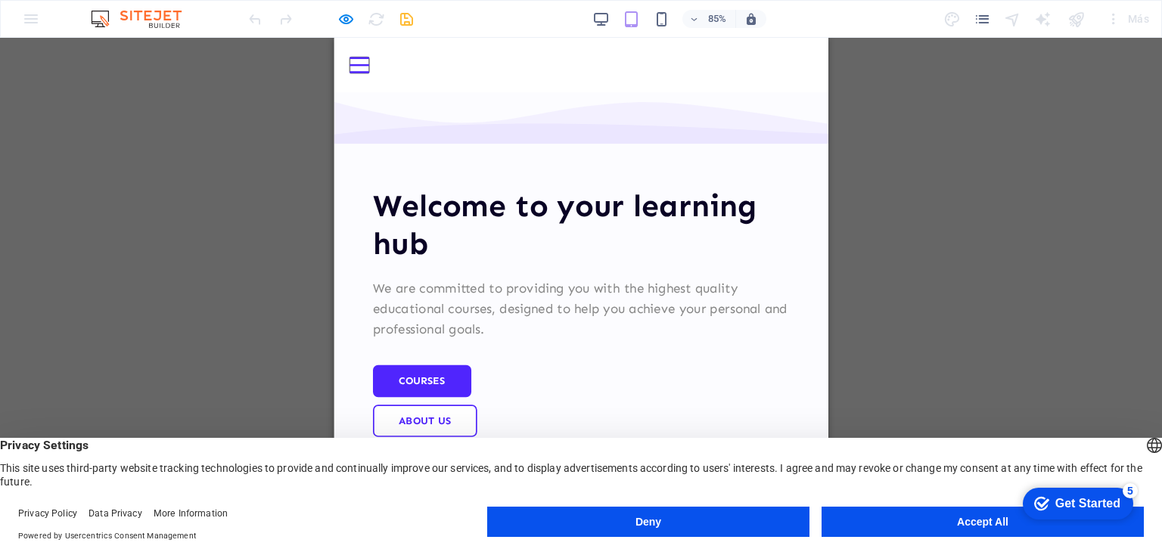
click at [374, 63] on button at bounding box center [363, 62] width 23 height 2
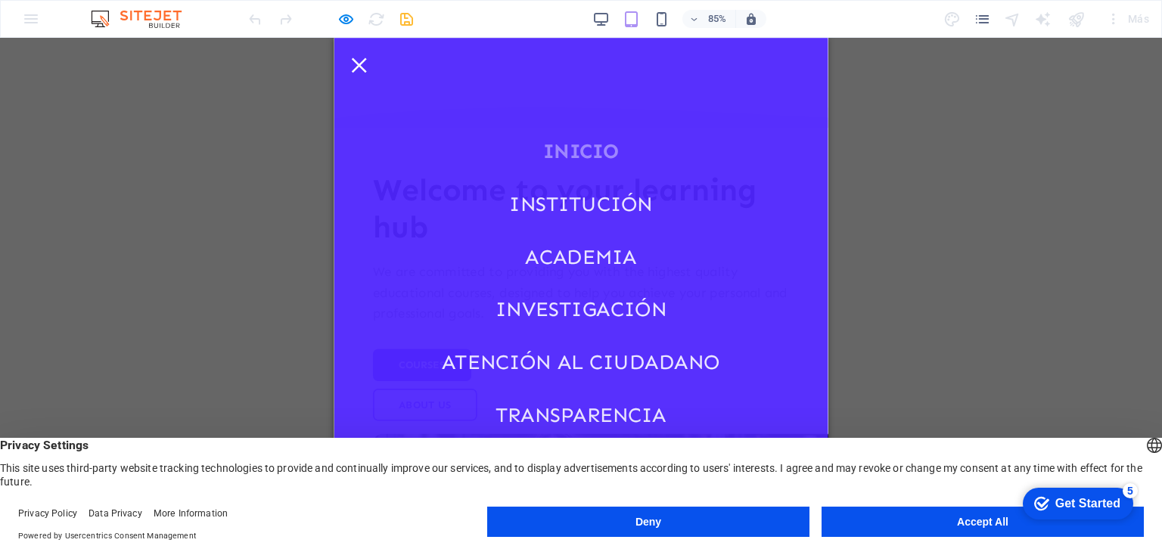
click at [374, 69] on div at bounding box center [363, 70] width 23 height 19
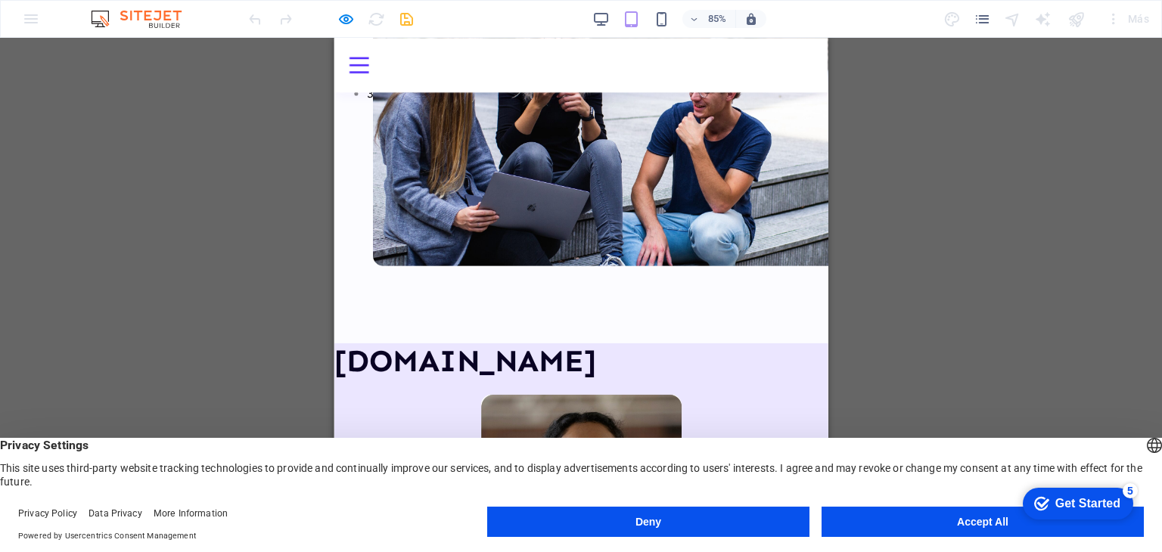
scroll to position [0, 0]
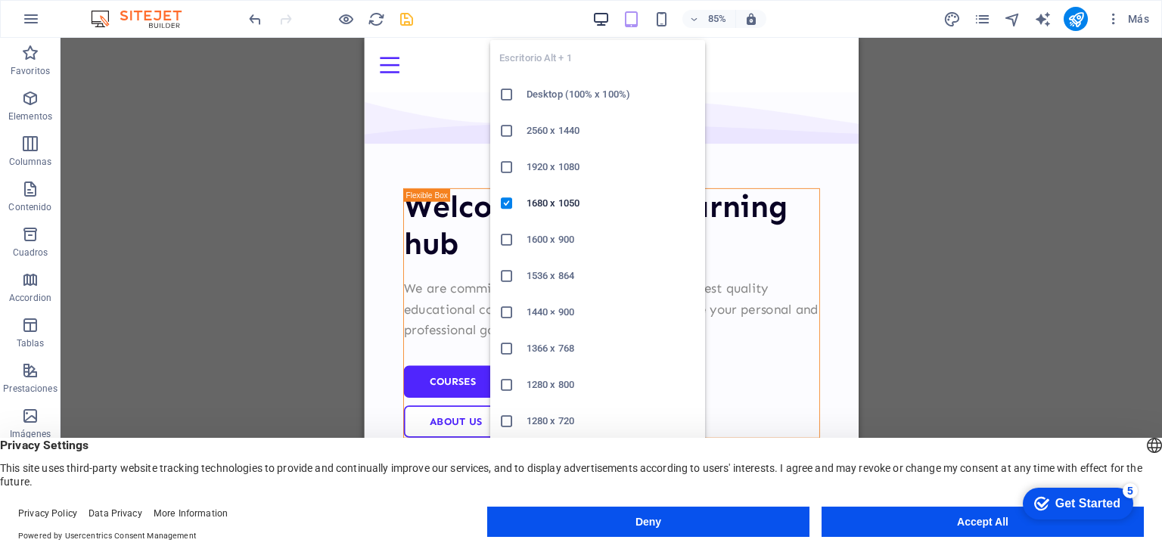
click at [598, 16] on icon "button" at bounding box center [600, 19] width 17 height 17
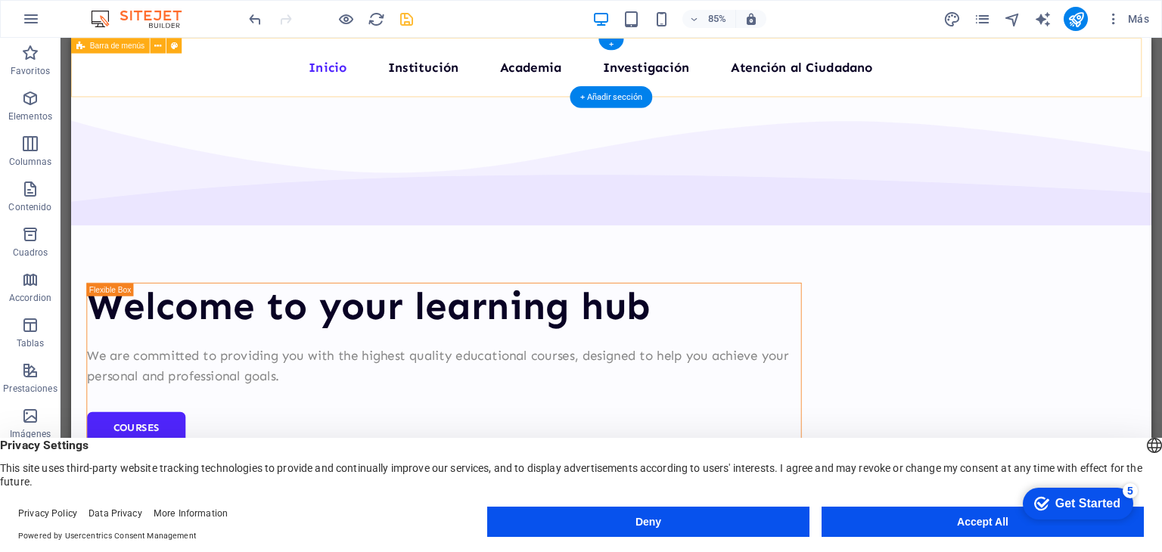
click at [892, 98] on div "Inicio Institución Academia Investigación Atención al Ciudadano Transparencia" at bounding box center [706, 73] width 1271 height 70
drag, startPoint x: 892, startPoint y: 98, endPoint x: 820, endPoint y: 129, distance: 78.3
click at [892, 98] on div "Inicio Institución Academia Investigación Atención al Ciudadano Transparencia" at bounding box center [706, 73] width 1271 height 70
select select "header"
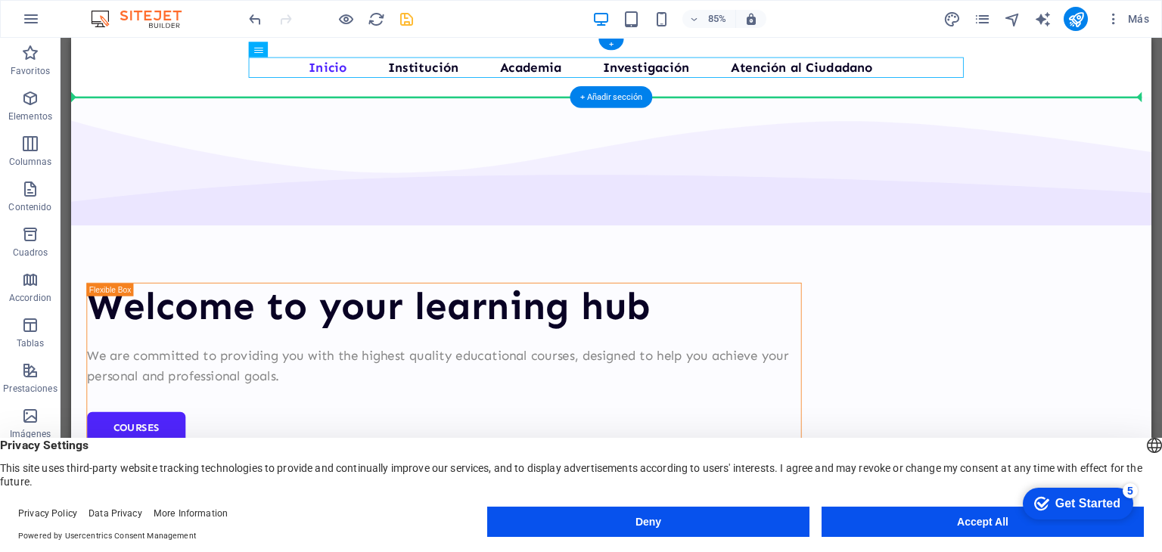
drag, startPoint x: 822, startPoint y: 82, endPoint x: 1168, endPoint y: 90, distance: 345.8
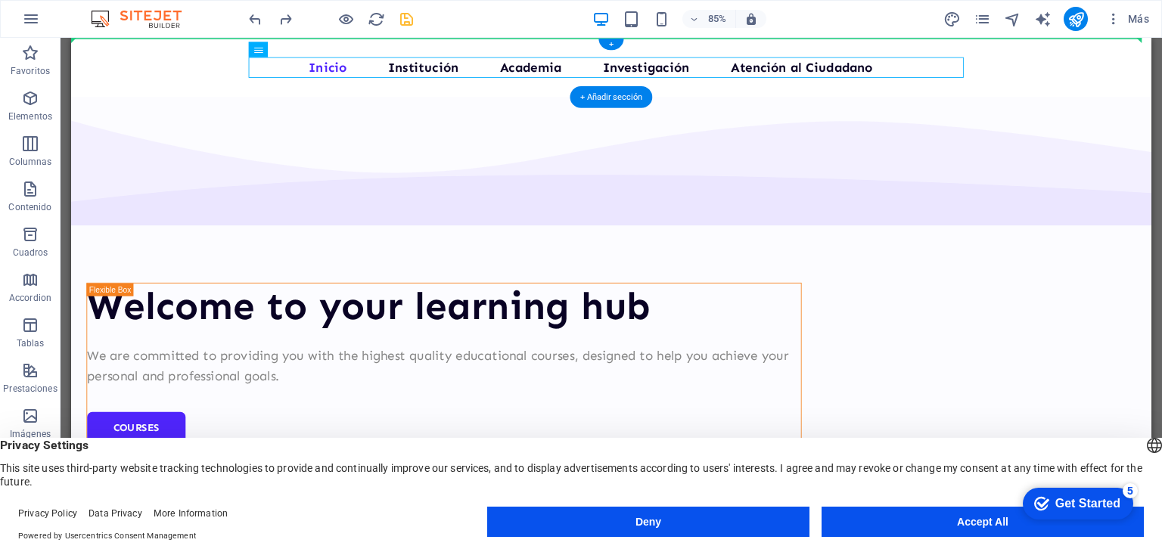
drag, startPoint x: 1108, startPoint y: 61, endPoint x: 1171, endPoint y: 69, distance: 63.2
drag, startPoint x: 328, startPoint y: 83, endPoint x: 185, endPoint y: 48, distance: 147.1
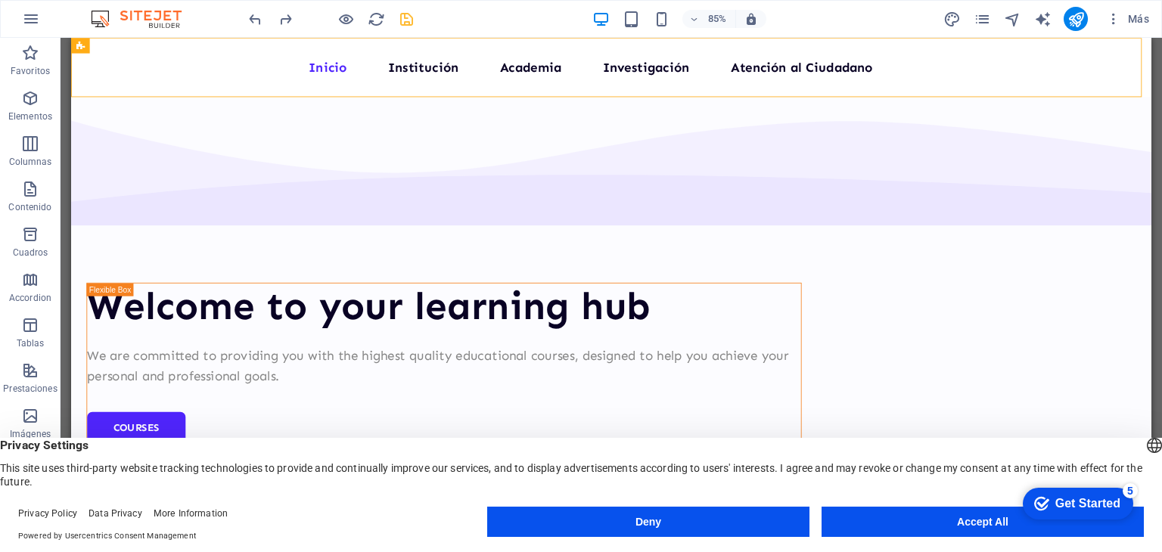
drag, startPoint x: 86, startPoint y: 48, endPoint x: 95, endPoint y: 45, distance: 9.4
click at [0, 0] on div "Barra de menús" at bounding box center [0, 0] width 0 height 0
drag, startPoint x: 154, startPoint y: 87, endPoint x: 129, endPoint y: 73, distance: 28.8
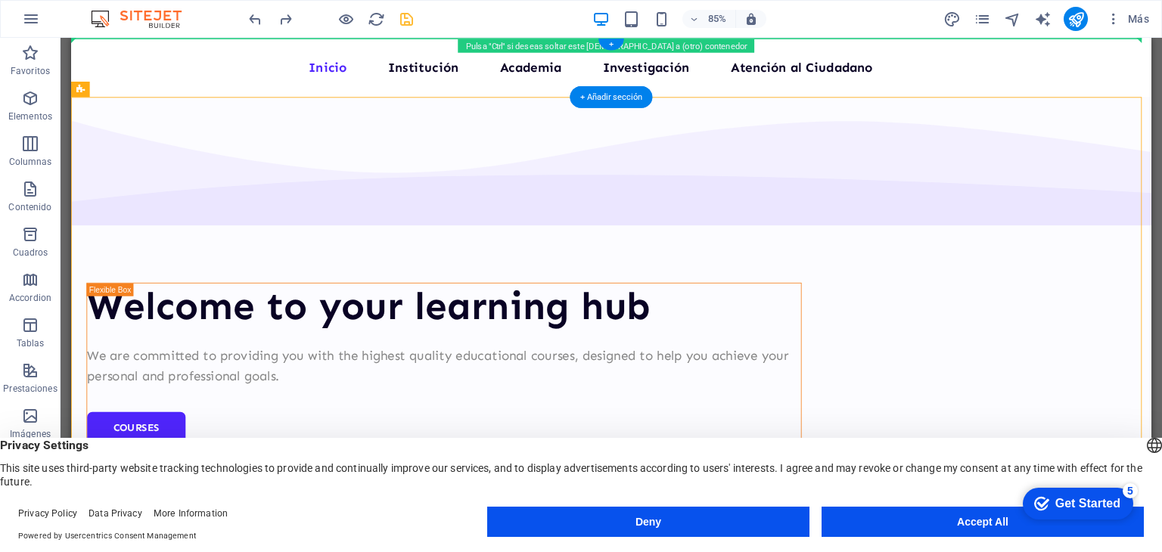
drag, startPoint x: 187, startPoint y: 127, endPoint x: 121, endPoint y: 43, distance: 106.7
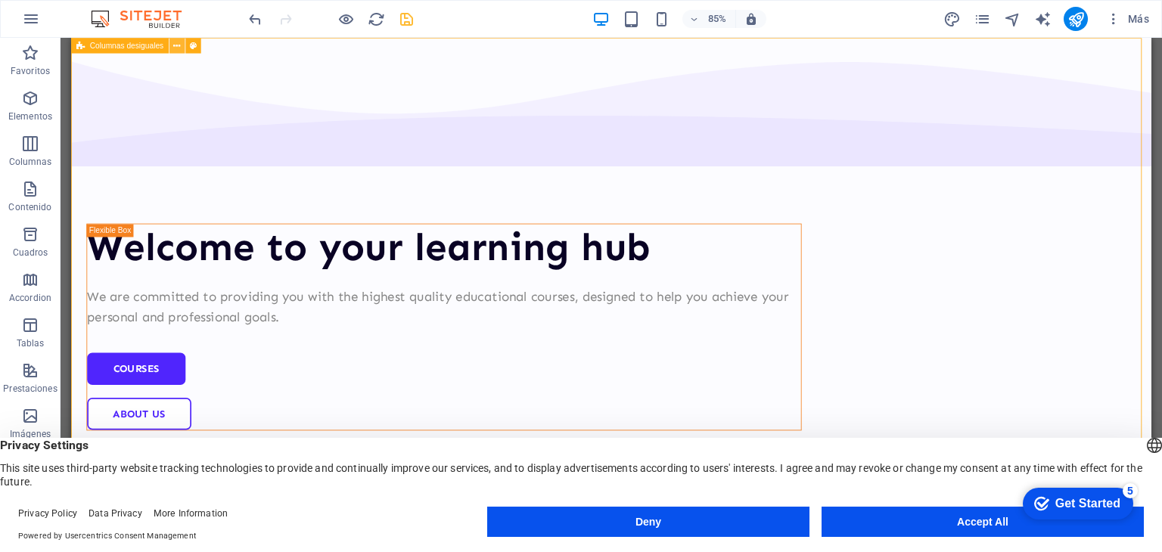
click at [0, 0] on icon at bounding box center [0, 0] width 0 height 0
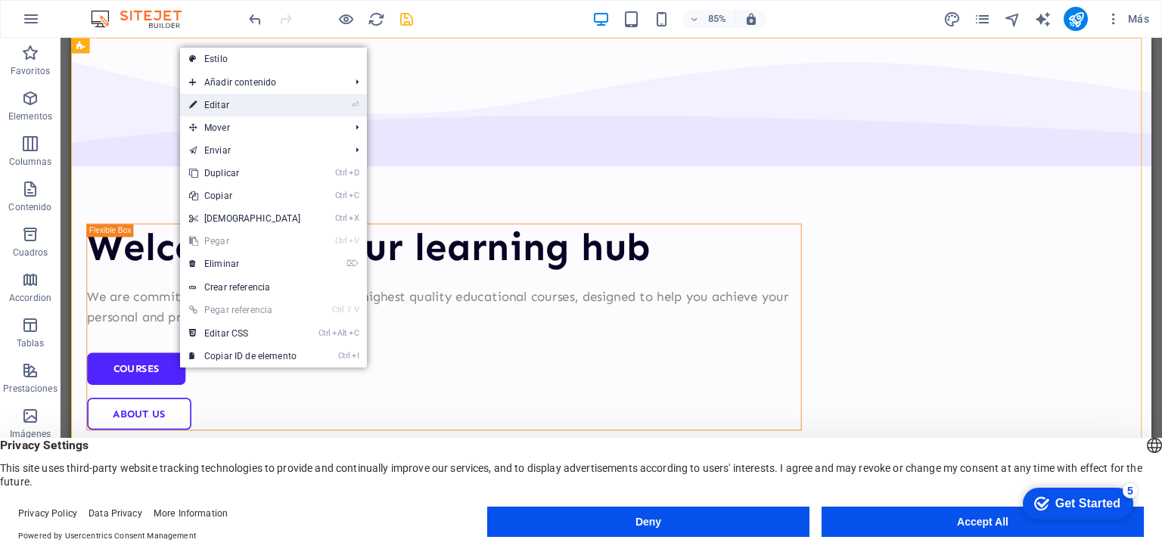
click at [212, 101] on link "⏎ Editar" at bounding box center [245, 105] width 130 height 23
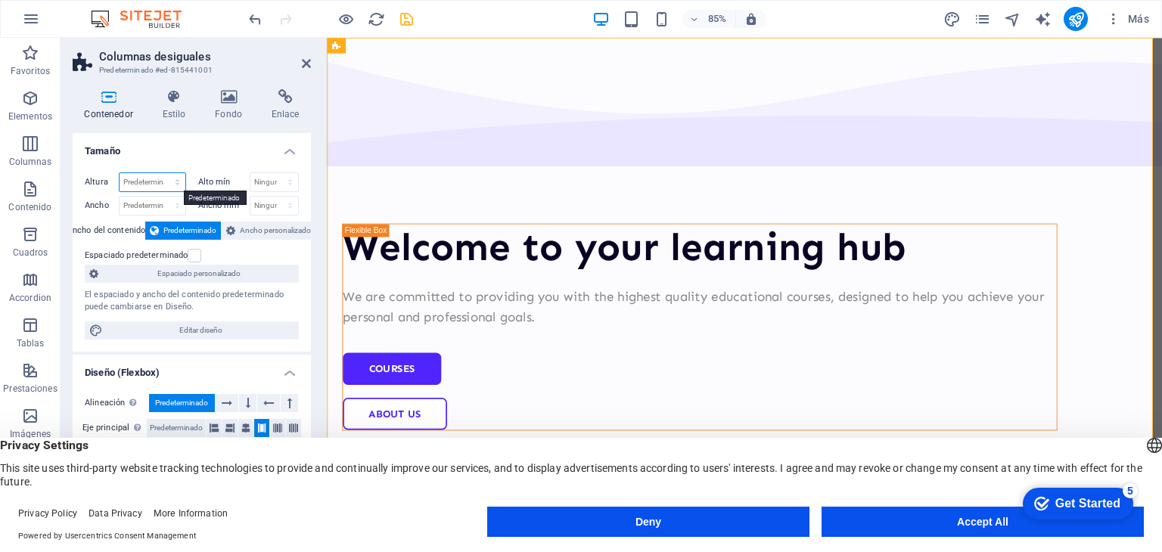
click at [164, 182] on select "Predeterminado px rem % vh vw" at bounding box center [153, 182] width 66 height 18
click at [334, 165] on div "Welcome to your learning hub We are committed to providing you with the highest…" at bounding box center [818, 518] width 983 height 961
click at [303, 64] on icon at bounding box center [306, 63] width 9 height 12
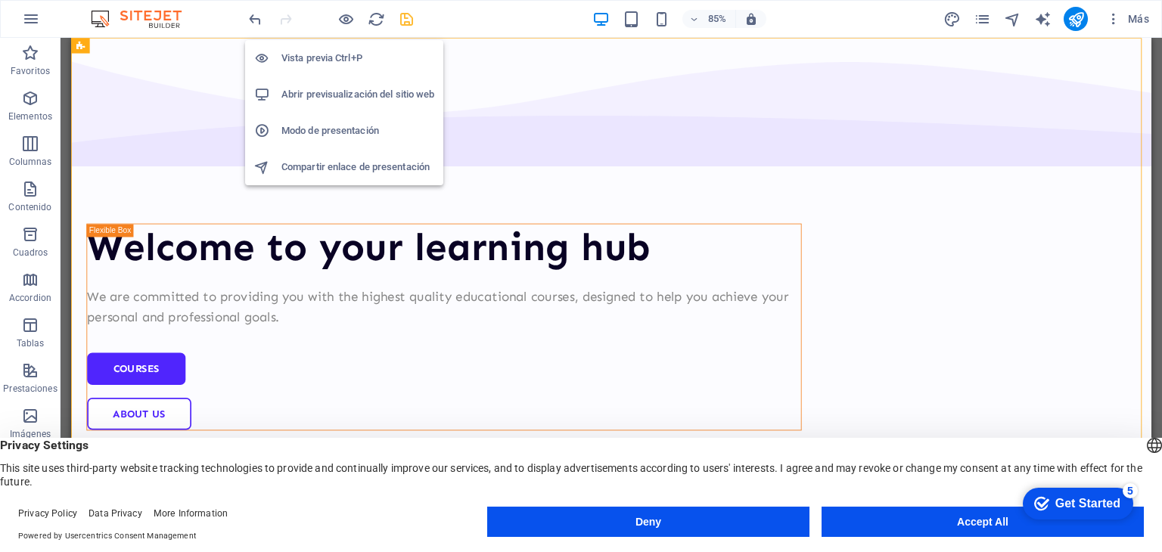
click at [325, 120] on li "Modo de presentación" at bounding box center [344, 131] width 198 height 36
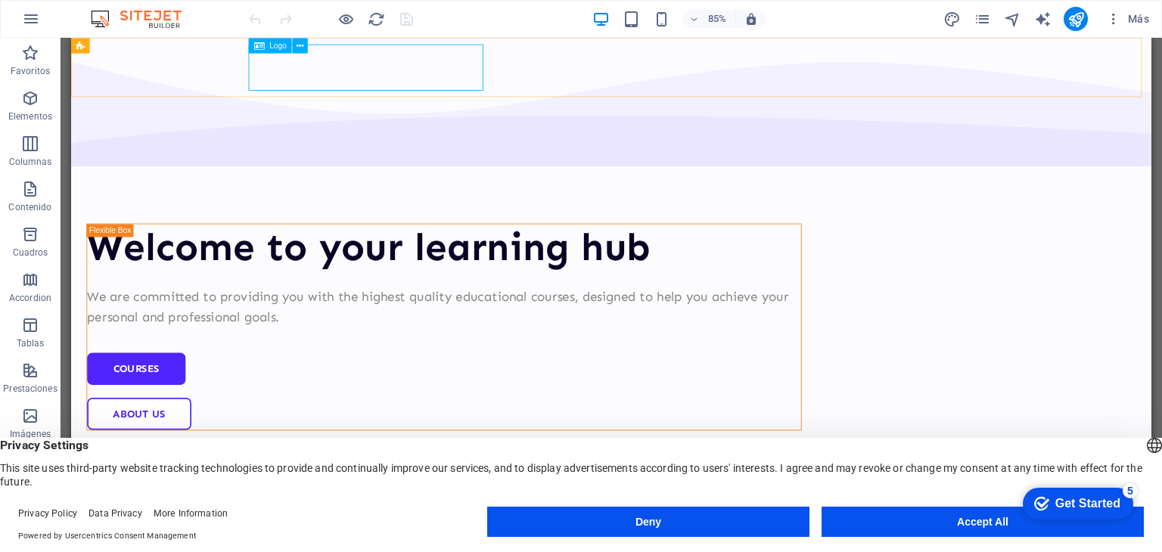
click at [266, 47] on div "Logo" at bounding box center [270, 45] width 43 height 15
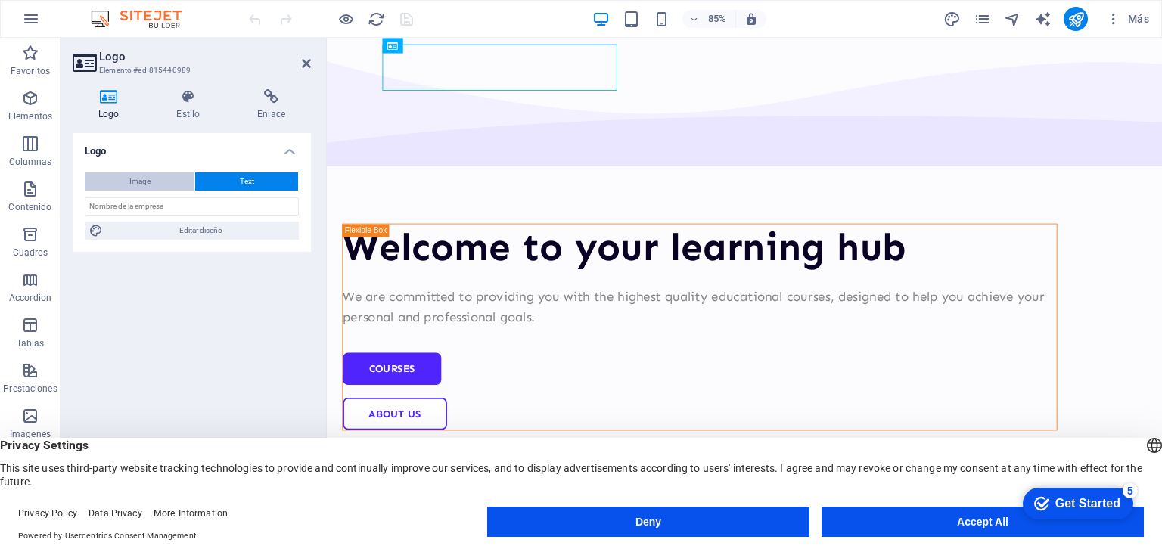
click at [135, 182] on span "Image" at bounding box center [139, 181] width 21 height 18
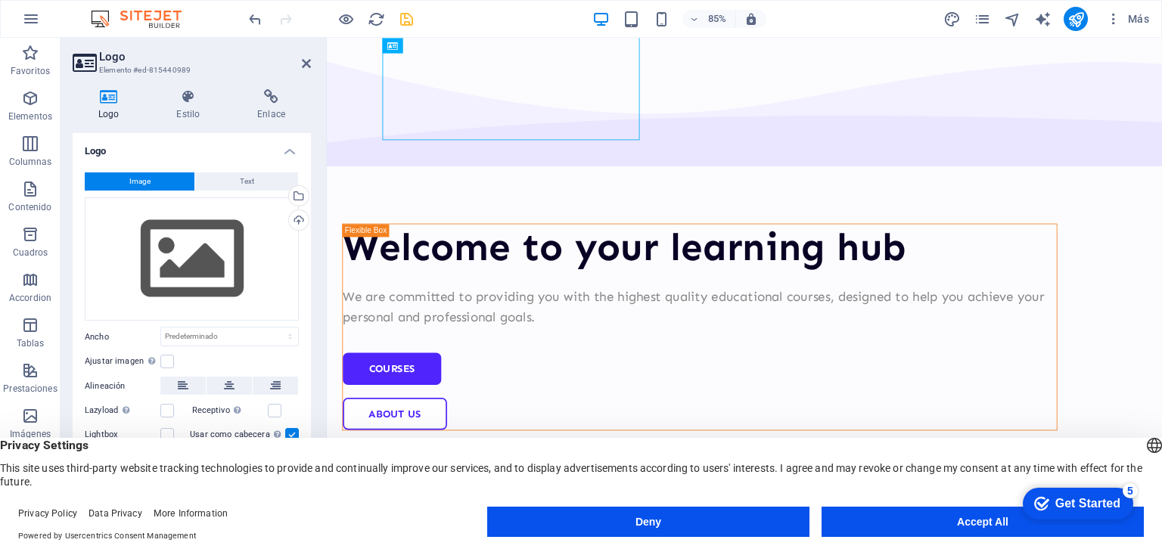
click at [135, 182] on span "Image" at bounding box center [139, 181] width 21 height 18
click at [225, 179] on button "Text" at bounding box center [246, 181] width 103 height 18
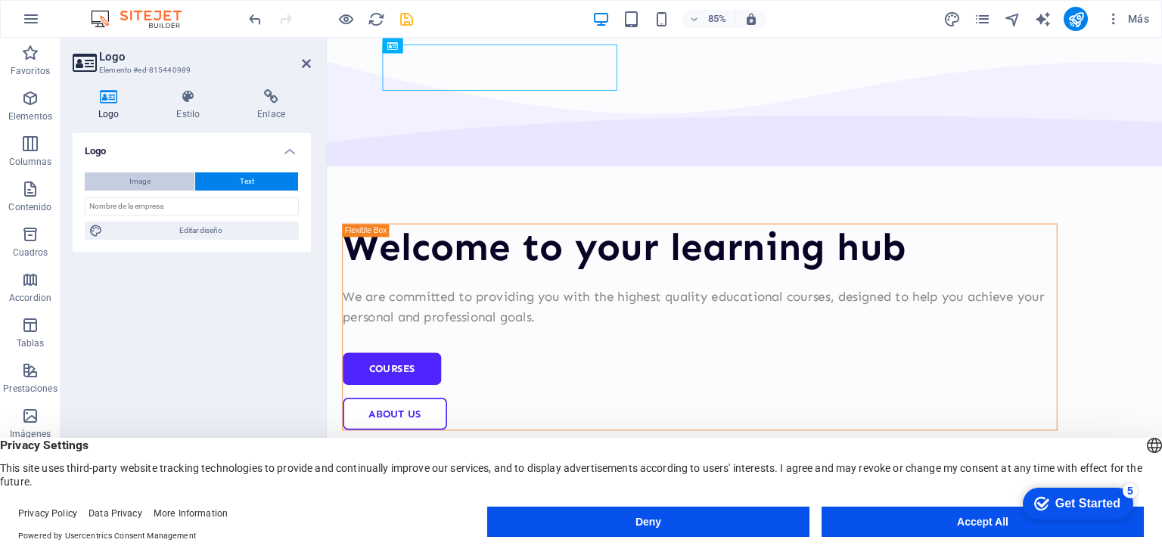
click at [162, 179] on button "Image" at bounding box center [140, 181] width 110 height 18
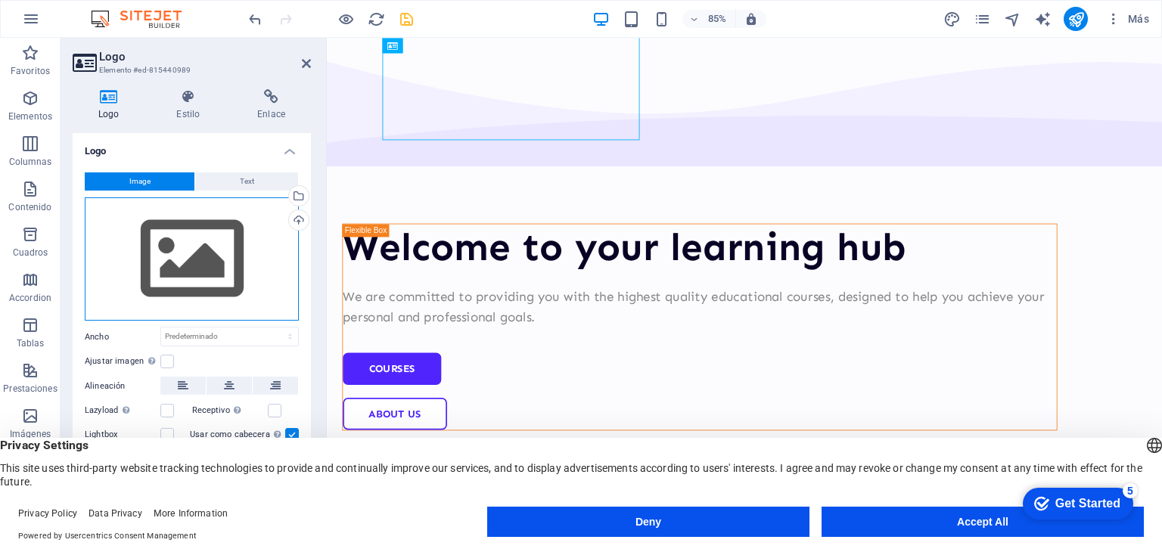
click at [172, 274] on div "Arrastra archivos aquí, haz clic para escoger archivos o selecciona archivos de…" at bounding box center [192, 259] width 214 height 124
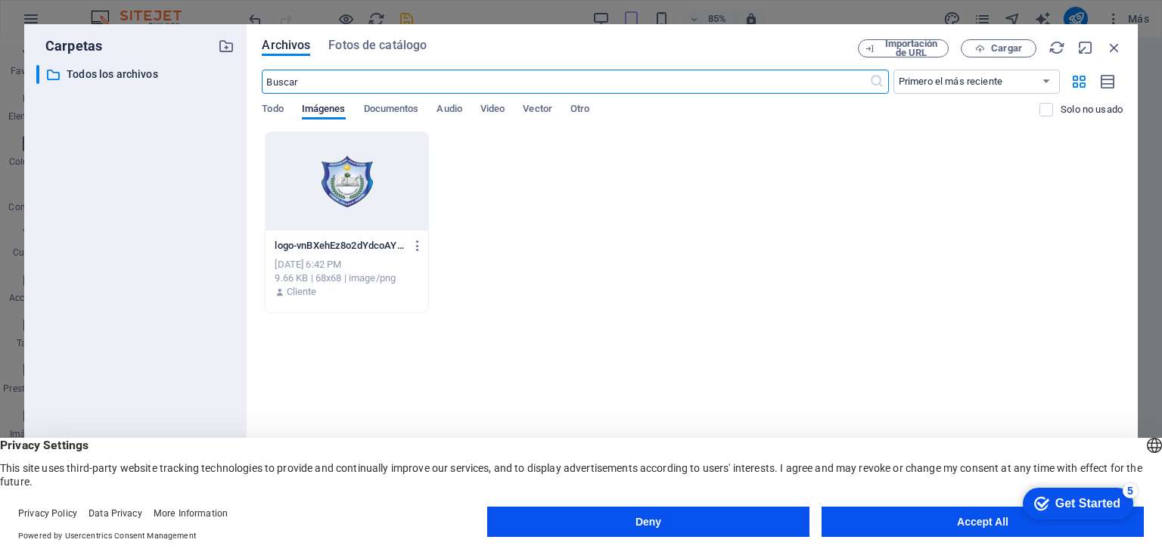
click at [354, 201] on div at bounding box center [347, 181] width 162 height 98
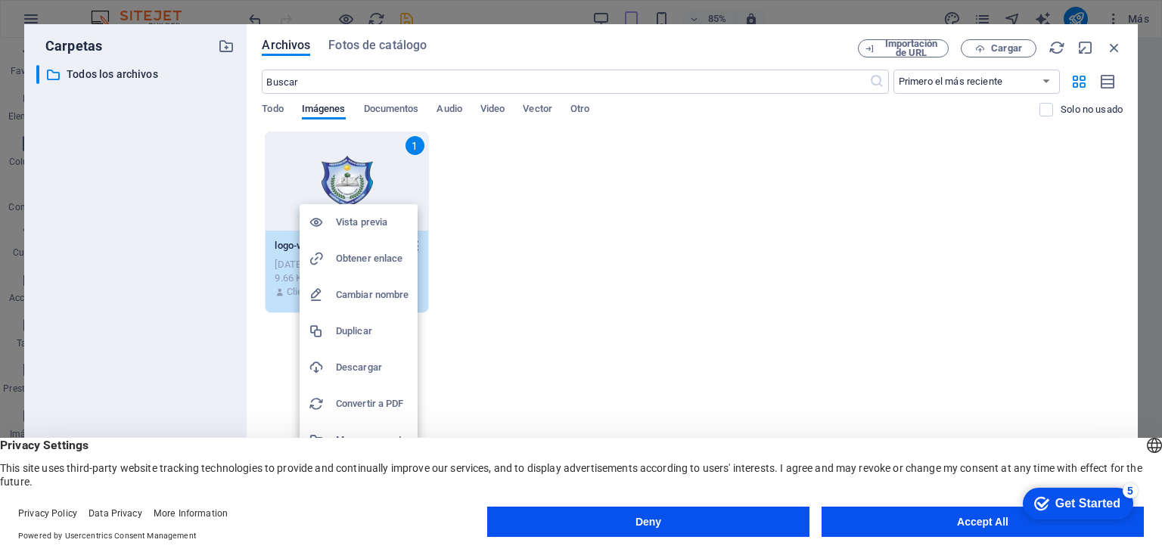
click at [359, 219] on h6 "Vista previa" at bounding box center [372, 222] width 73 height 18
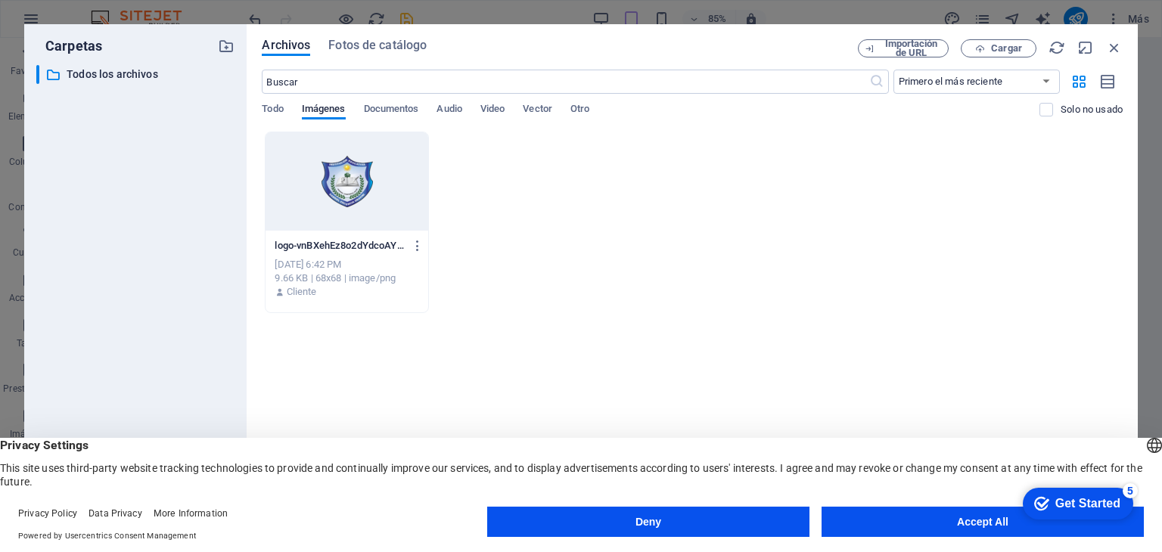
click at [337, 197] on div at bounding box center [347, 181] width 162 height 98
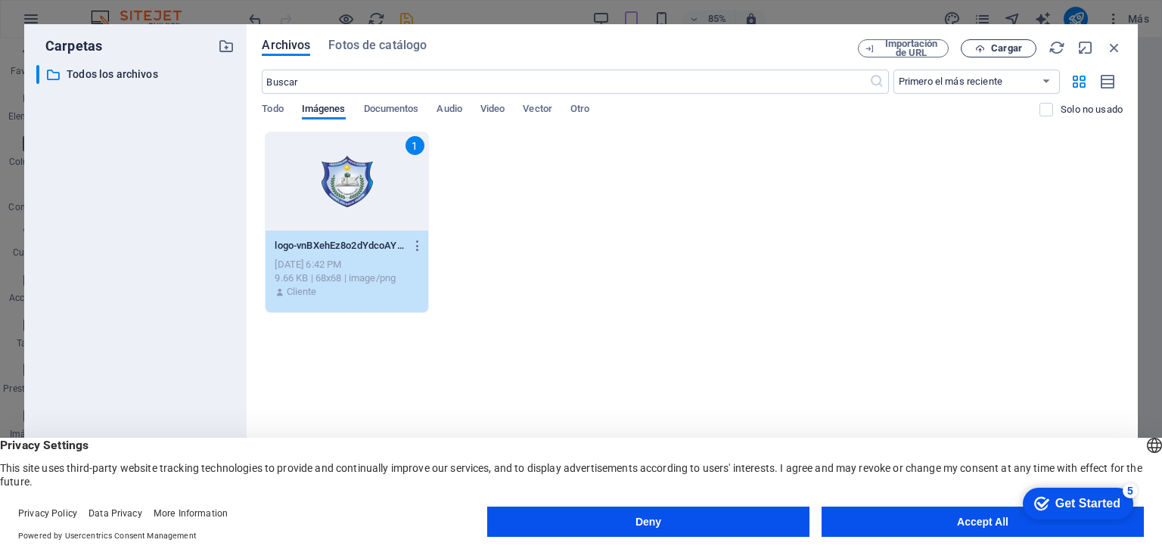
click at [1019, 45] on span "Cargar" at bounding box center [1006, 48] width 31 height 9
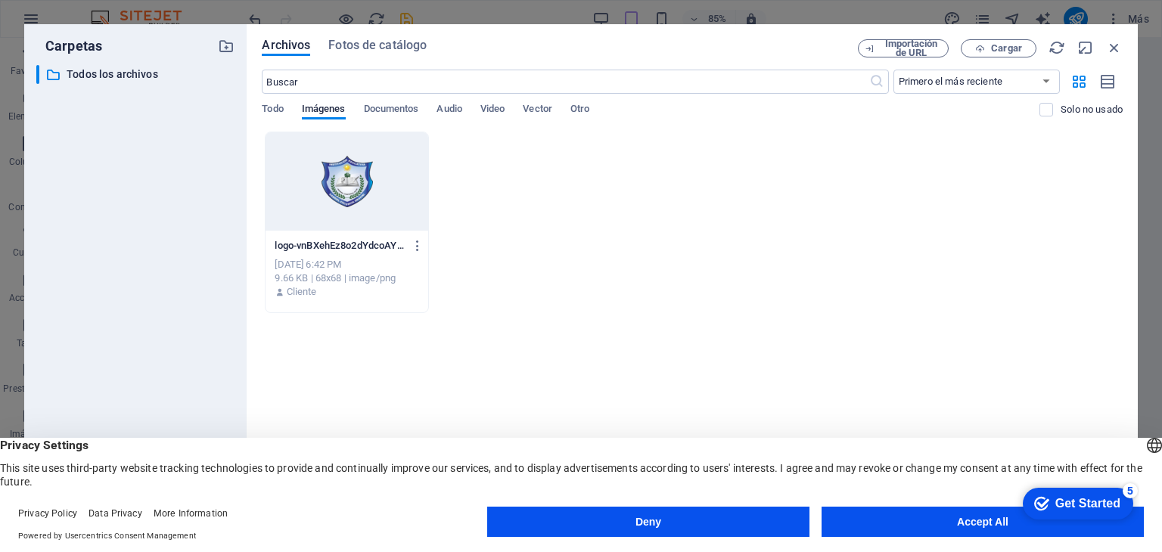
click at [819, 167] on div "logo-vnBXehEz8o2dYdcoAY87xQ.png logo-vnBXehEz8o2dYdcoAY87xQ.png [DATE] 6:42 PM …" at bounding box center [692, 223] width 861 height 182
click at [1114, 47] on icon "button" at bounding box center [1114, 47] width 17 height 17
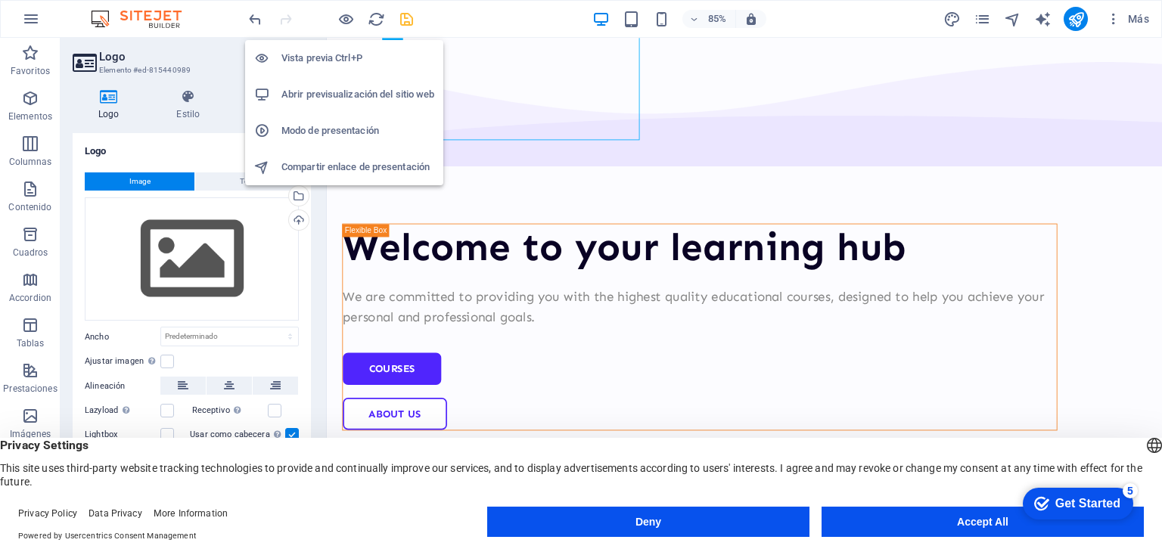
click at [350, 94] on h6 "Abrir previsualización del sitio web" at bounding box center [357, 94] width 153 height 18
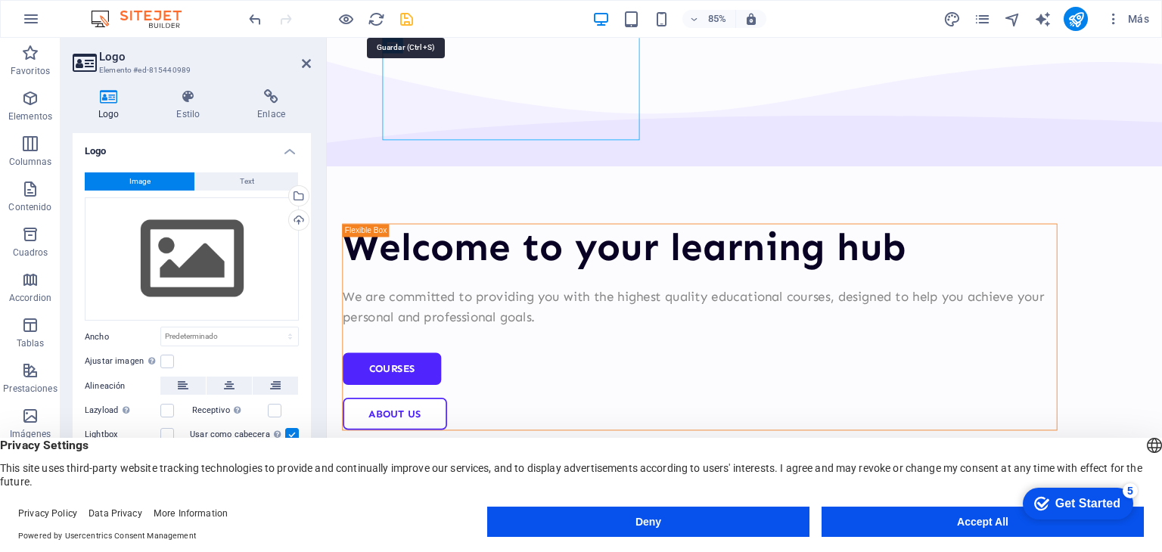
click at [405, 19] on icon "save" at bounding box center [406, 19] width 17 height 17
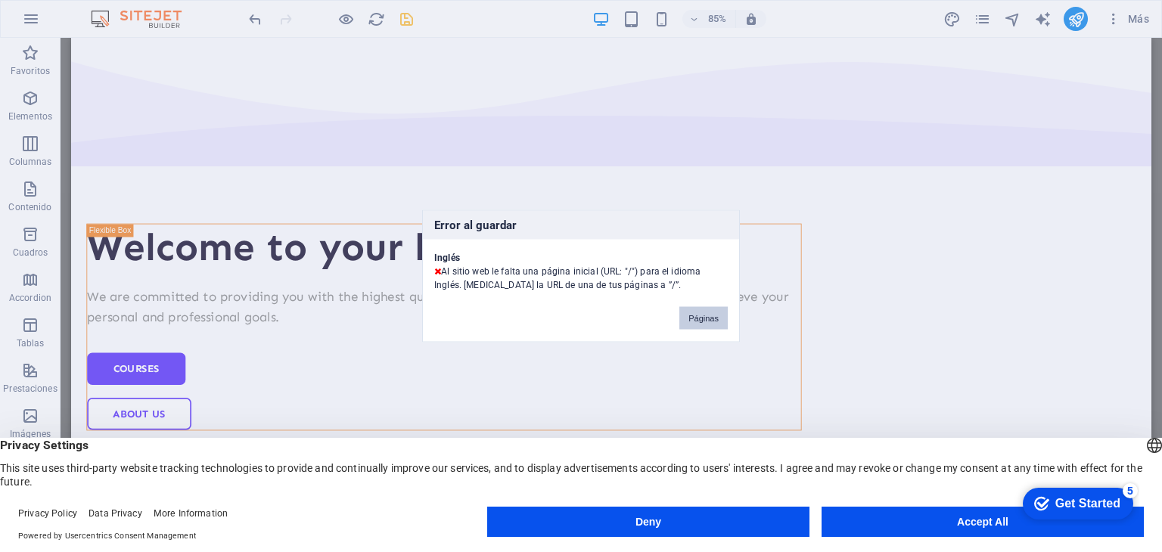
click at [691, 318] on button "Páginas" at bounding box center [703, 318] width 48 height 23
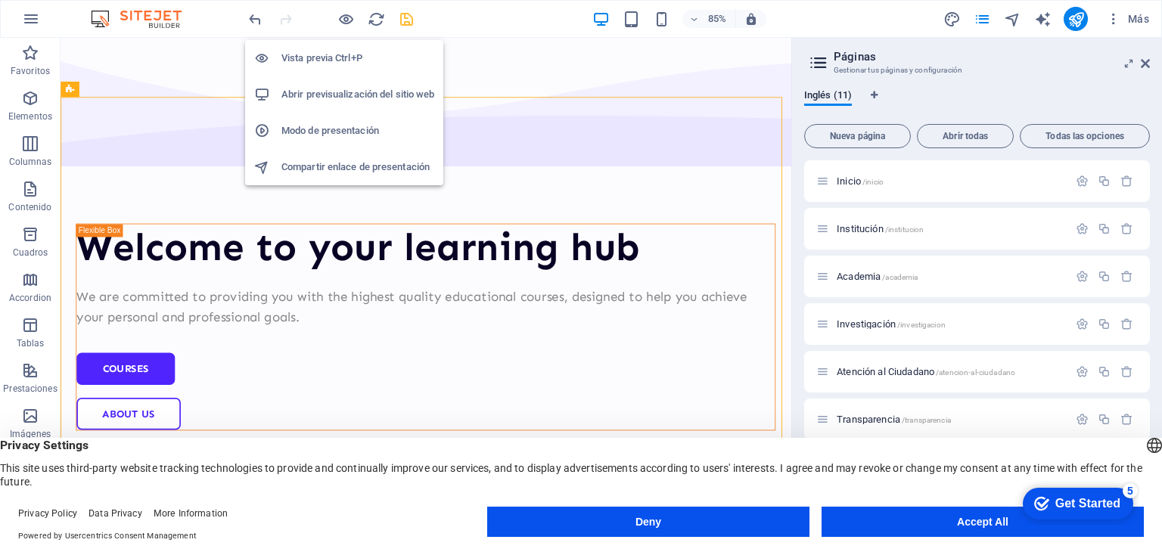
click at [339, 96] on h6 "Abrir previsualización del sitio web" at bounding box center [357, 94] width 153 height 18
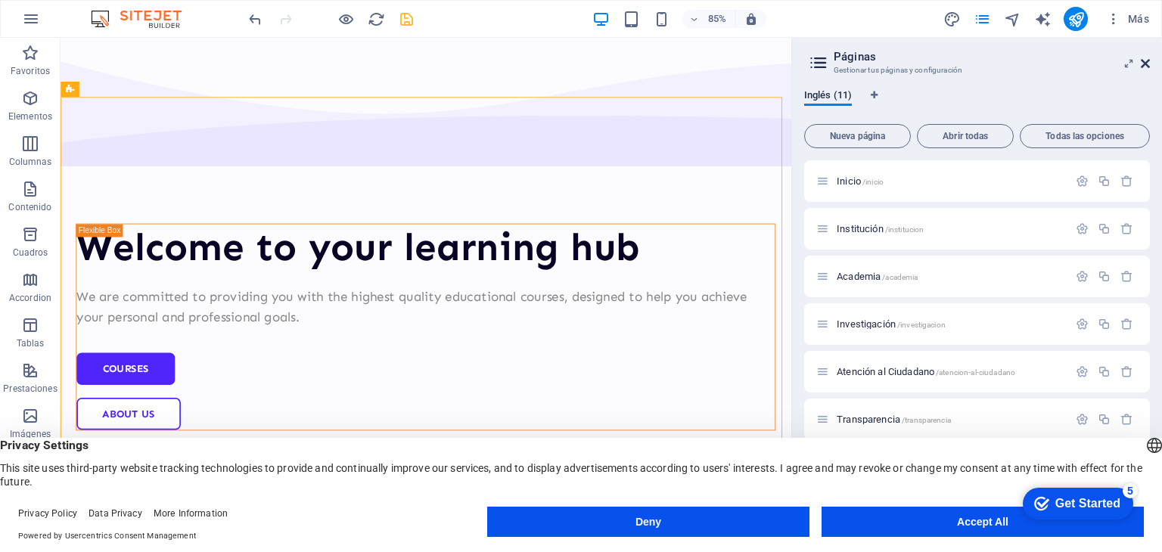
click at [1142, 64] on icon at bounding box center [1145, 63] width 9 height 12
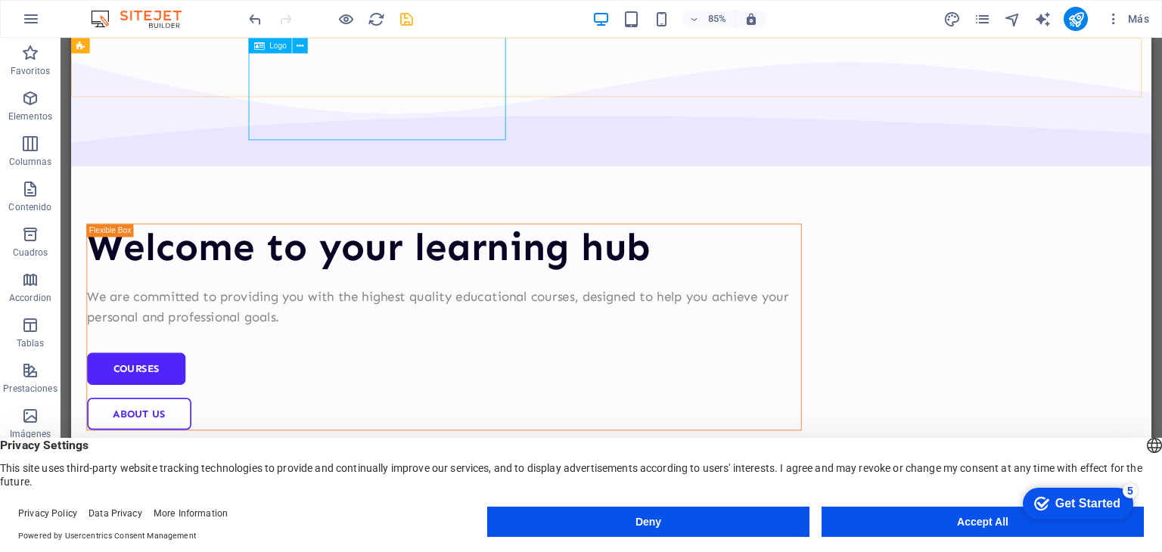
click at [266, 45] on div "Logo" at bounding box center [270, 45] width 43 height 15
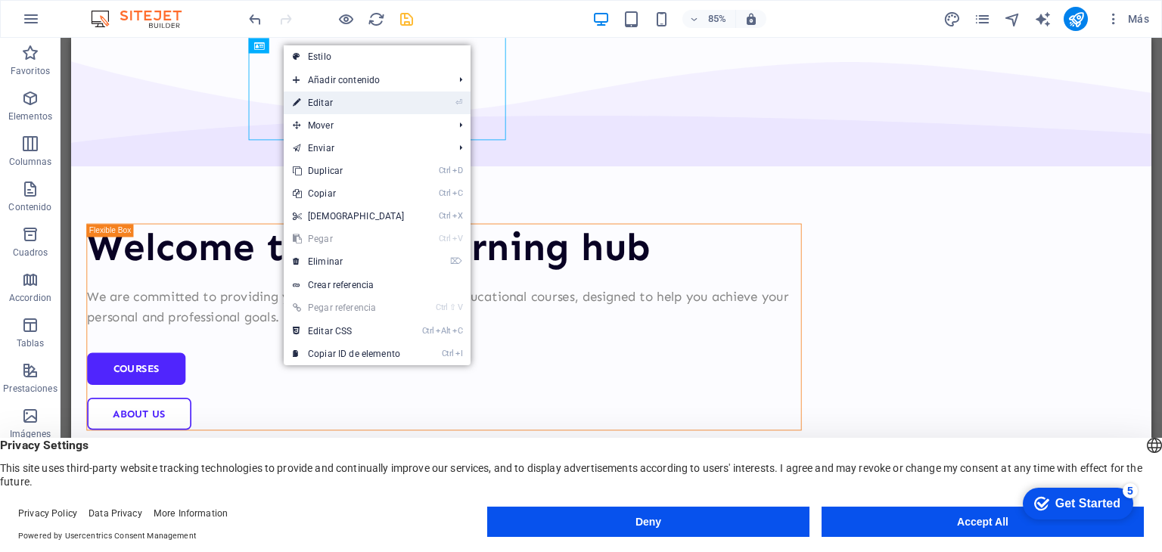
click at [318, 103] on link "⏎ Editar" at bounding box center [349, 103] width 130 height 23
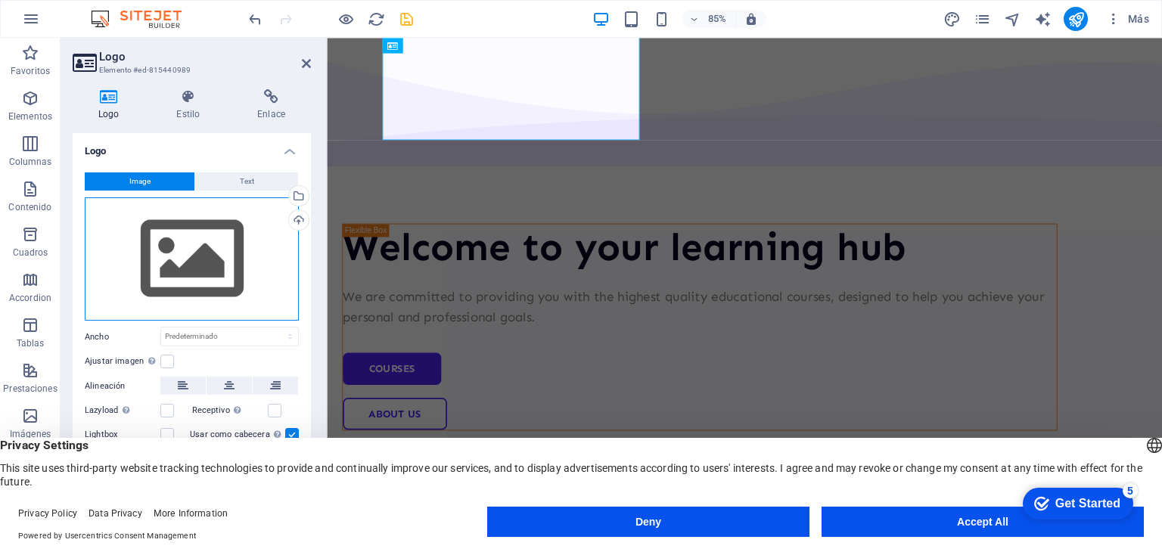
click at [284, 309] on div "Arrastra archivos aquí, haz clic para escoger archivos o selecciona archivos de…" at bounding box center [192, 259] width 214 height 124
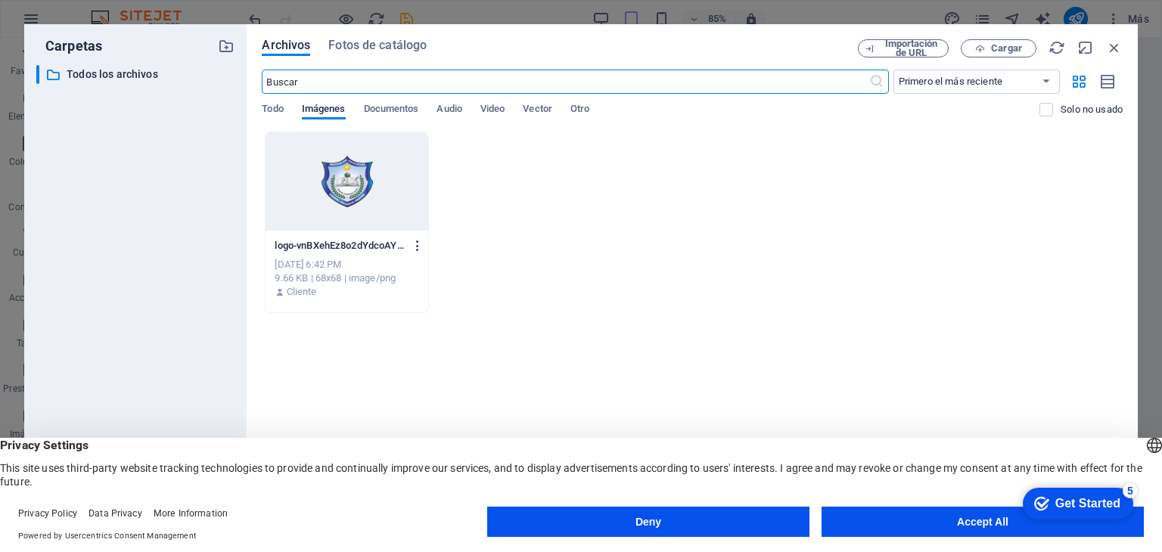
click at [418, 246] on icon "button" at bounding box center [418, 246] width 14 height 14
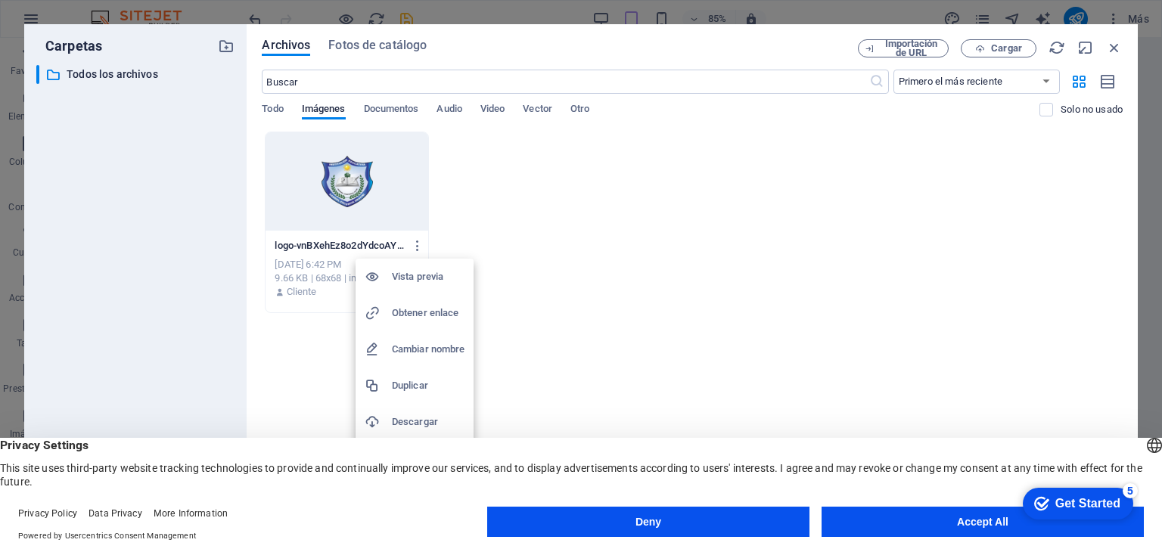
click at [410, 306] on h6 "Obtener enlace" at bounding box center [428, 313] width 73 height 18
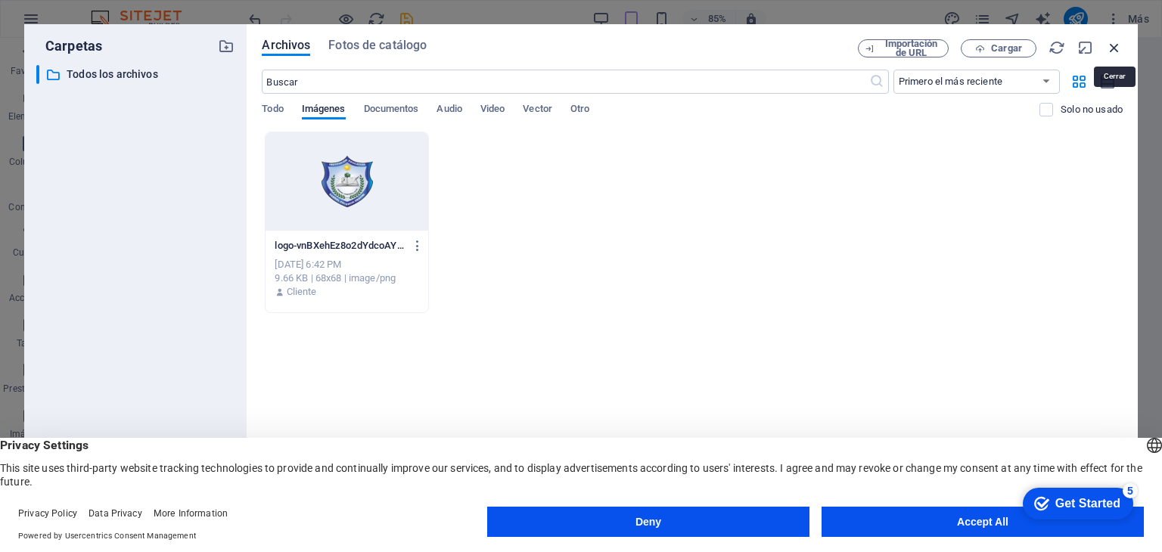
click at [1114, 49] on icon "button" at bounding box center [1114, 47] width 17 height 17
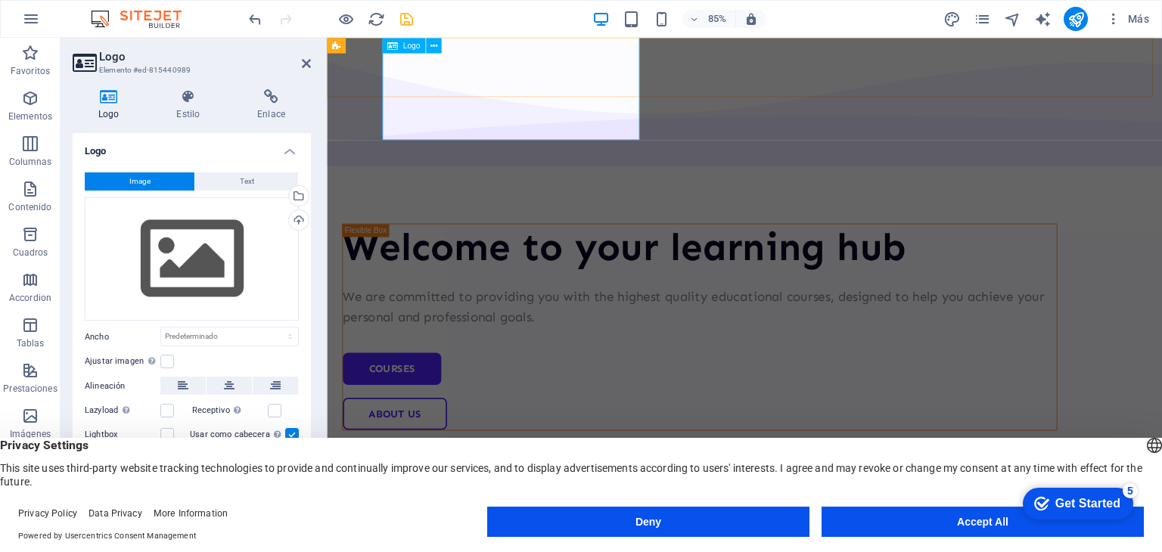
click at [411, 46] on span "Logo" at bounding box center [410, 46] width 17 height 8
click at [437, 45] on button at bounding box center [433, 45] width 15 height 15
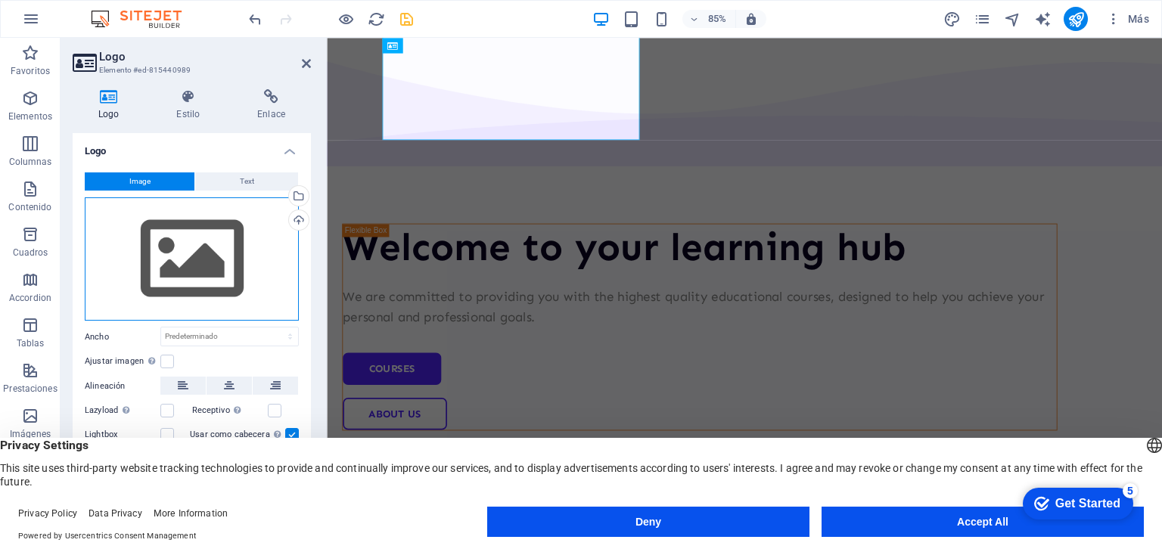
click at [210, 257] on div "Arrastra archivos aquí, haz clic para escoger archivos o selecciona archivos de…" at bounding box center [192, 259] width 214 height 124
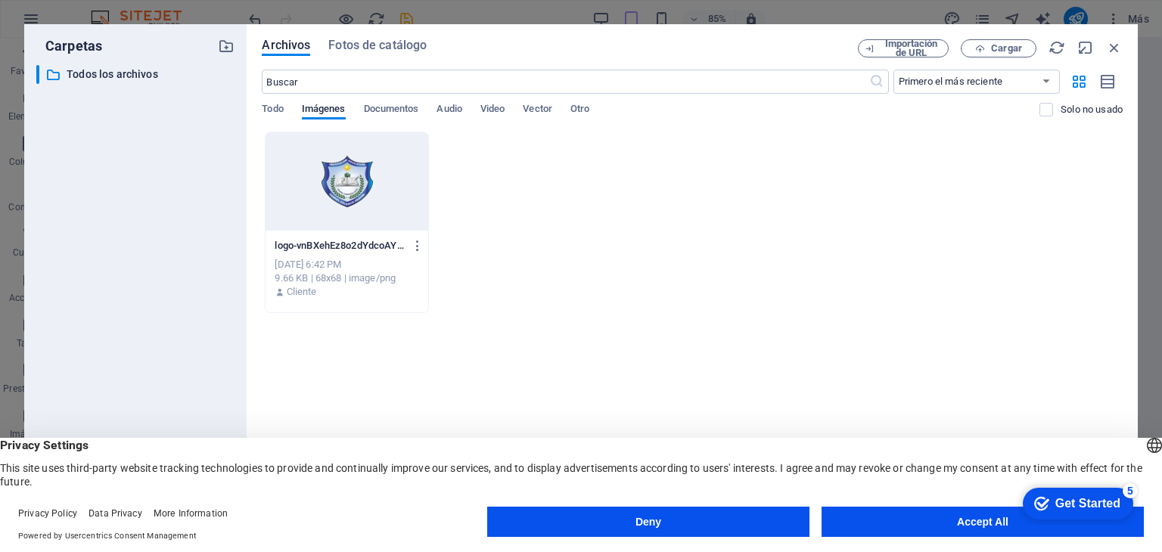
click at [334, 182] on div at bounding box center [347, 181] width 162 height 98
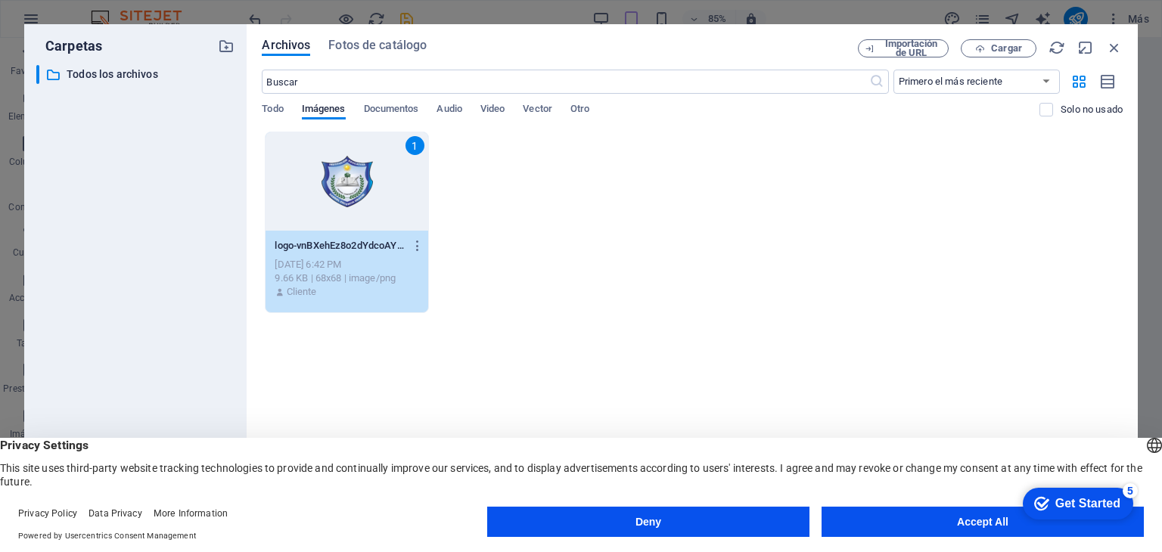
click at [334, 182] on div "1" at bounding box center [347, 181] width 162 height 98
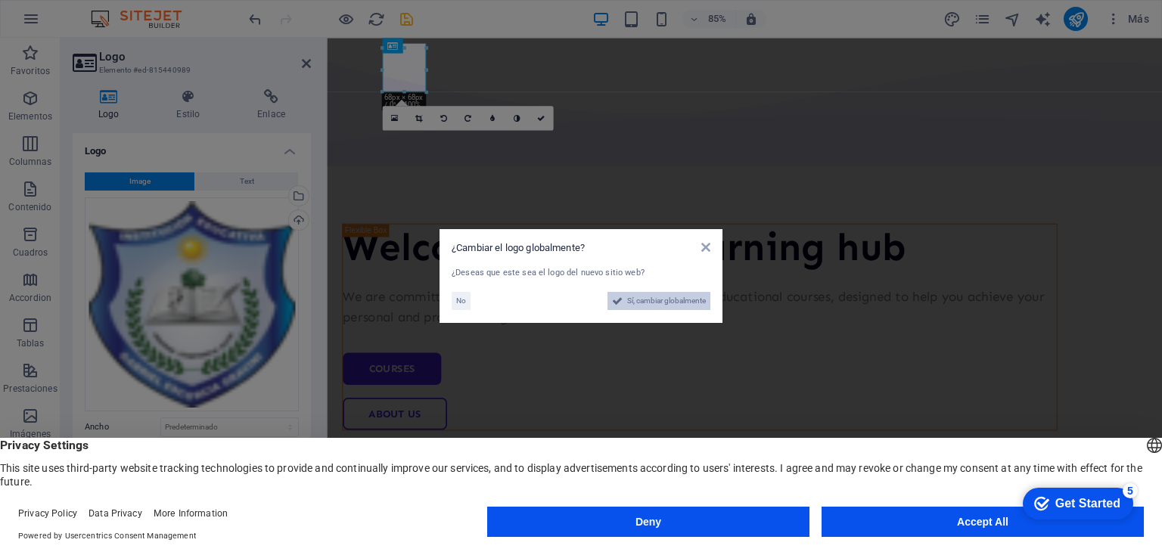
click at [642, 300] on span "Sí, cambiar globalmente" at bounding box center [666, 301] width 79 height 18
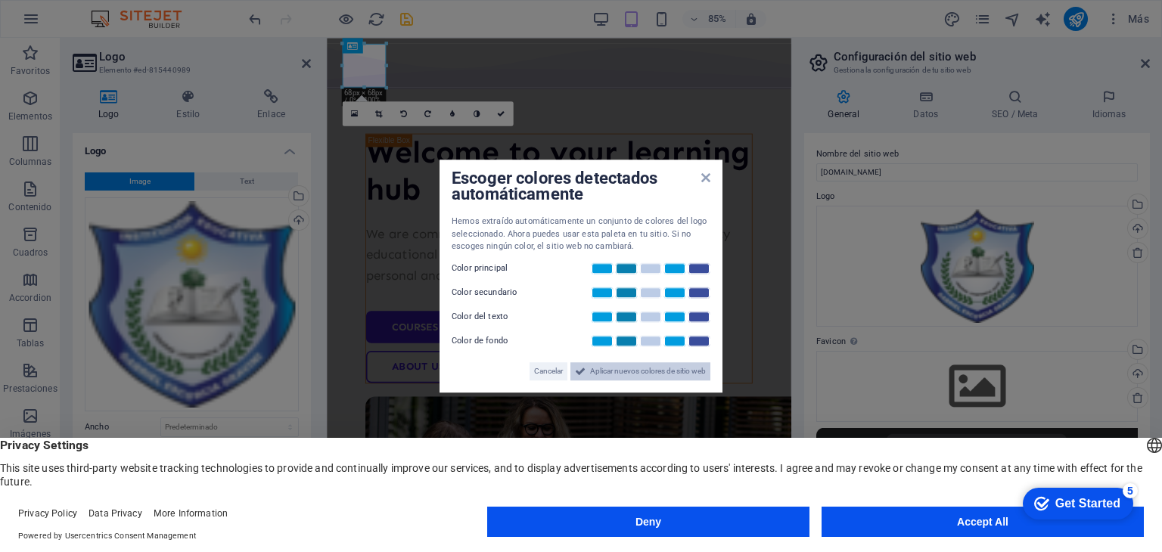
click at [630, 372] on span "Aplicar nuevos colores de sitio web" at bounding box center [648, 371] width 116 height 18
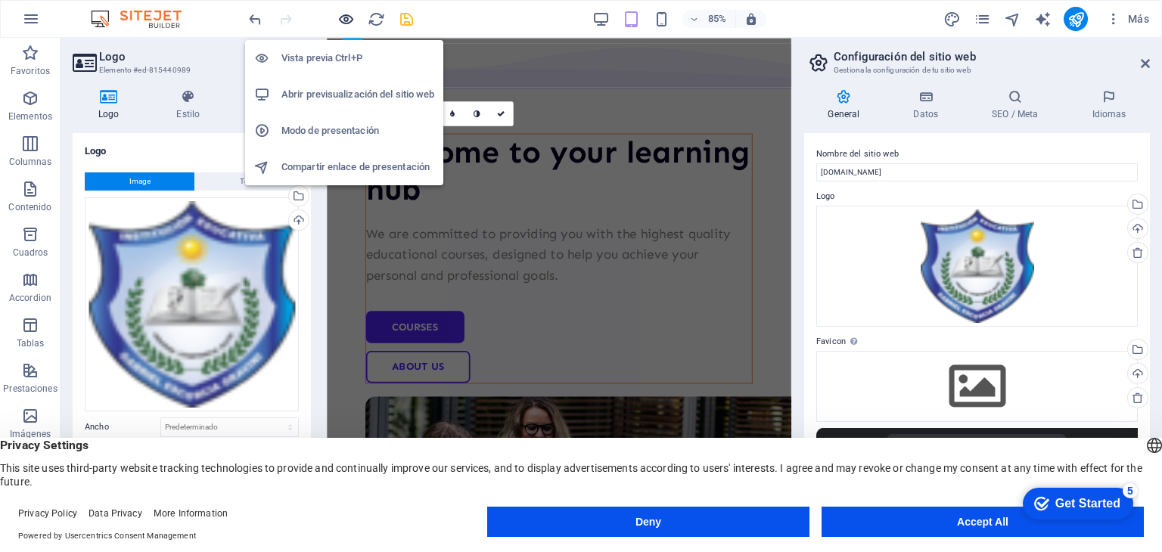
click at [352, 18] on icon "button" at bounding box center [345, 19] width 17 height 17
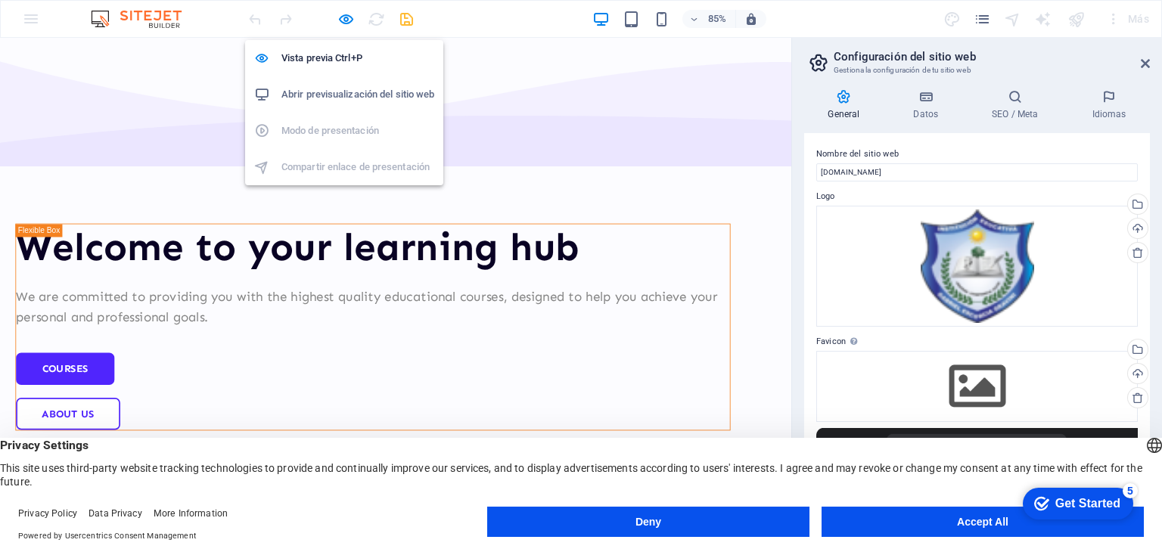
click at [333, 95] on h6 "Abrir previsualización del sitio web" at bounding box center [357, 94] width 153 height 18
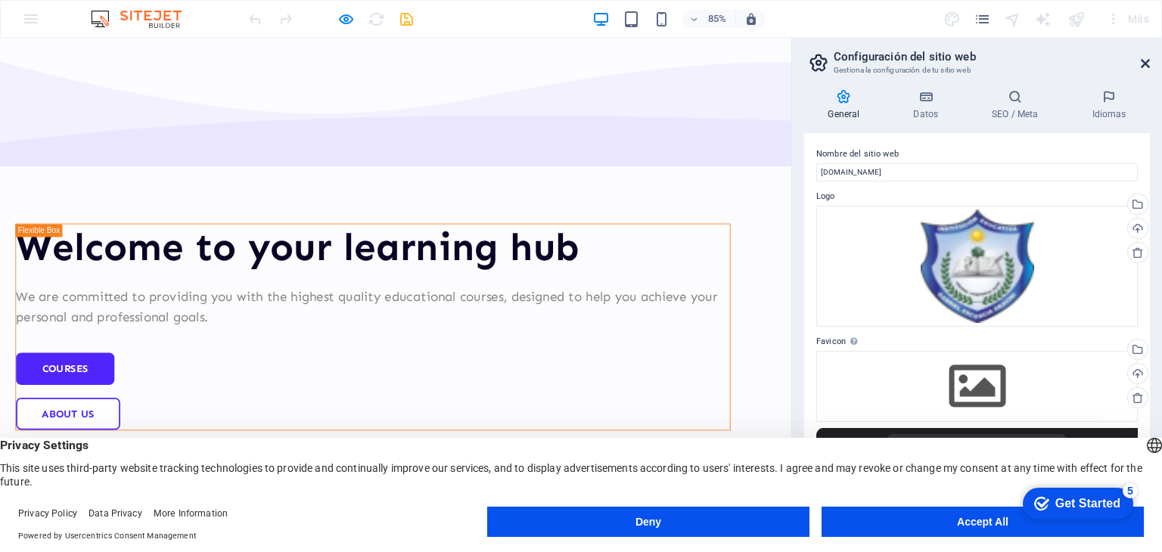
click at [1145, 59] on icon at bounding box center [1145, 63] width 9 height 12
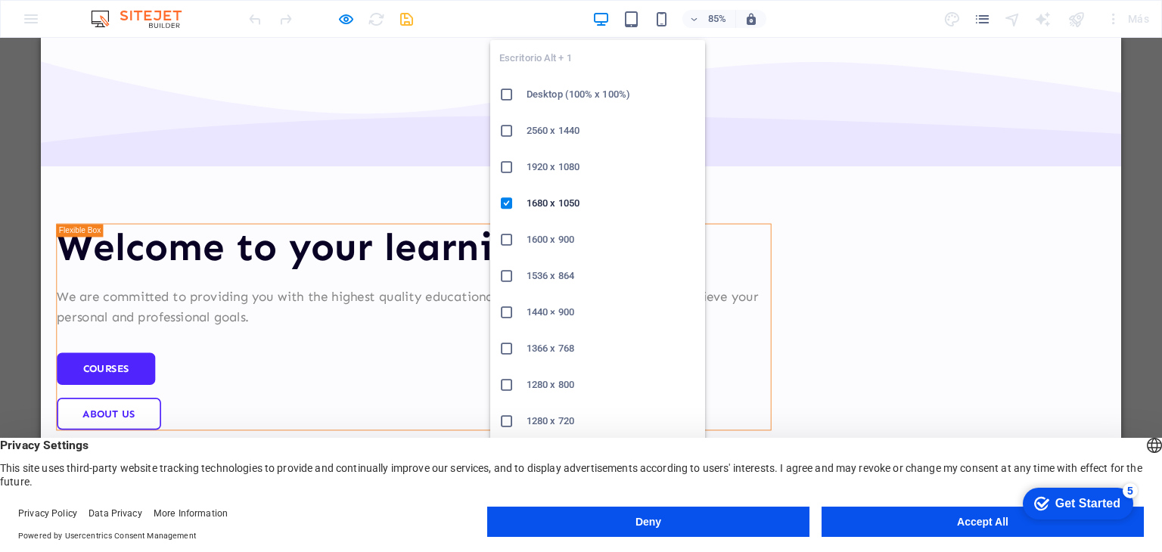
click at [561, 96] on h6 "Desktop (100% x 100%)" at bounding box center [611, 94] width 169 height 18
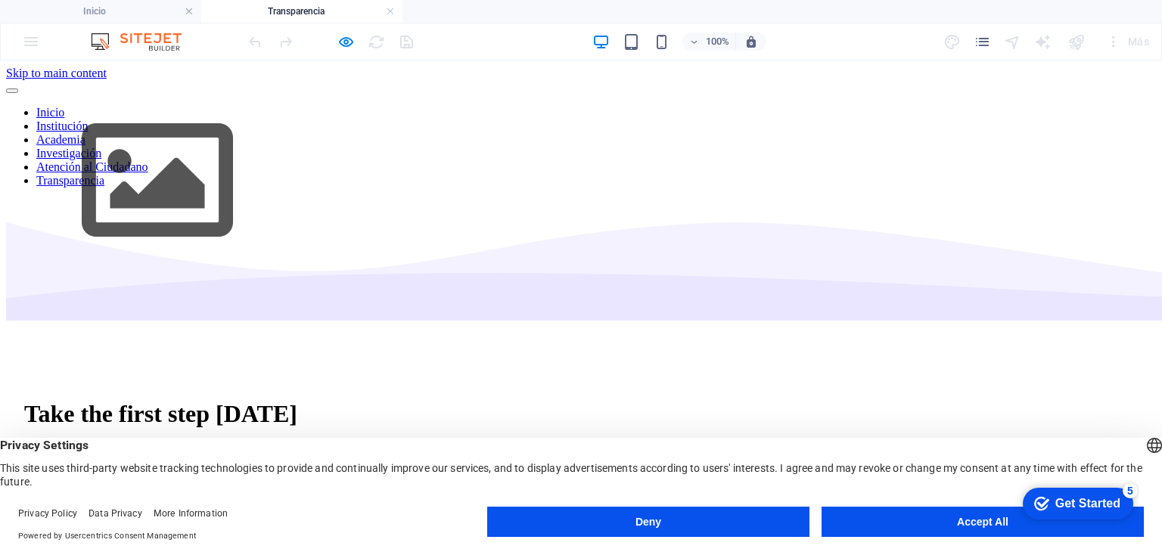
click at [304, 95] on div at bounding box center [157, 184] width 303 height 209
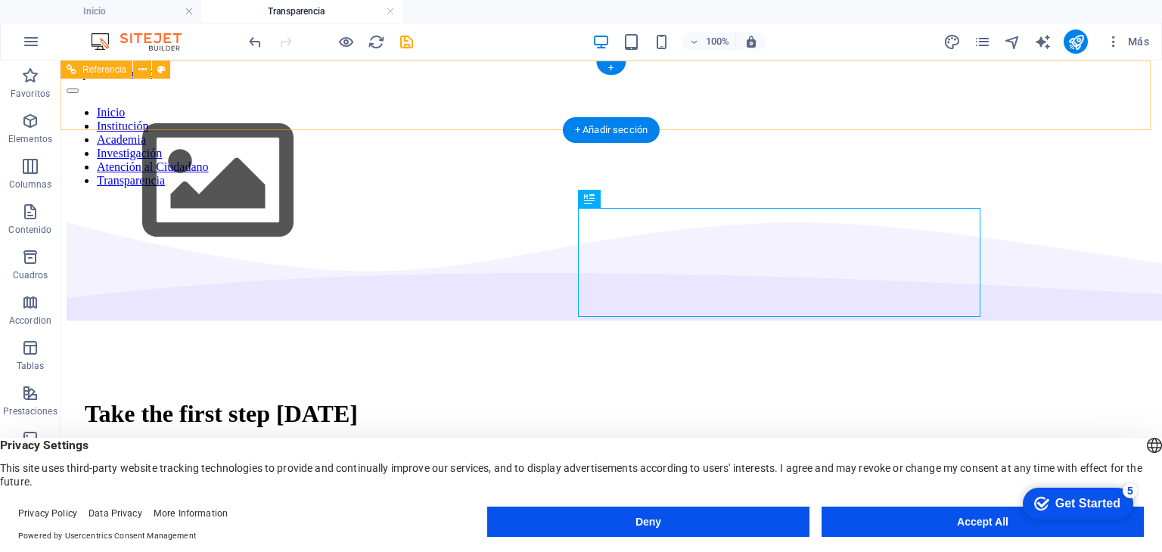
click at [346, 110] on div at bounding box center [218, 184] width 303 height 209
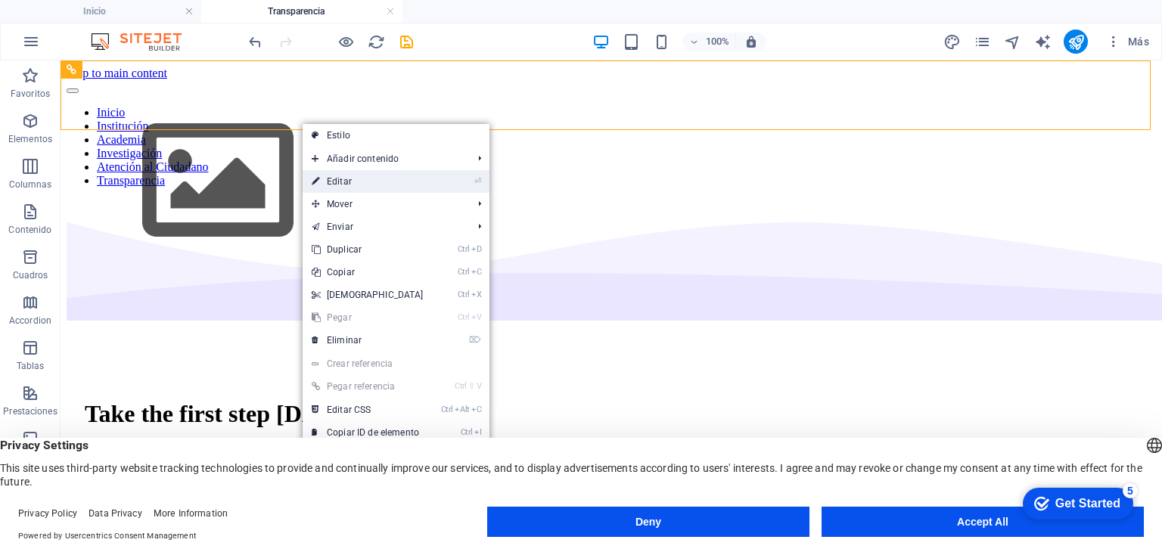
click at [338, 183] on link "⏎ Editar" at bounding box center [368, 181] width 130 height 23
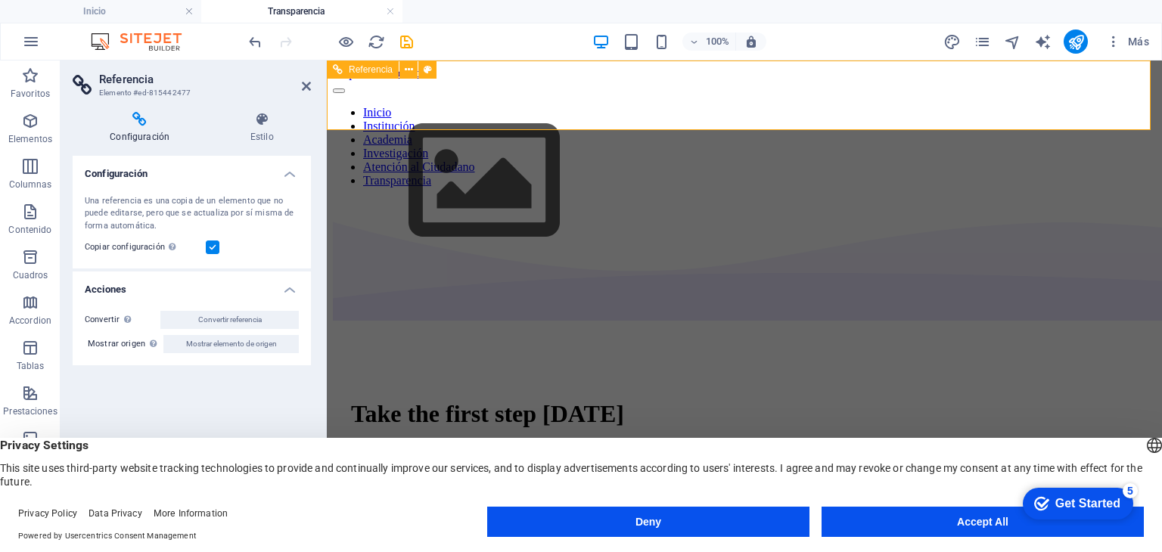
click at [425, 87] on div at bounding box center [484, 184] width 303 height 209
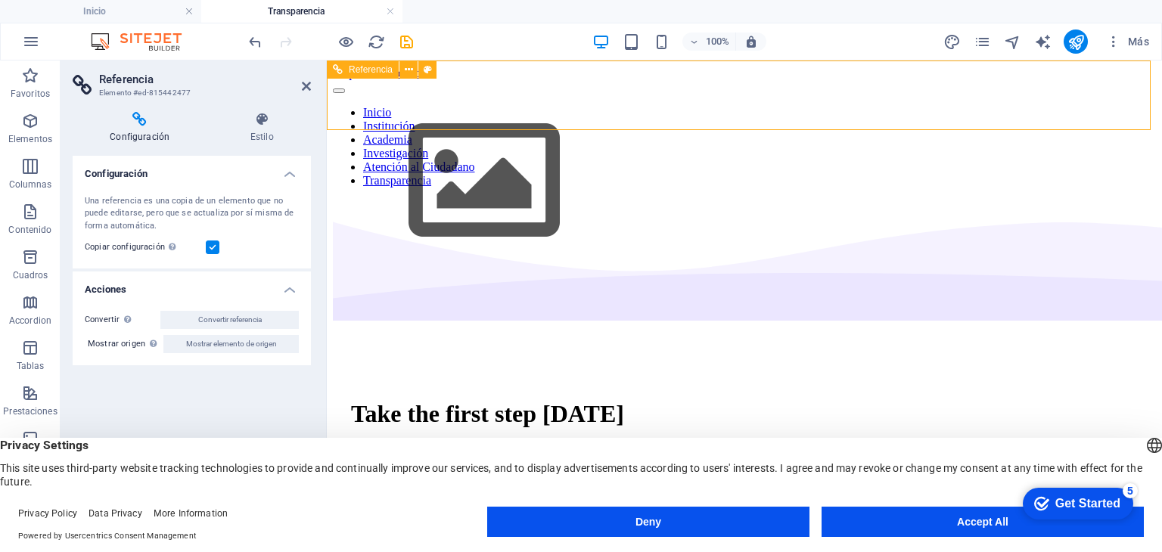
drag, startPoint x: 430, startPoint y: 82, endPoint x: 758, endPoint y: 136, distance: 332.7
click at [431, 80] on div at bounding box center [484, 184] width 303 height 209
click at [408, 69] on icon at bounding box center [409, 70] width 8 height 16
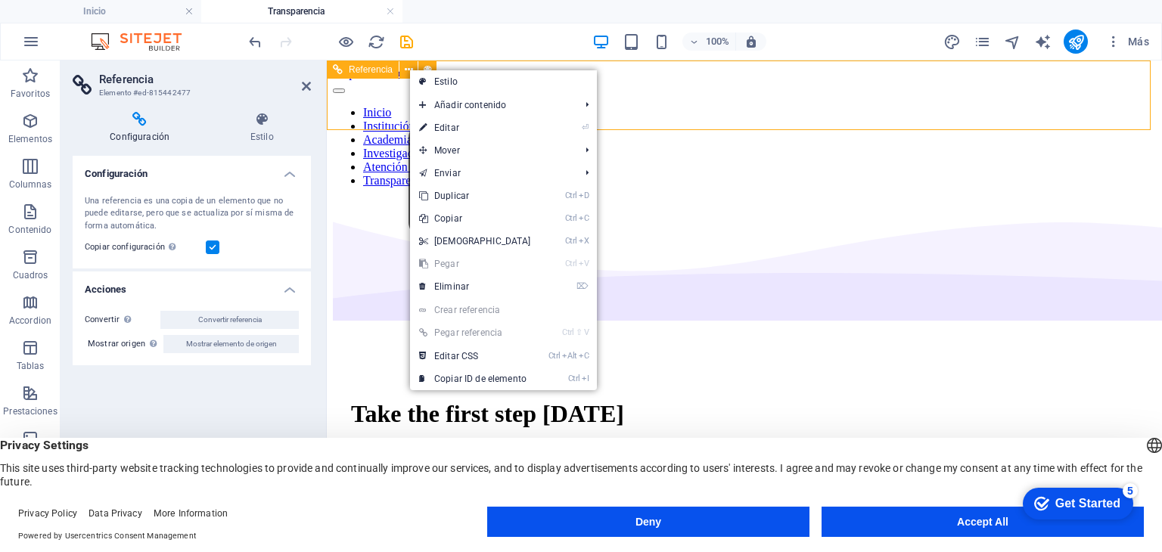
click at [834, 106] on nav "Inicio Institución Academia Investigación Atención al Ciudadano Transparencia" at bounding box center [744, 147] width 823 height 82
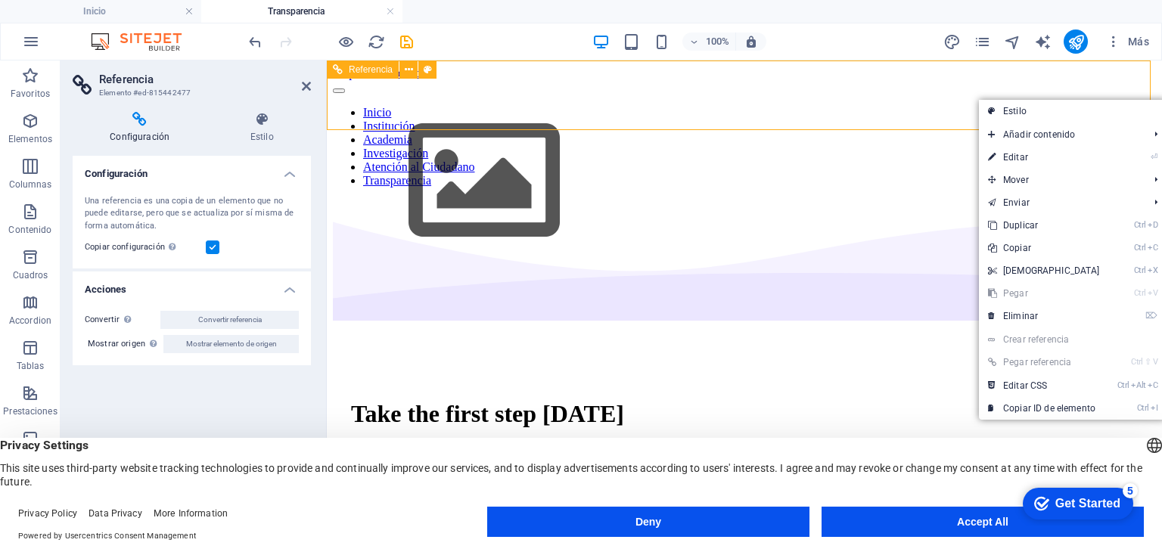
click at [992, 106] on nav "Inicio Institución Academia Investigación Atención al Ciudadano Transparencia" at bounding box center [744, 147] width 823 height 82
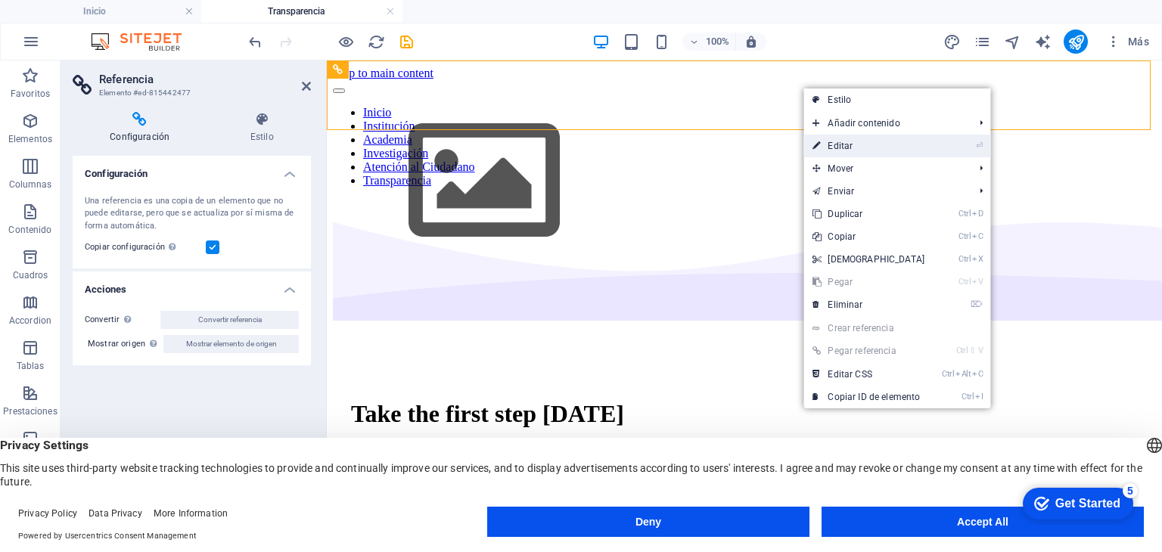
click at [873, 147] on link "⏎ Editar" at bounding box center [868, 146] width 130 height 23
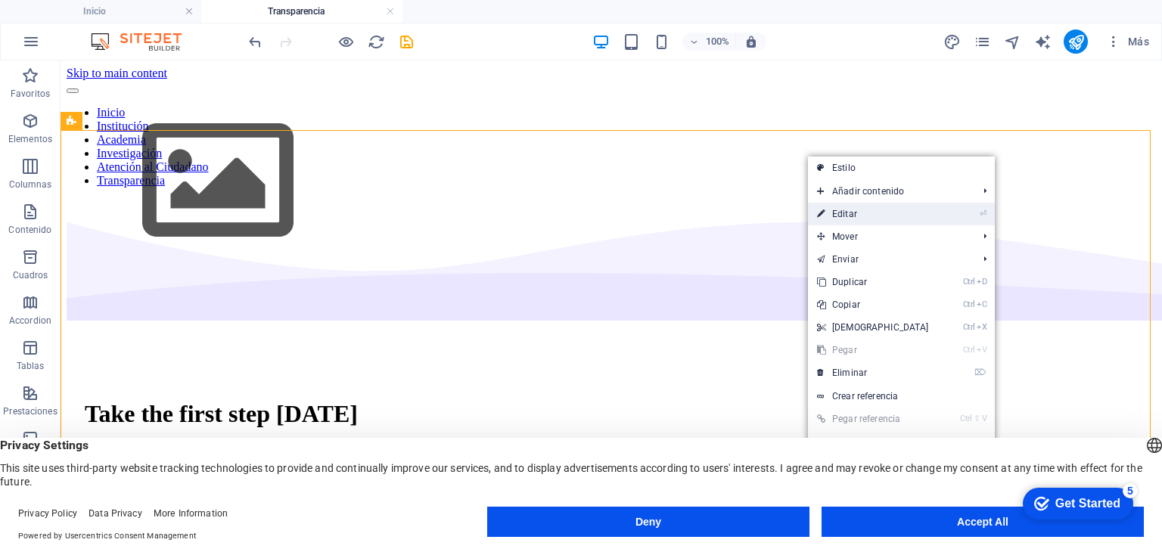
click at [847, 207] on link "⏎ Editar" at bounding box center [873, 214] width 130 height 23
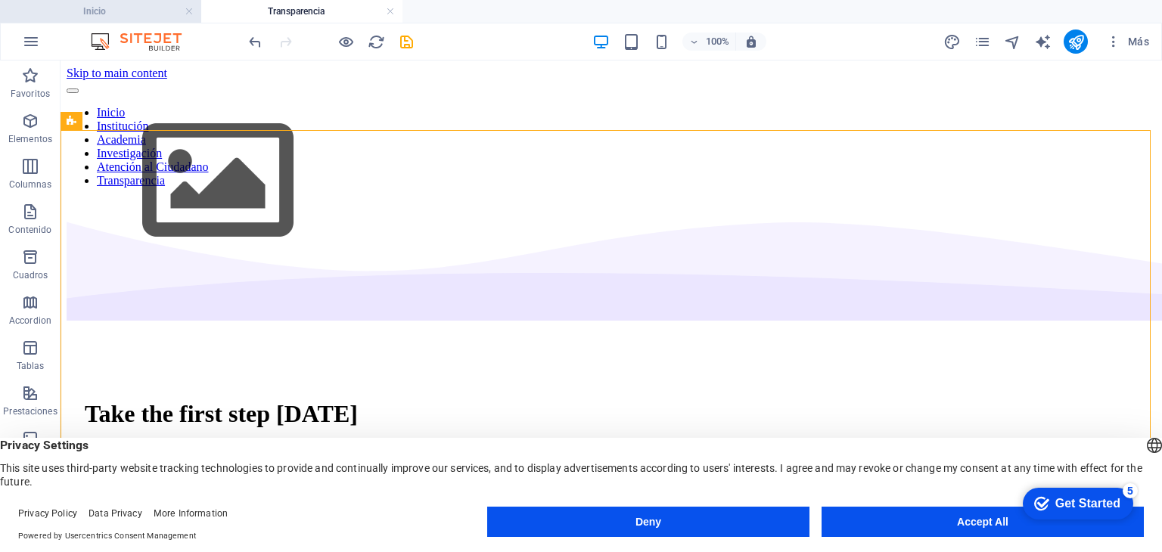
click at [98, 16] on h4 "Inicio" at bounding box center [100, 11] width 201 height 17
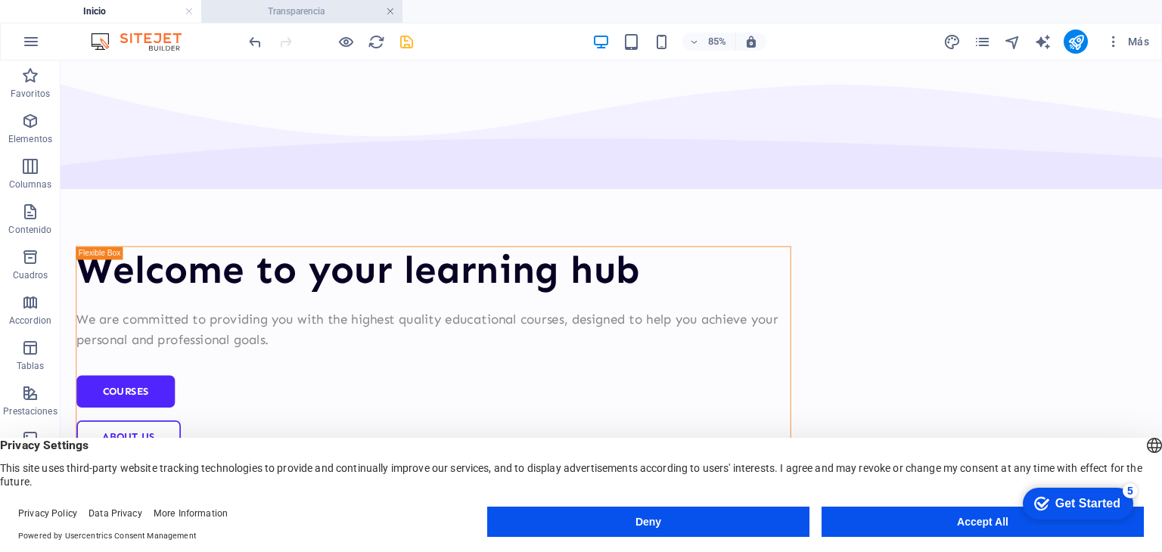
click at [393, 10] on link at bounding box center [390, 12] width 9 height 14
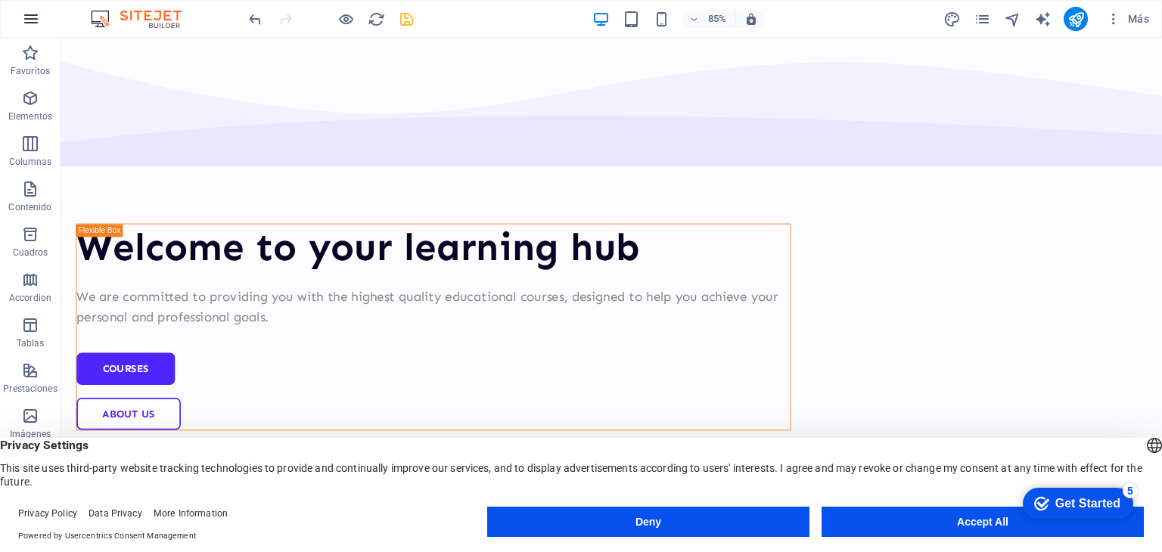
drag, startPoint x: 708, startPoint y: 51, endPoint x: 26, endPoint y: 20, distance: 683.1
click at [0, 0] on icon "button" at bounding box center [0, 0] width 0 height 0
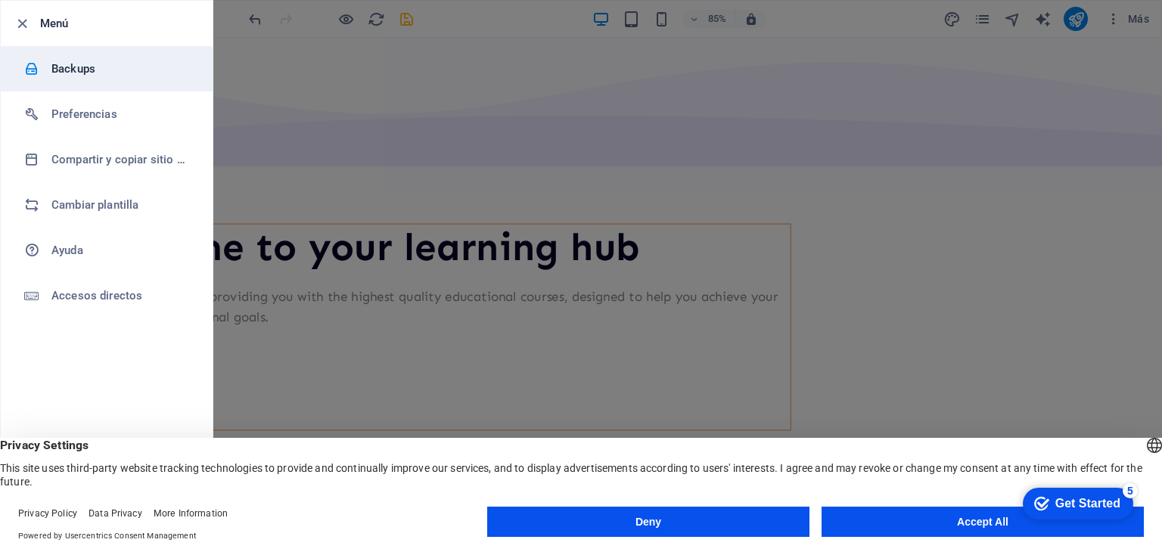
click at [98, 67] on h6 "Backups" at bounding box center [121, 69] width 140 height 18
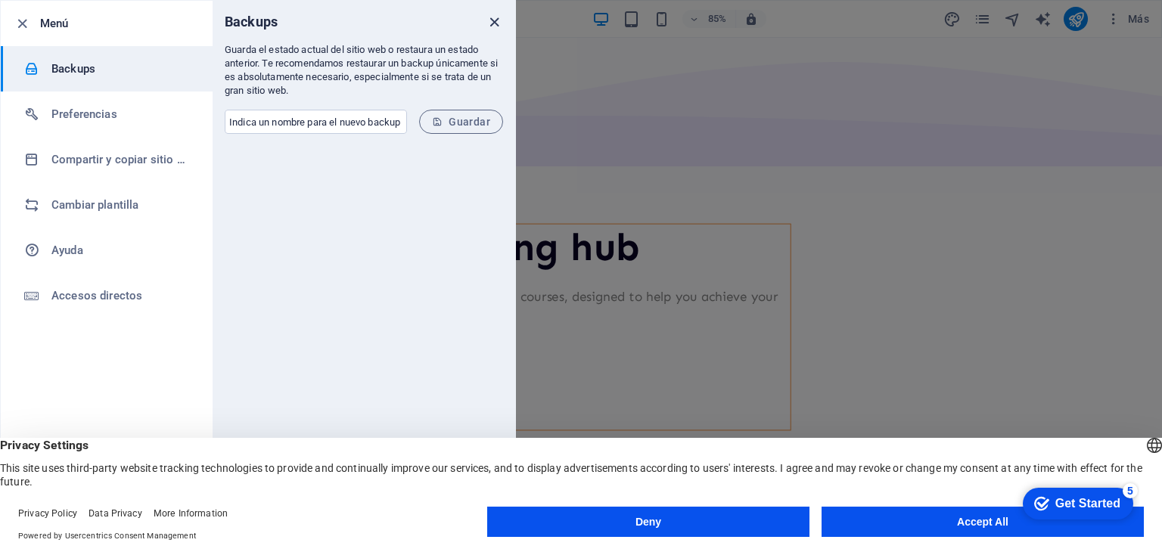
click at [489, 19] on icon "close" at bounding box center [494, 22] width 17 height 17
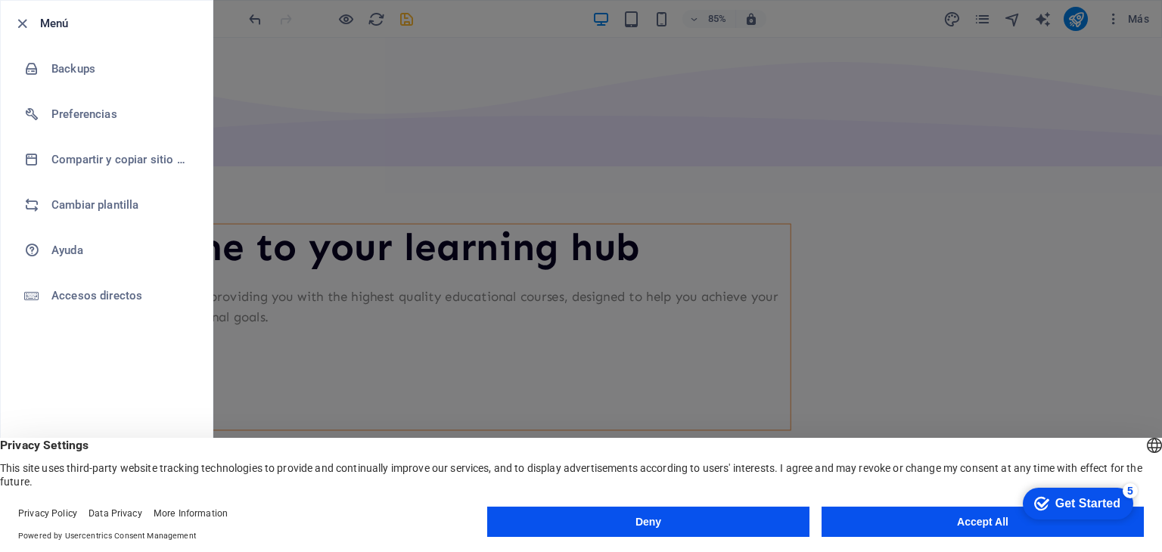
click at [354, 92] on div at bounding box center [581, 276] width 1162 height 552
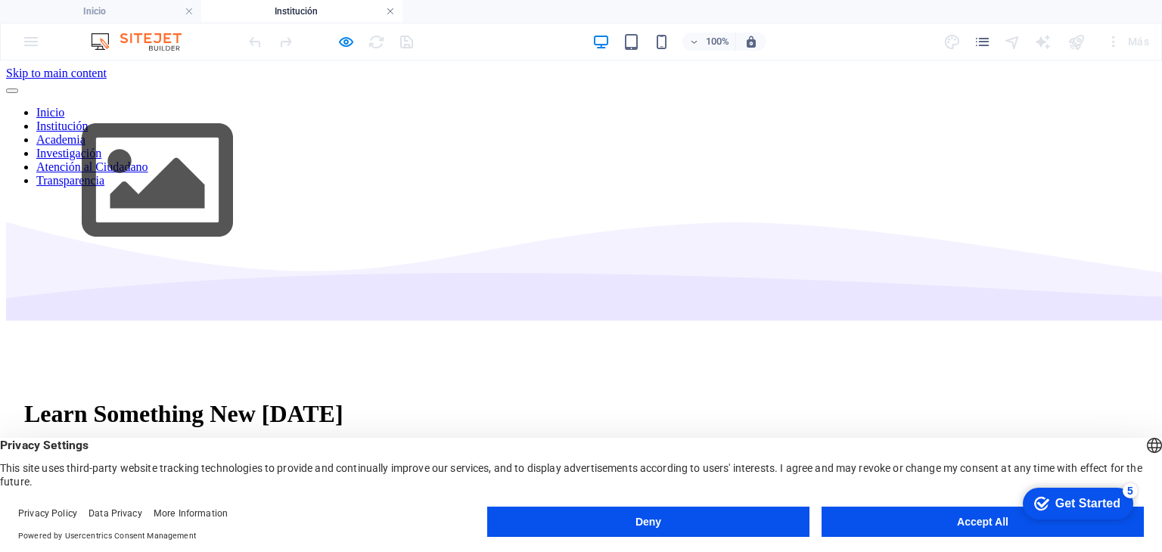
click at [389, 6] on link at bounding box center [390, 12] width 9 height 14
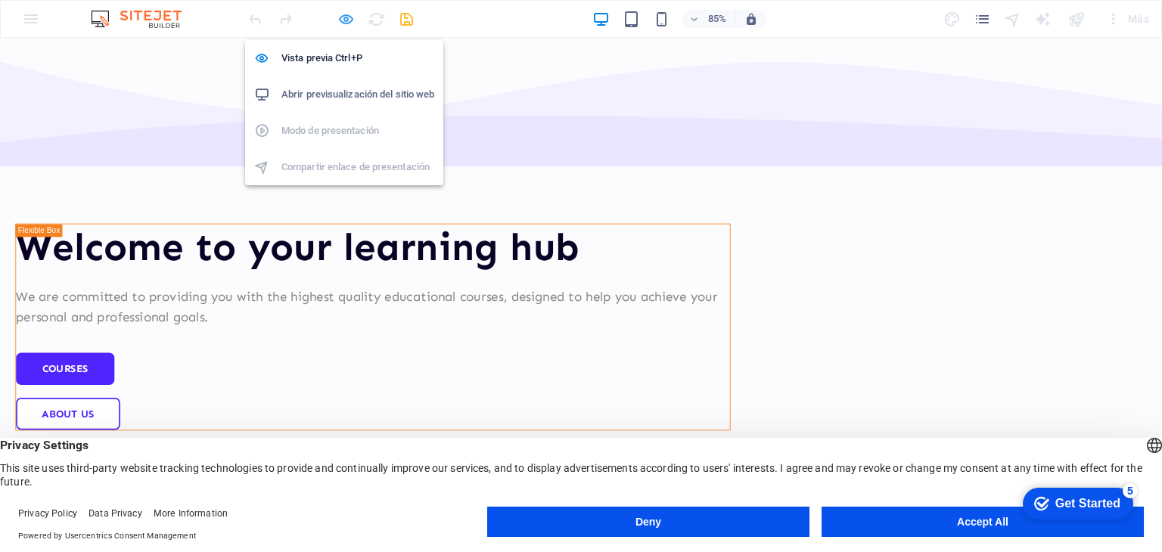
drag, startPoint x: 405, startPoint y: 35, endPoint x: 348, endPoint y: 20, distance: 59.4
click at [348, 20] on icon "button" at bounding box center [345, 19] width 17 height 17
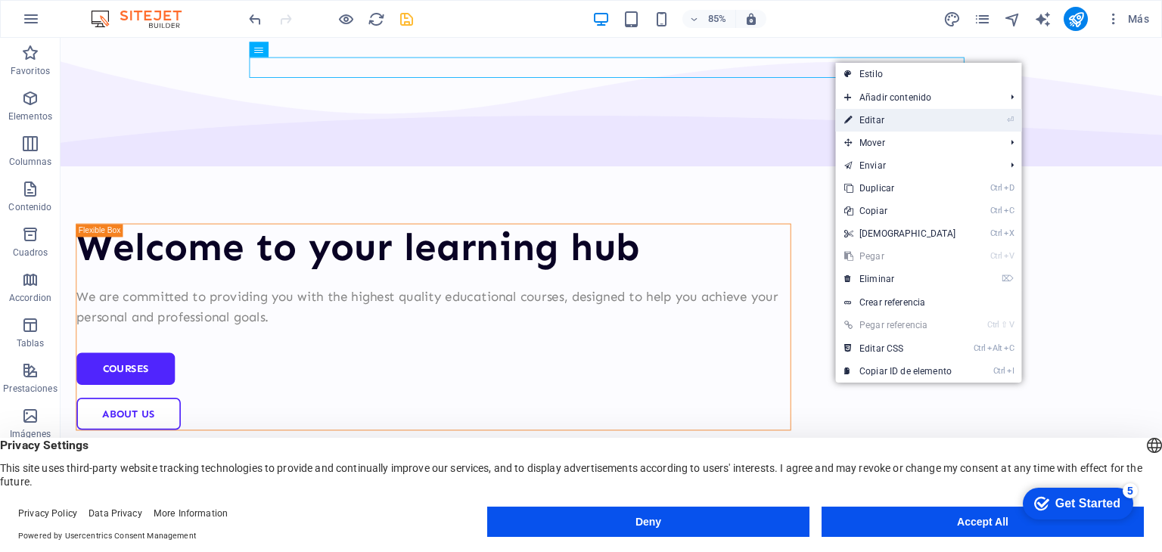
click at [887, 117] on link "⏎ Editar" at bounding box center [900, 120] width 130 height 23
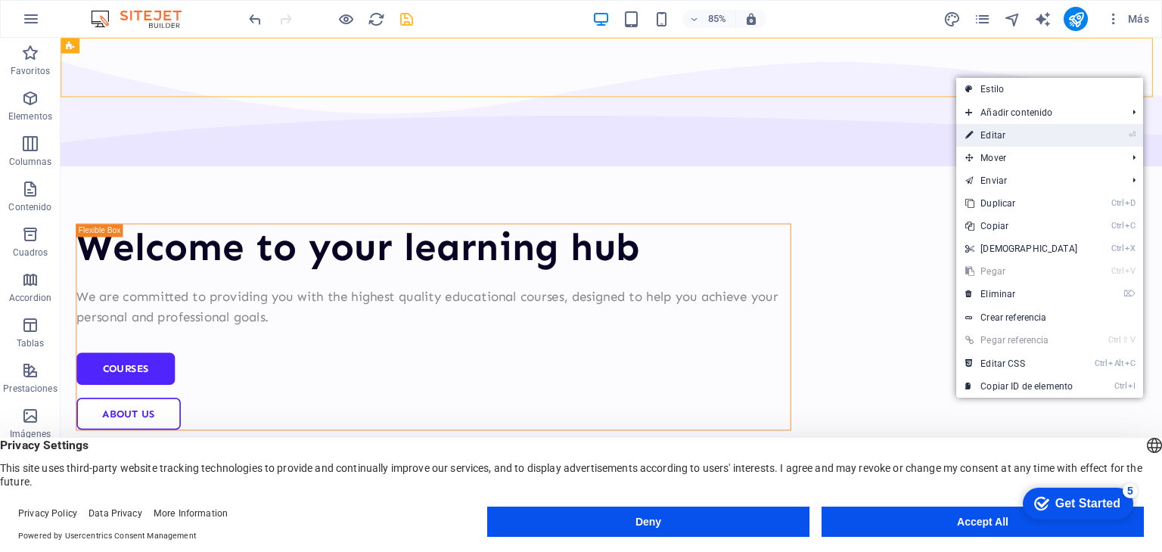
click at [1001, 139] on link "⏎ Editar" at bounding box center [1021, 135] width 130 height 23
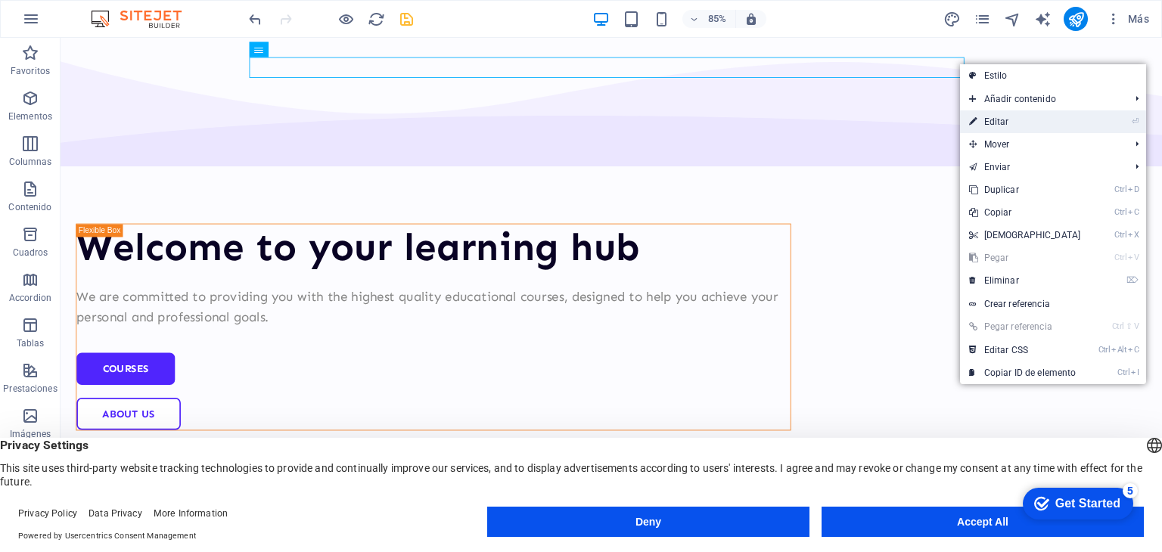
click at [987, 117] on link "⏎ Editar" at bounding box center [1025, 121] width 130 height 23
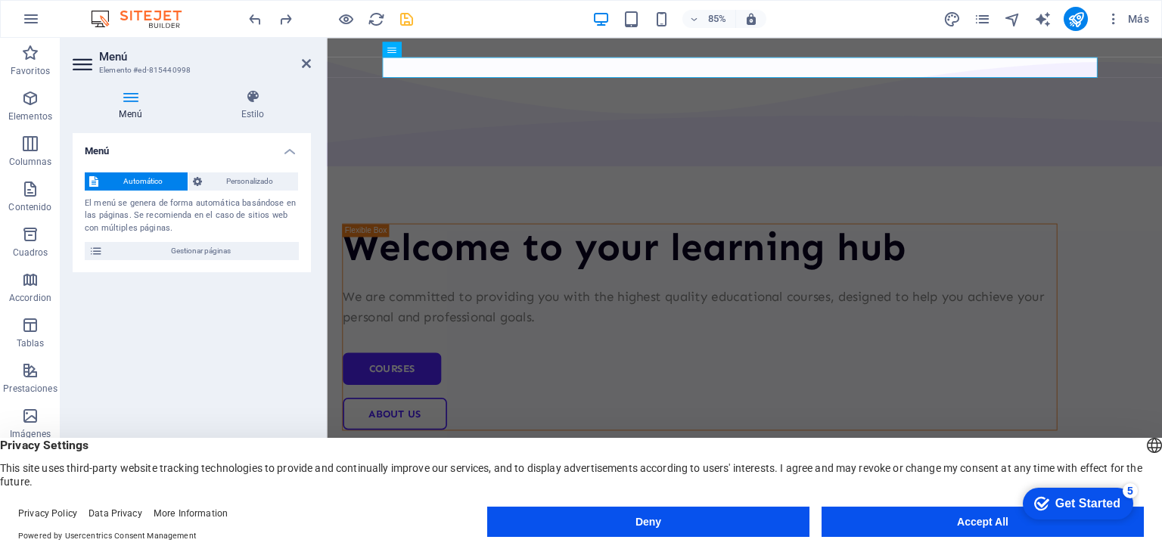
click at [130, 100] on icon at bounding box center [131, 96] width 116 height 15
click at [248, 111] on h4 "Estilo" at bounding box center [252, 105] width 116 height 32
